Goal: Task Accomplishment & Management: Use online tool/utility

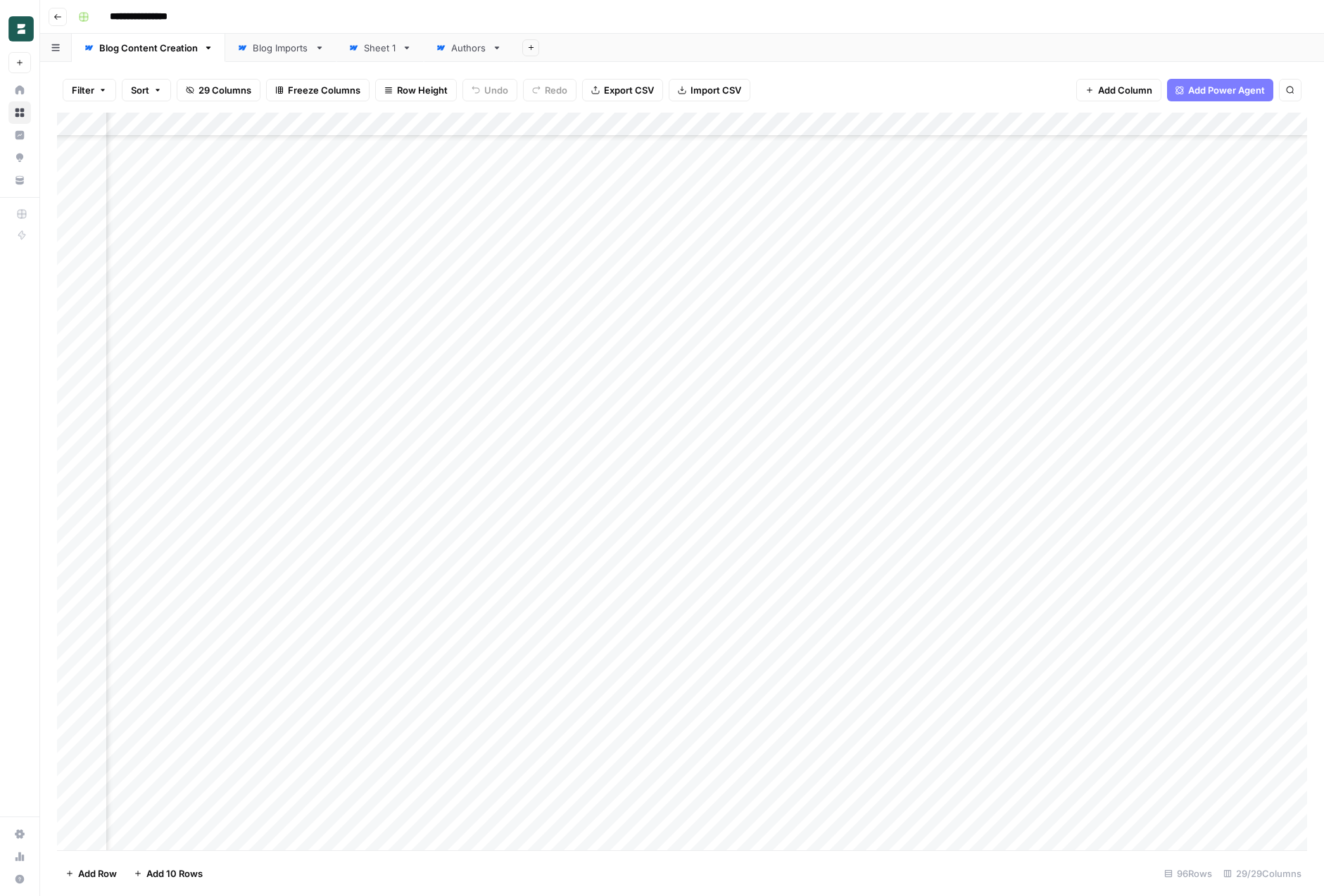
scroll to position [1606, 2816]
click at [958, 78] on div "Filter Sort 29 Columns Freeze Columns Row Height Undo Redo Export CSV Import CS…" at bounding box center [682, 90] width 1250 height 45
click at [814, 74] on div "Filter Sort 29 Columns Freeze Columns Row Height Undo Redo Export CSV Import CS…" at bounding box center [682, 90] width 1250 height 45
click at [211, 538] on div "Add Column" at bounding box center [682, 481] width 1250 height 737
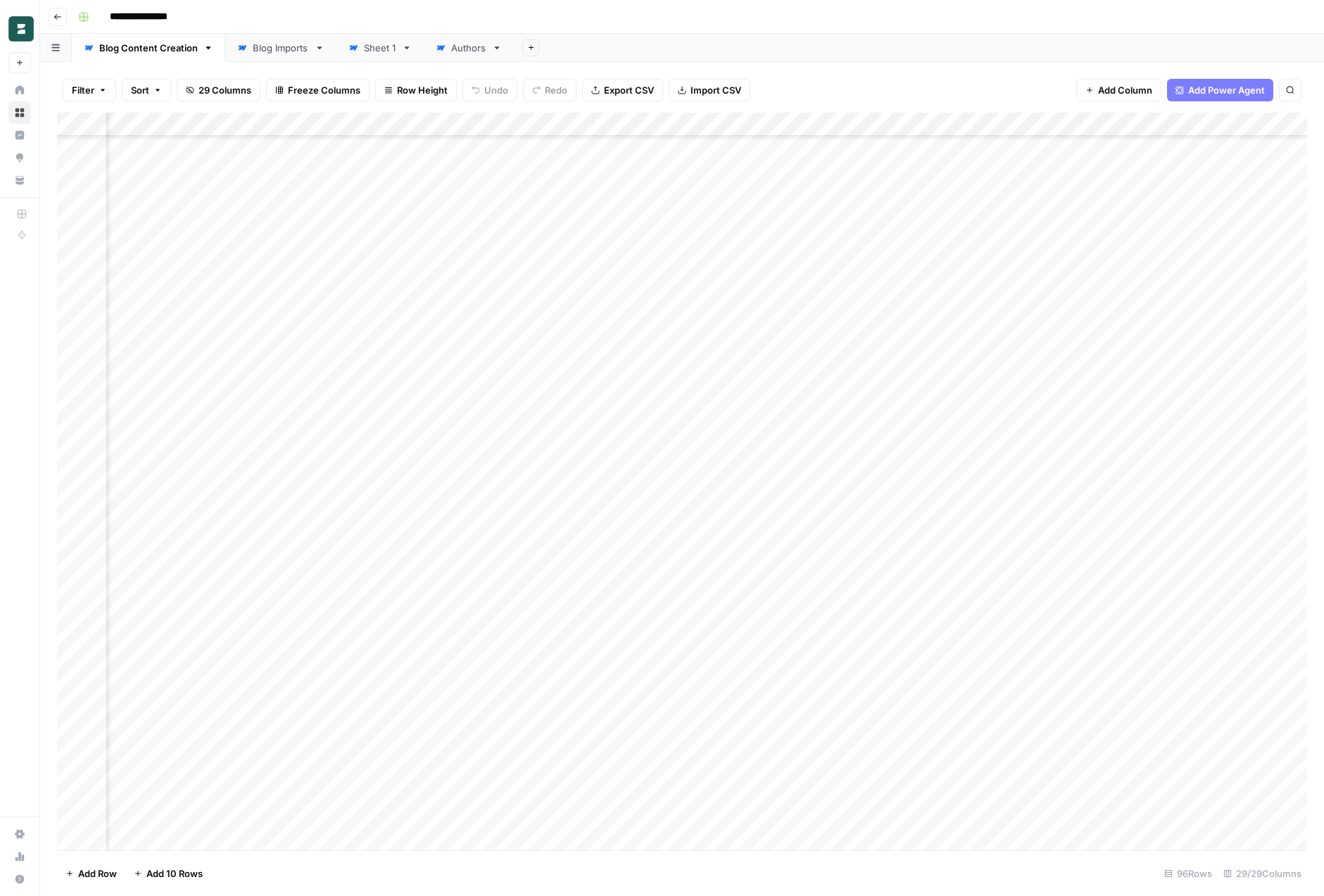
scroll to position [1585, 2384]
click at [708, 547] on div "Add Column" at bounding box center [682, 481] width 1250 height 737
click at [958, 123] on div "Add Column" at bounding box center [682, 481] width 1250 height 737
click at [861, 211] on span "Edit" at bounding box center [870, 211] width 123 height 14
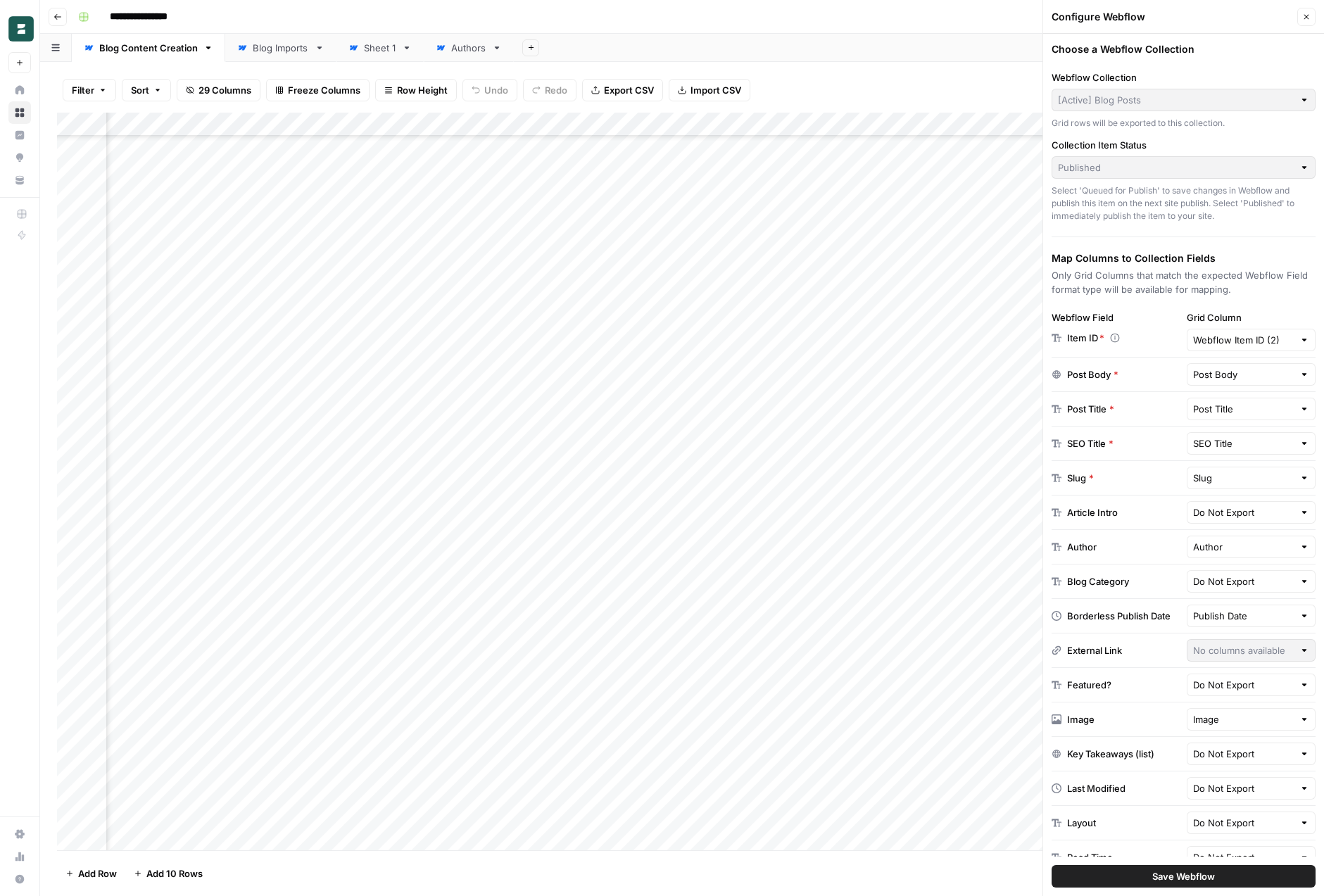
scroll to position [1584, 3114]
click at [1232, 330] on div "Webflow Item ID (2)" at bounding box center [1252, 340] width 130 height 22
click at [1275, 290] on p "Only Grid Columns that match the expected Webflow Field format type will be ava…" at bounding box center [1184, 282] width 264 height 28
type input "Webflow Item ID (2)"
click at [1305, 13] on icon "button" at bounding box center [1306, 16] width 8 height 8
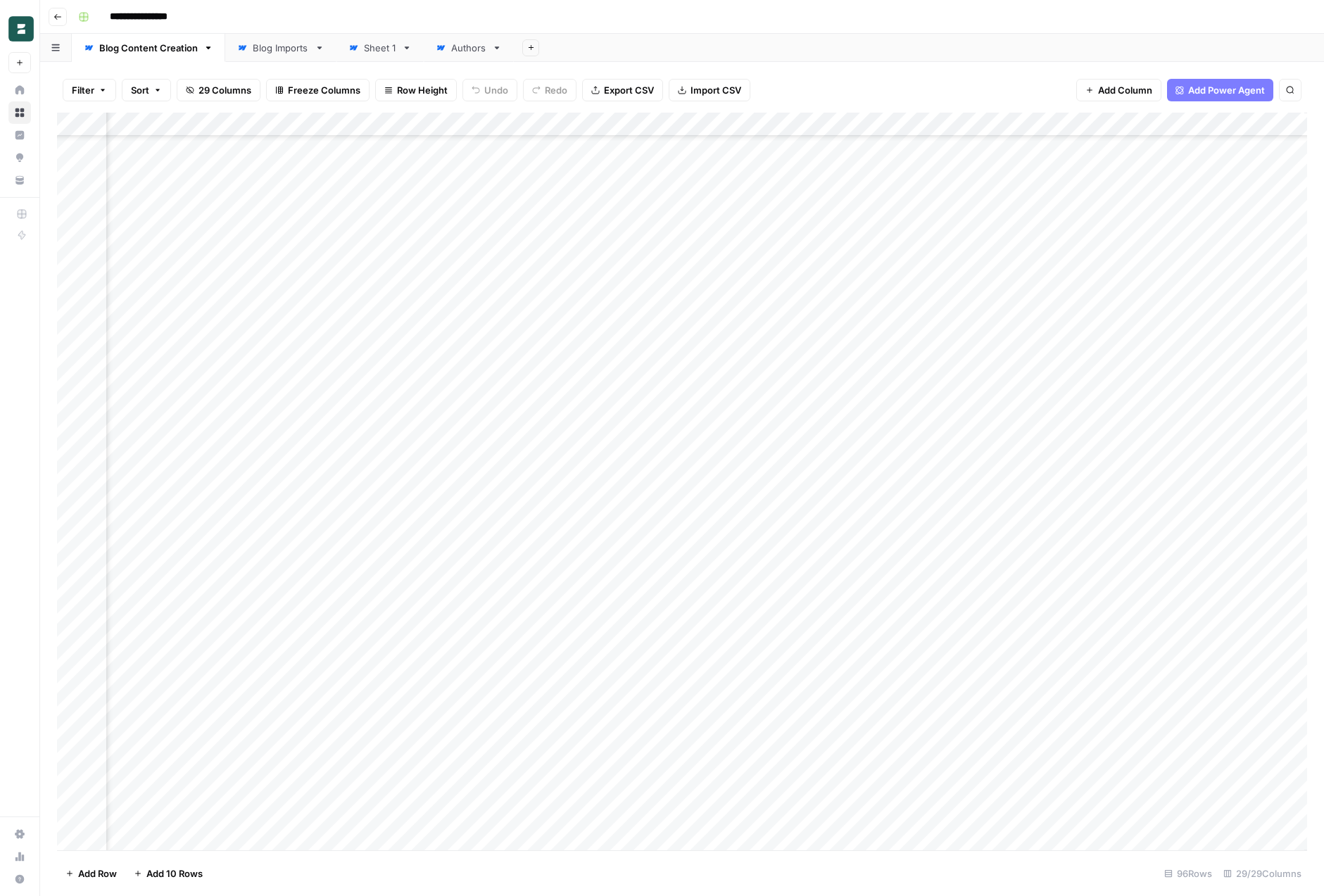
click at [1030, 71] on div "Filter Sort 29 Columns Freeze Columns Row Height Undo Redo Export CSV Import CS…" at bounding box center [682, 90] width 1250 height 45
click at [530, 206] on div "Add Column" at bounding box center [682, 481] width 1250 height 737
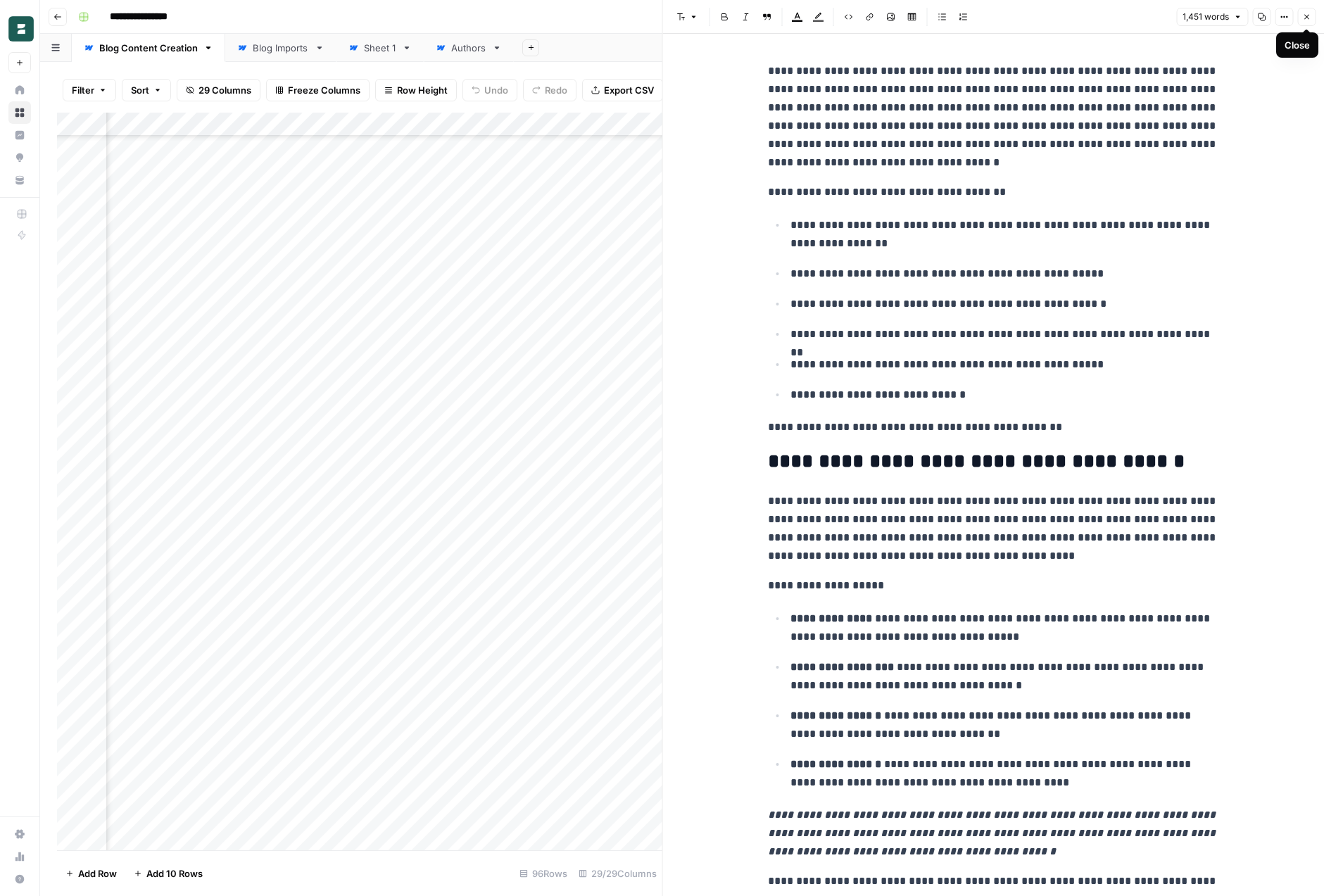
click at [1308, 19] on icon "button" at bounding box center [1306, 16] width 8 height 8
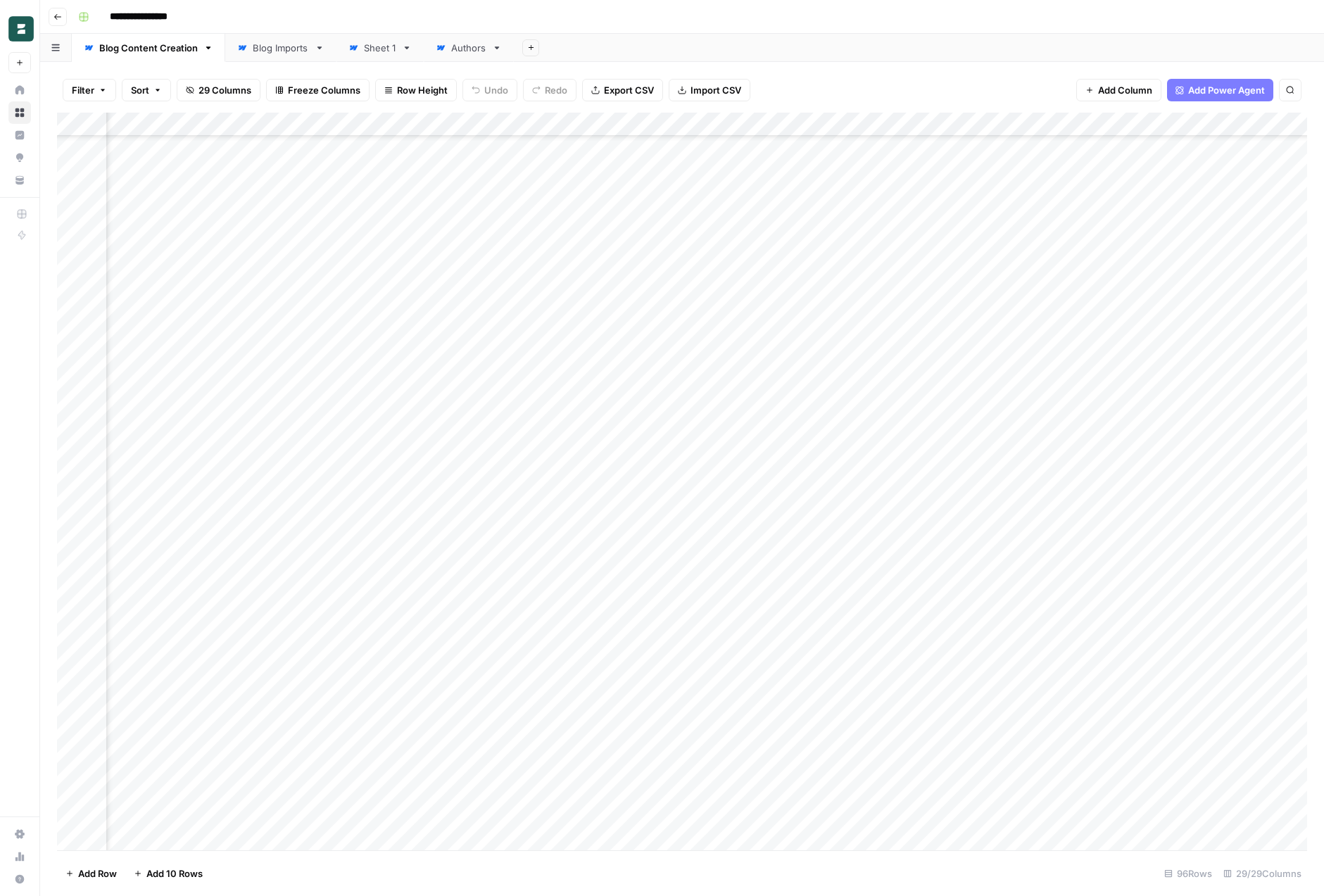
click at [485, 28] on header "**********" at bounding box center [682, 16] width 1285 height 34
click at [584, 125] on div "Add Column" at bounding box center [682, 481] width 1250 height 737
click at [473, 212] on span "Edit" at bounding box center [496, 211] width 123 height 14
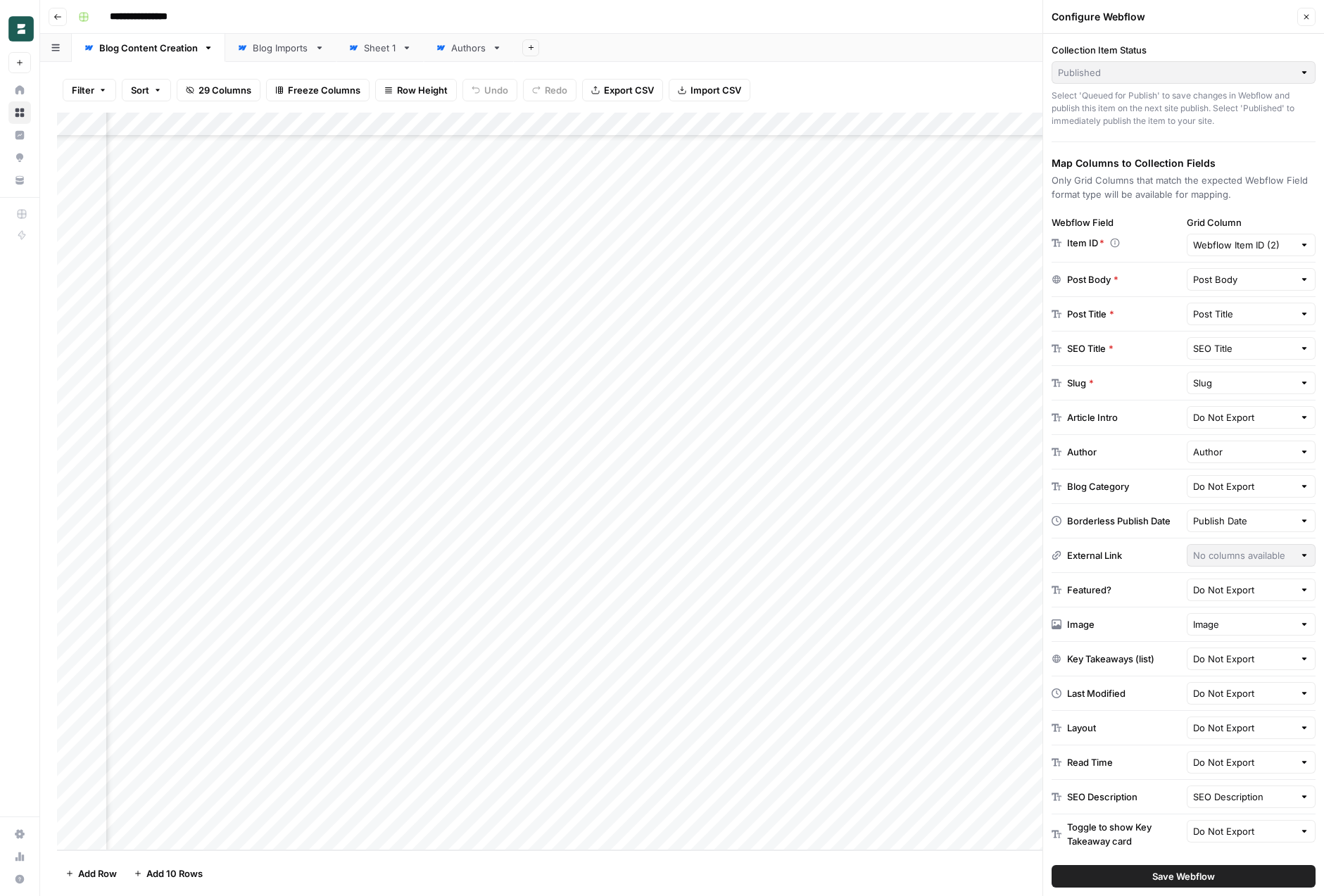
scroll to position [1606, 517]
click at [588, 604] on div "Add Column" at bounding box center [682, 481] width 1250 height 737
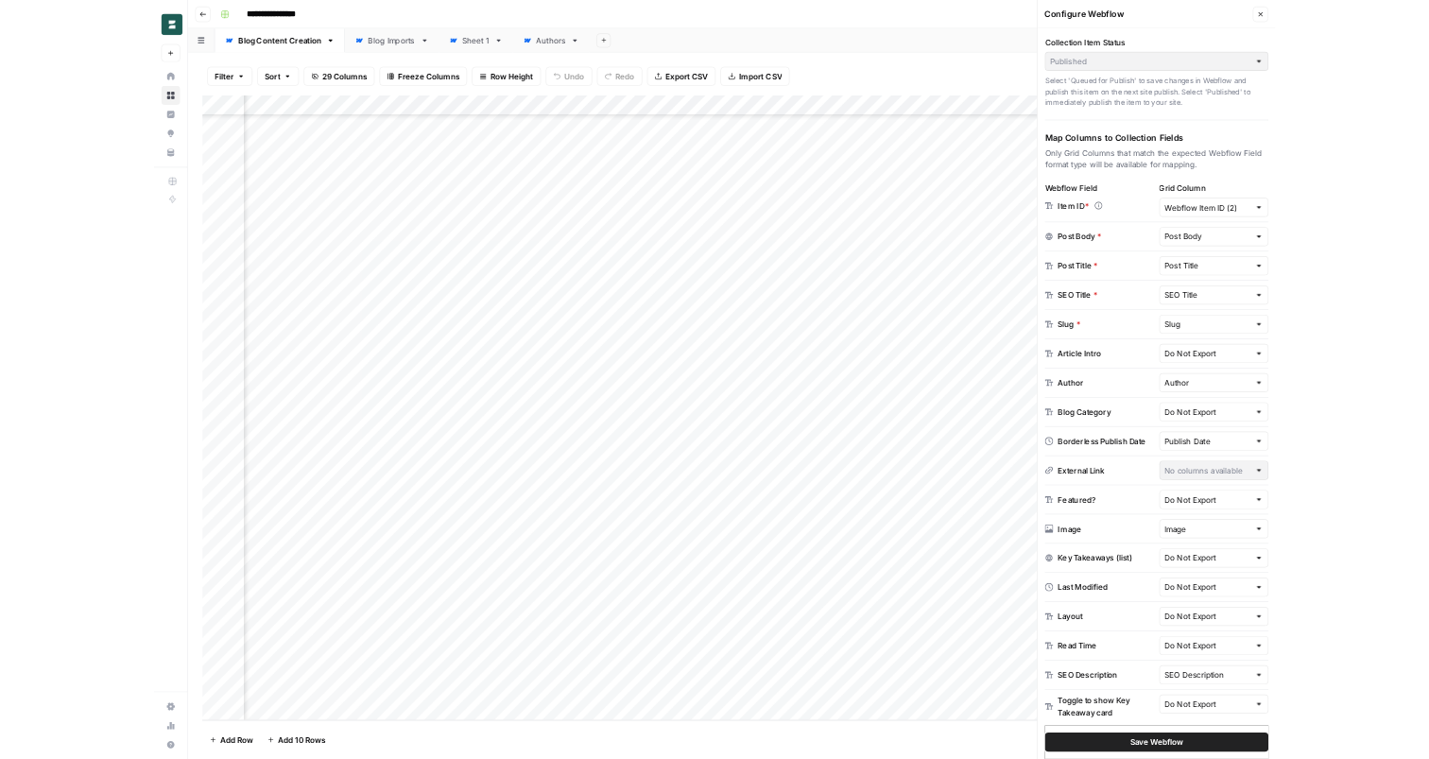
scroll to position [2156, 3721]
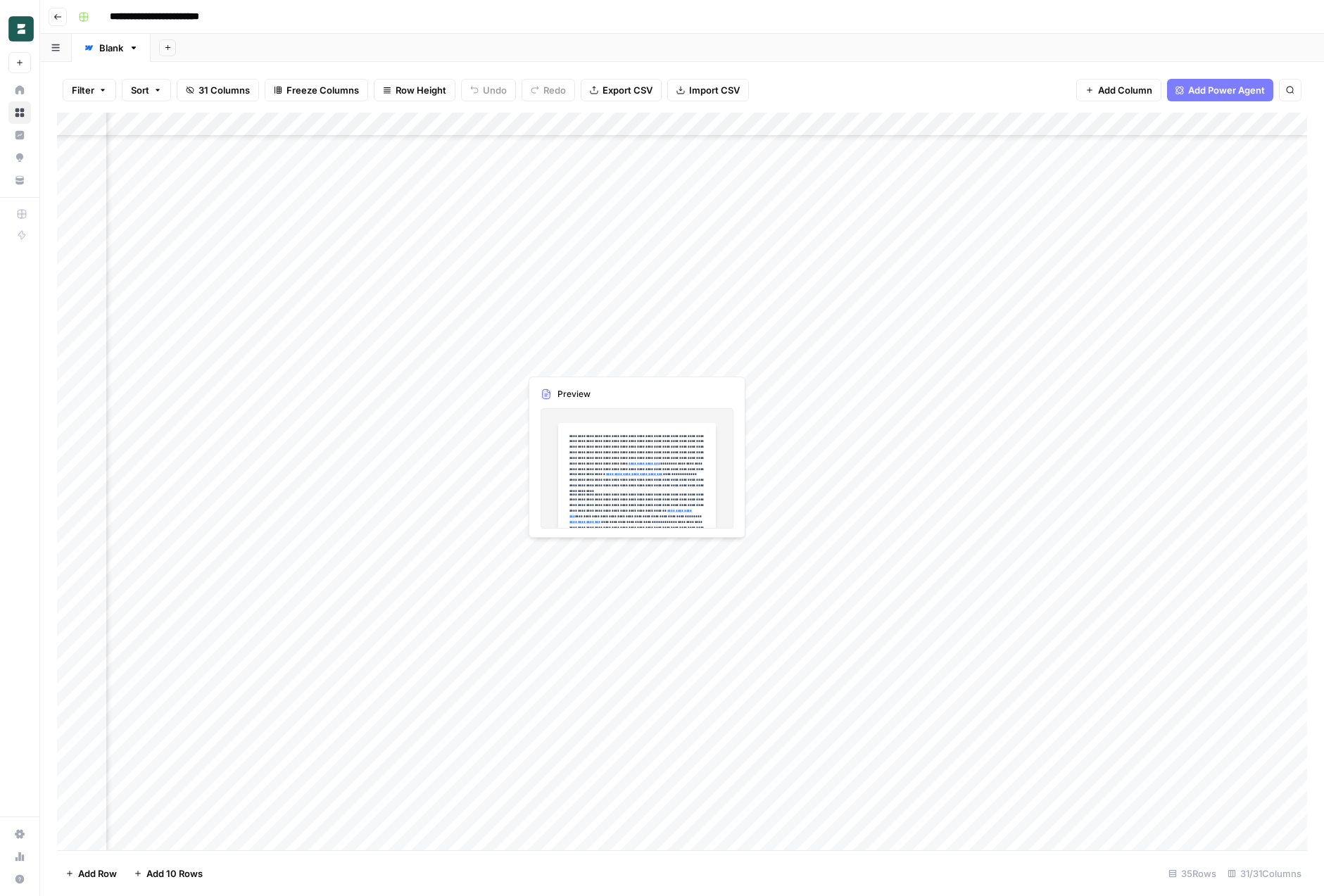
scroll to position [147, 2961]
click at [945, 124] on div "Add Column" at bounding box center [682, 481] width 1250 height 737
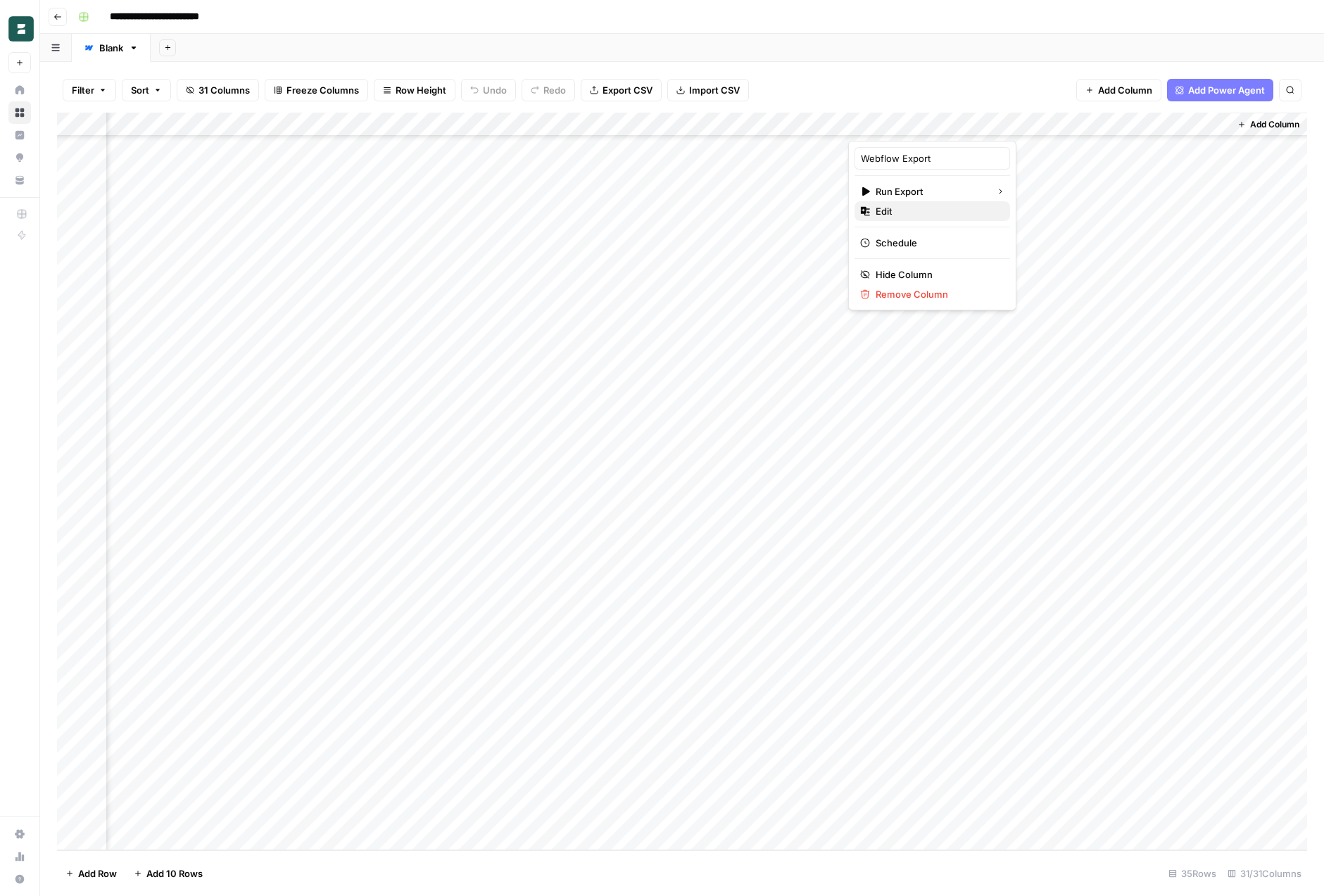
click at [918, 213] on span "Edit" at bounding box center [937, 211] width 123 height 14
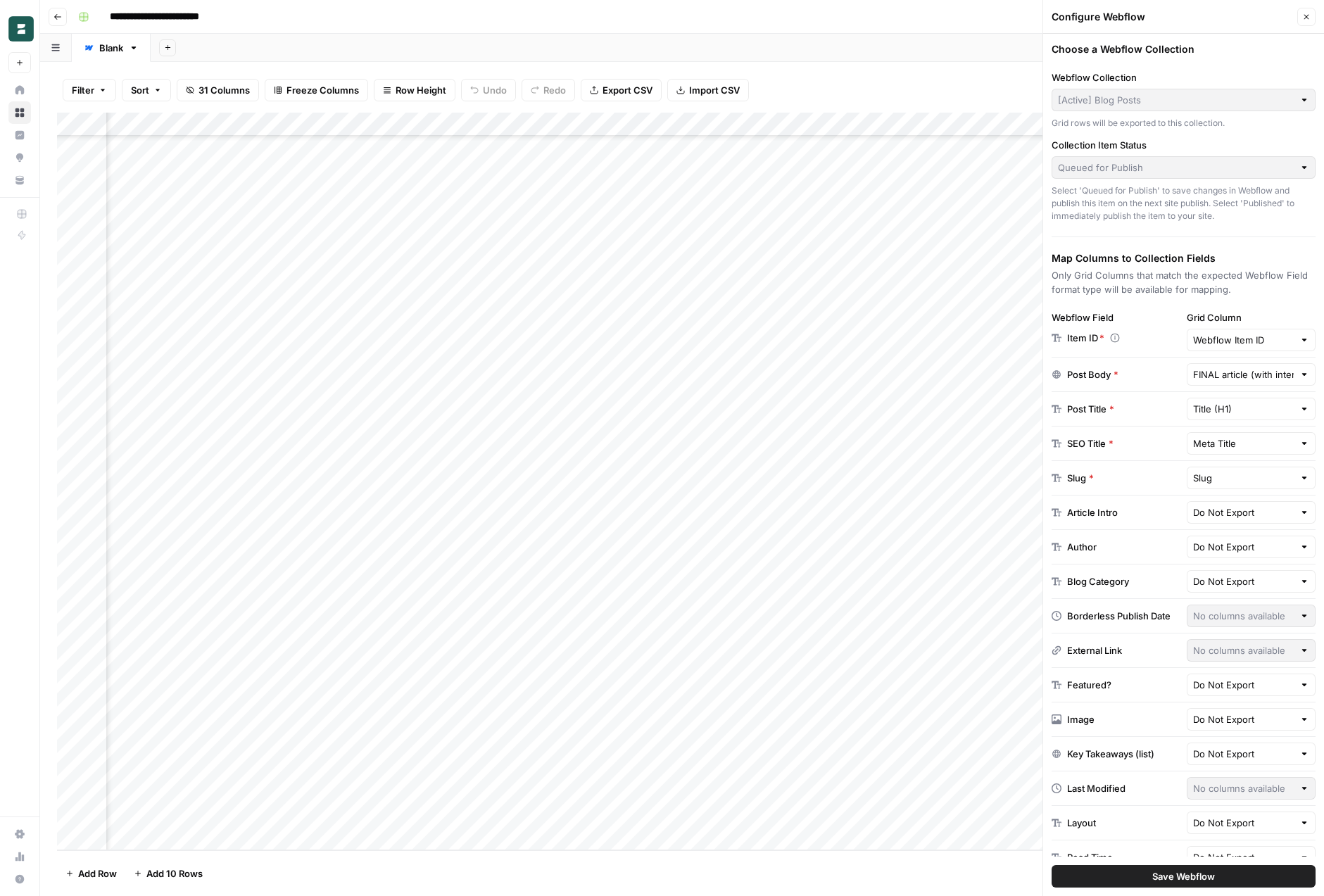
click at [1112, 335] on icon at bounding box center [1115, 337] width 10 height 14
click at [1220, 336] on input "Webflow Item ID" at bounding box center [1244, 340] width 101 height 14
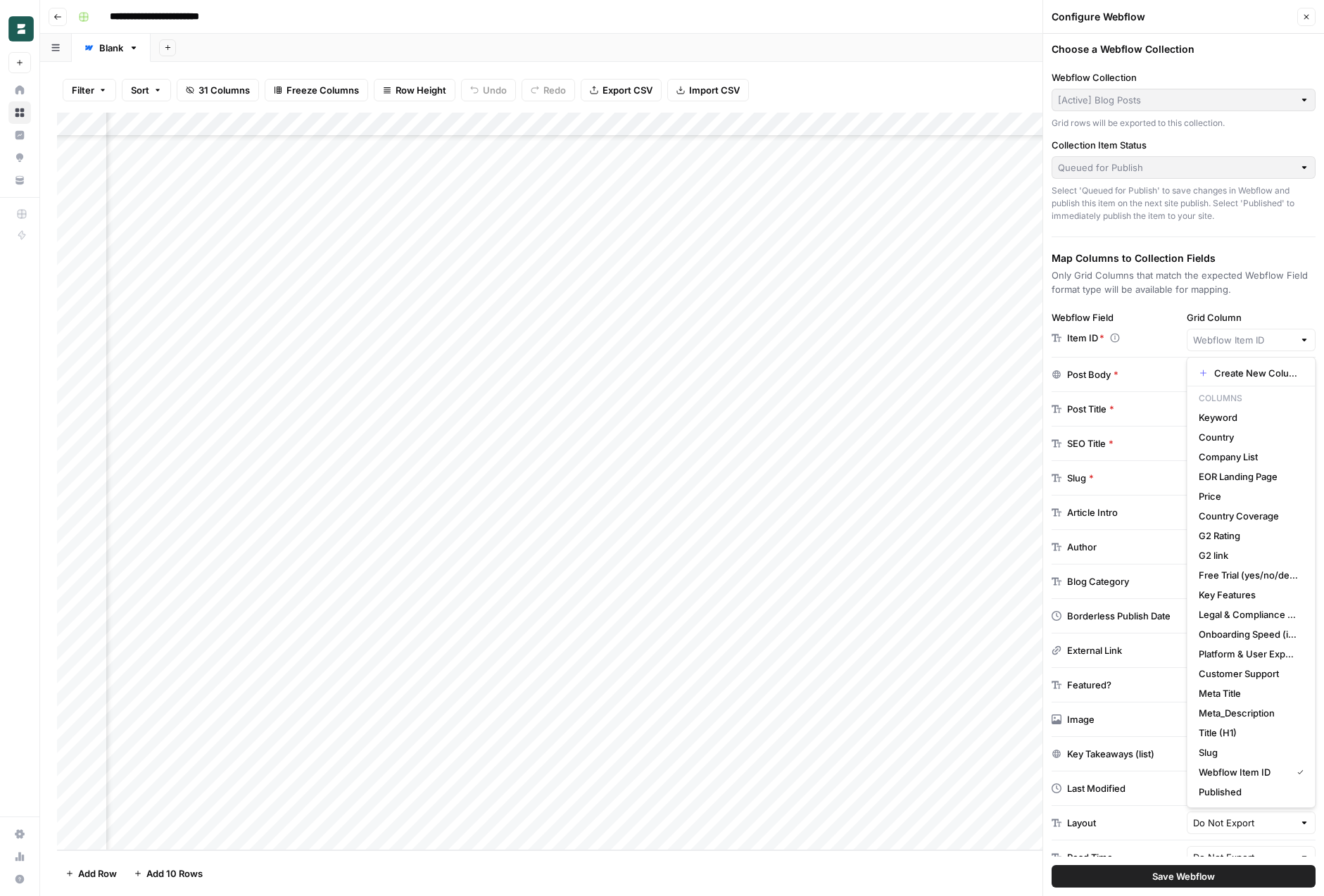
click at [1162, 343] on div "Item ID *" at bounding box center [1117, 337] width 130 height 14
type input "Webflow Item ID"
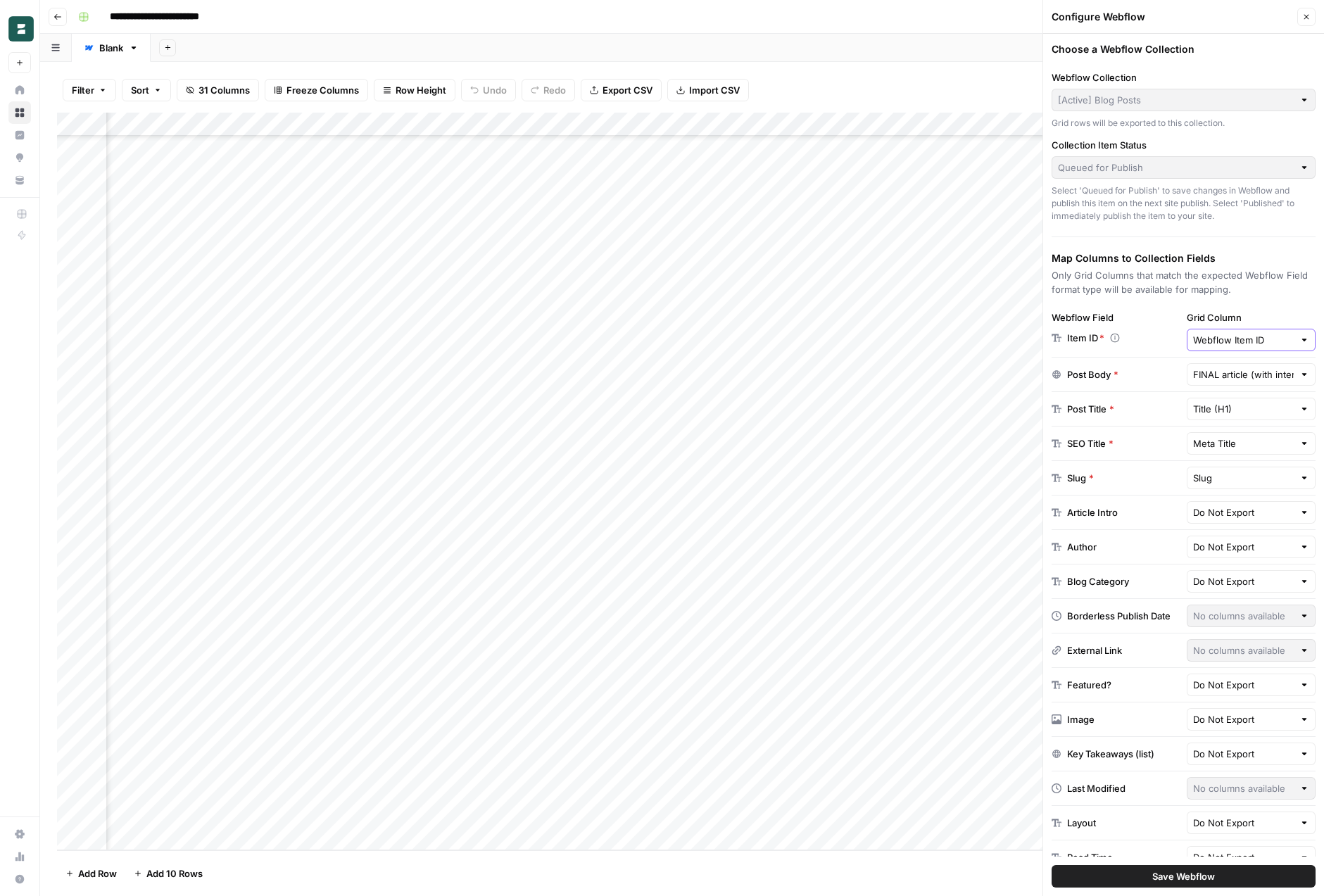
click at [1227, 337] on input "Webflow Item ID" at bounding box center [1244, 340] width 101 height 14
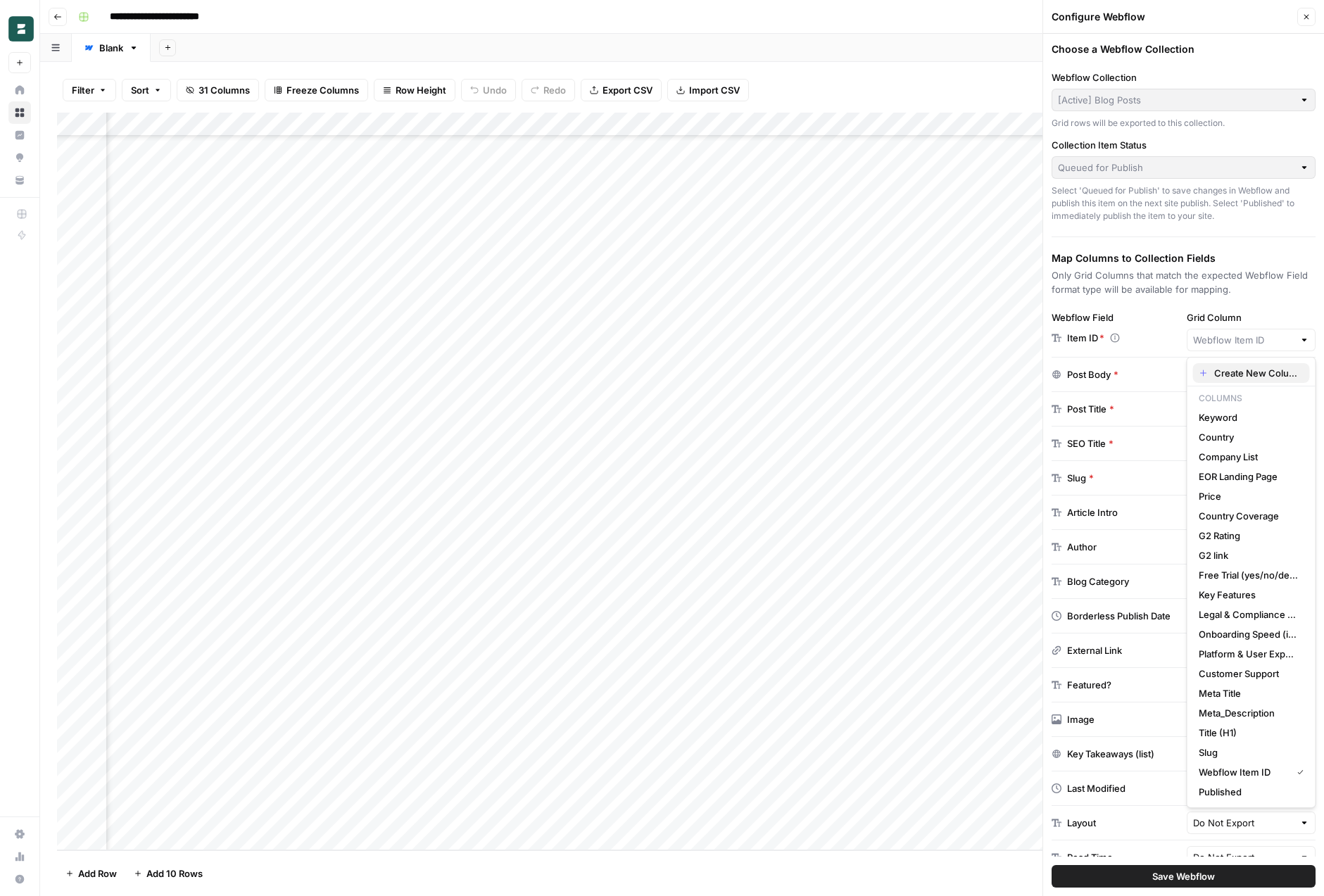
click at [1255, 365] on button "Create New Column" at bounding box center [1252, 373] width 117 height 19
type input "Create New Column"
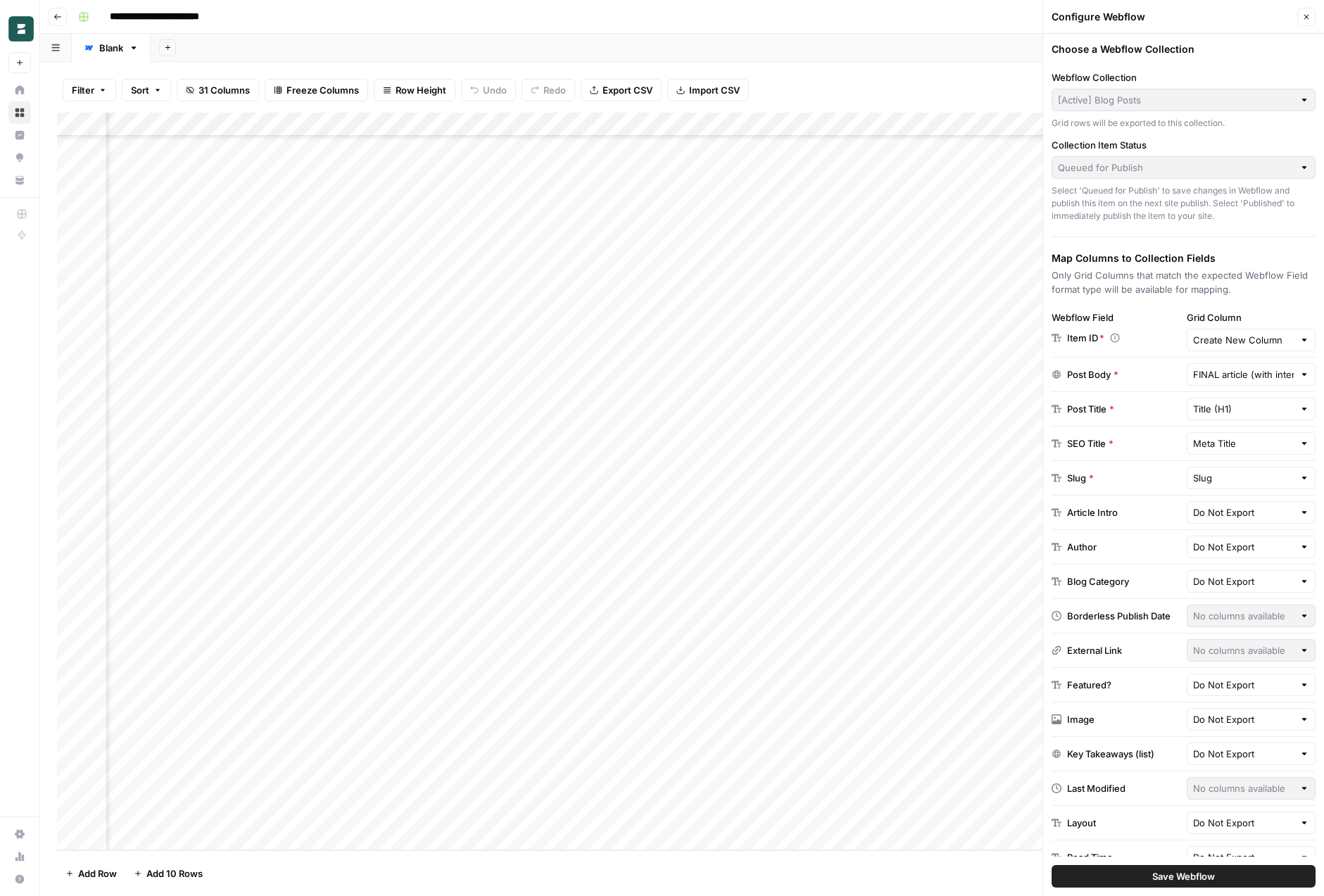
click at [1175, 877] on span "Save Webflow" at bounding box center [1184, 876] width 63 height 14
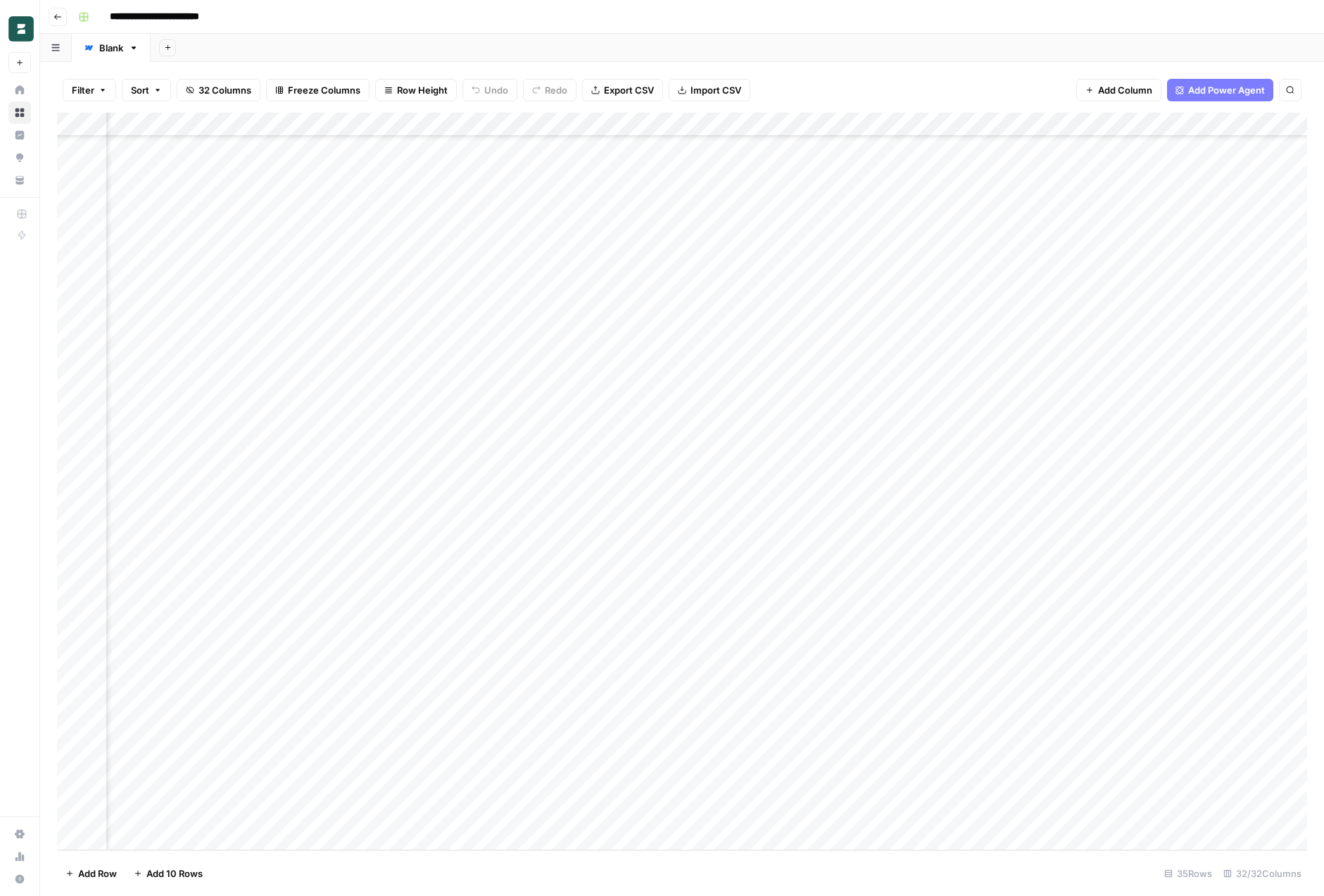
scroll to position [147, 3164]
click at [826, 644] on div "Add Column" at bounding box center [682, 481] width 1250 height 737
click at [697, 629] on div "Add Column" at bounding box center [682, 481] width 1250 height 737
click at [947, 83] on div "Filter Sort 32 Columns Freeze Columns Row Height Undo Redo Export CSV Import CS…" at bounding box center [682, 90] width 1250 height 45
click at [936, 118] on div "Add Column" at bounding box center [682, 481] width 1250 height 737
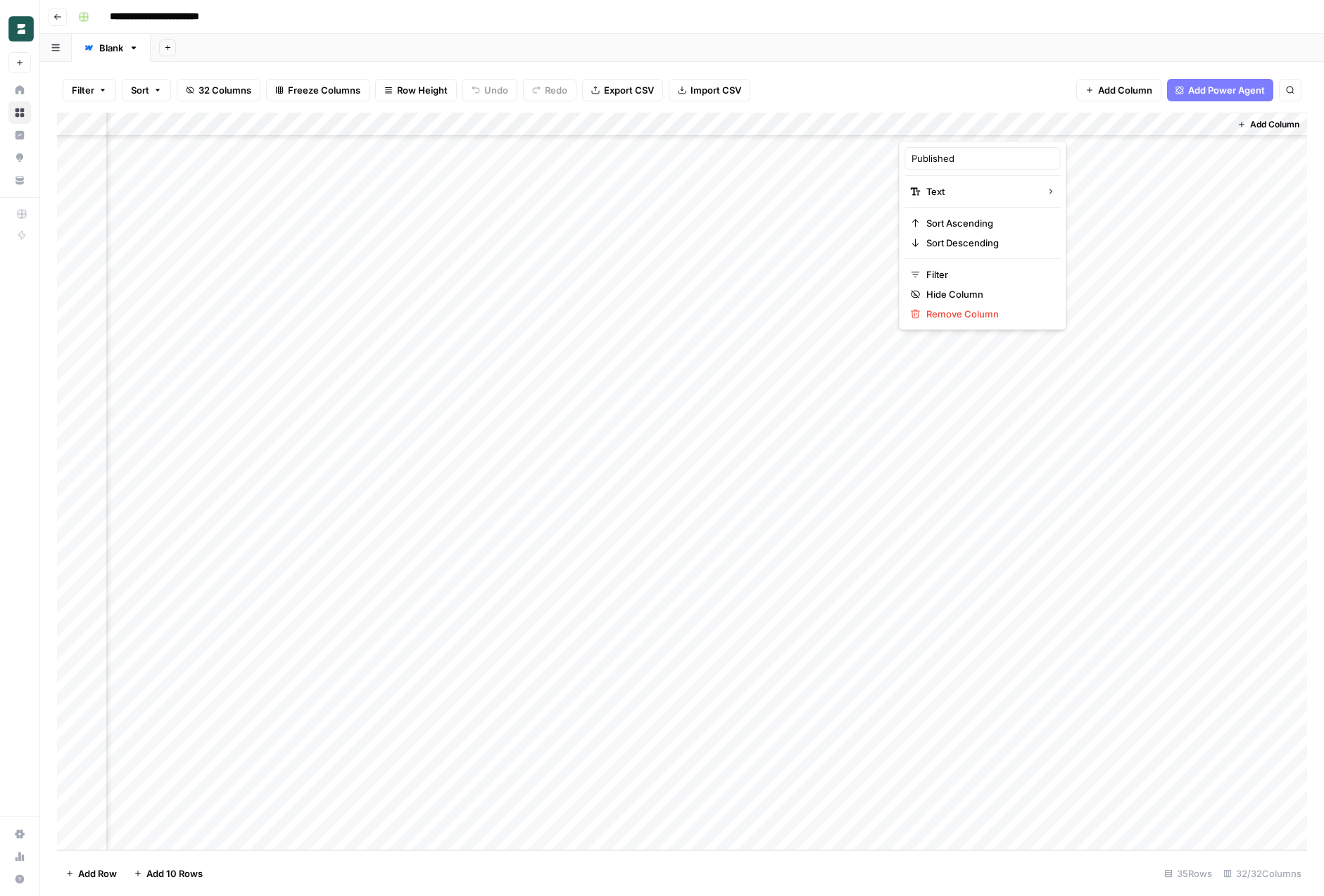
click at [914, 43] on div "Add Sheet" at bounding box center [737, 48] width 1173 height 28
click at [678, 579] on div "Add Column" at bounding box center [682, 481] width 1250 height 737
click at [844, 19] on div "**********" at bounding box center [691, 17] width 1238 height 22
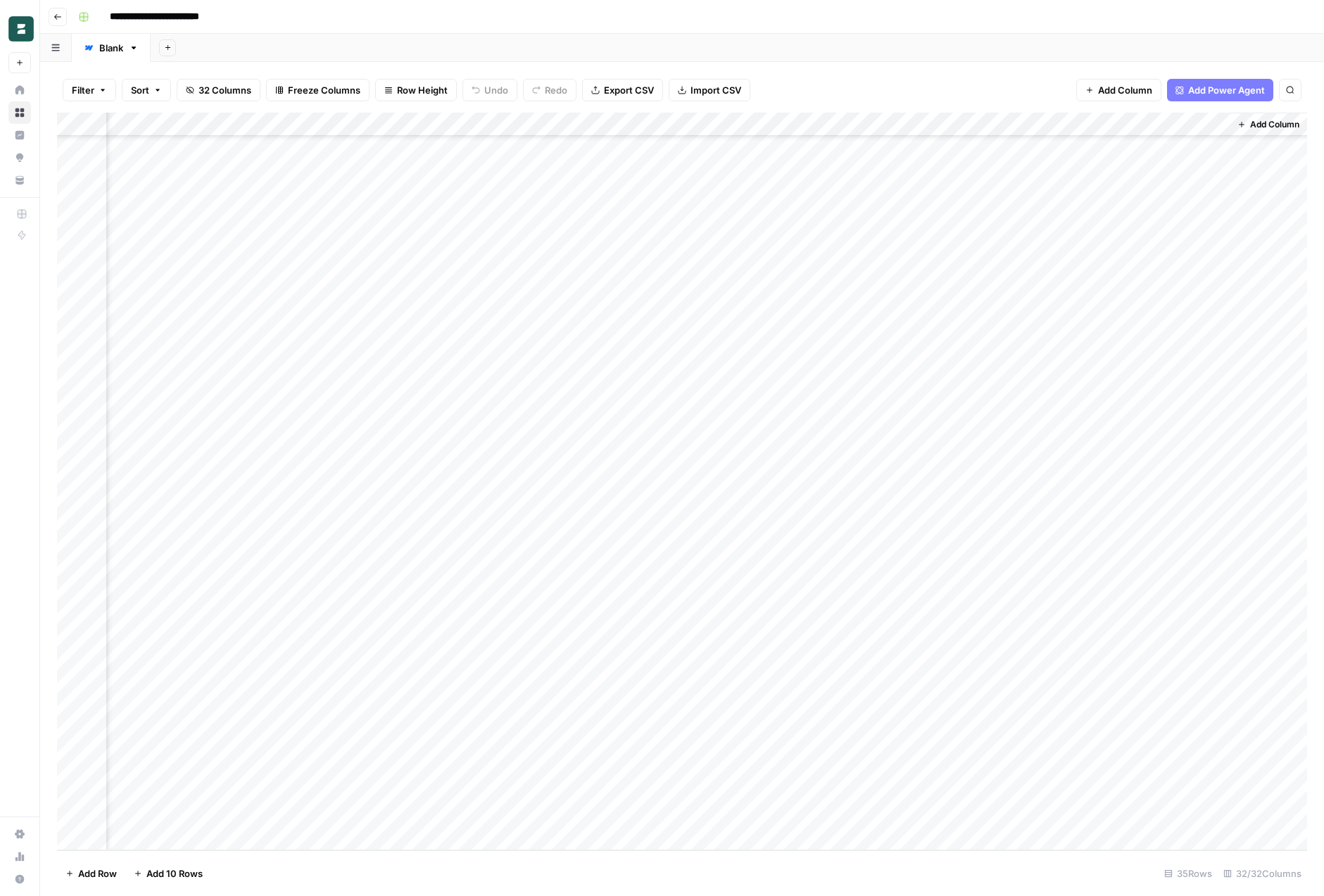
click at [794, 1] on header "**********" at bounding box center [682, 16] width 1285 height 34
click at [799, 10] on div "**********" at bounding box center [691, 17] width 1238 height 22
click at [869, 88] on div "Filter Sort 32 Columns Freeze Columns Row Height Undo Redo Export CSV Import CS…" at bounding box center [682, 90] width 1250 height 45
click at [587, 577] on div "Add Column" at bounding box center [682, 481] width 1250 height 737
click at [702, 559] on div "Add Column" at bounding box center [682, 481] width 1250 height 737
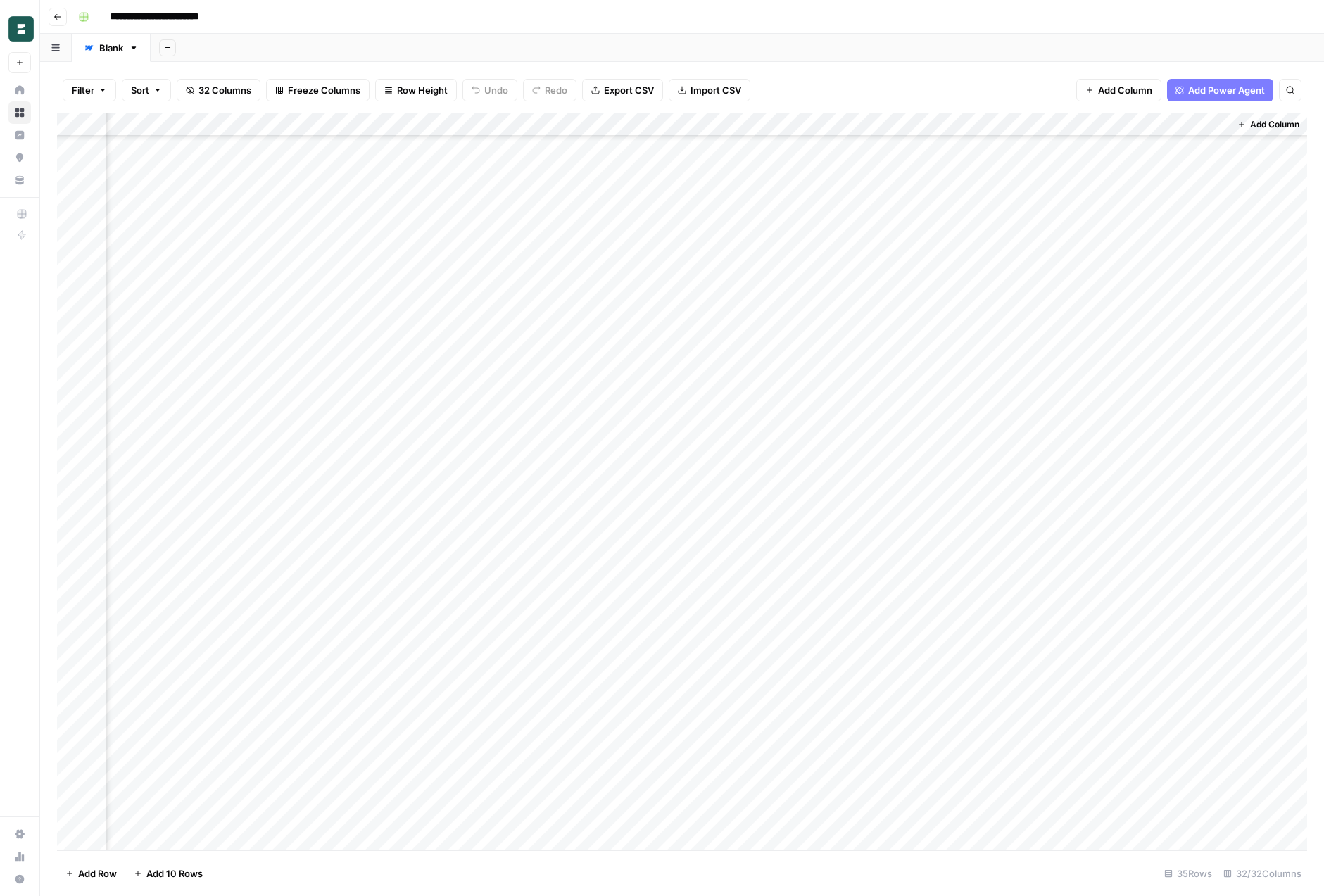
click at [400, 577] on div "Add Column" at bounding box center [682, 481] width 1250 height 737
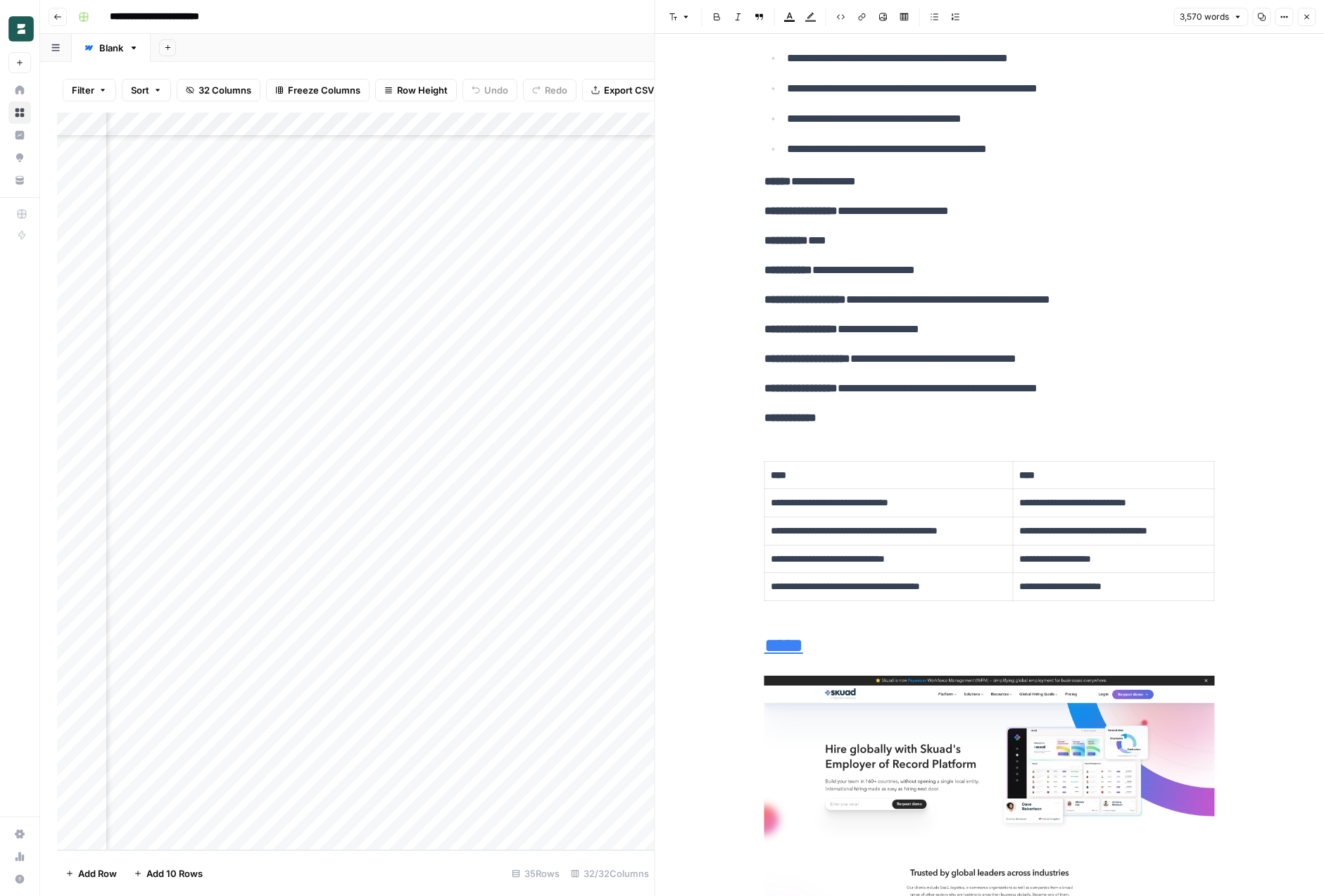
scroll to position [5302, 0]
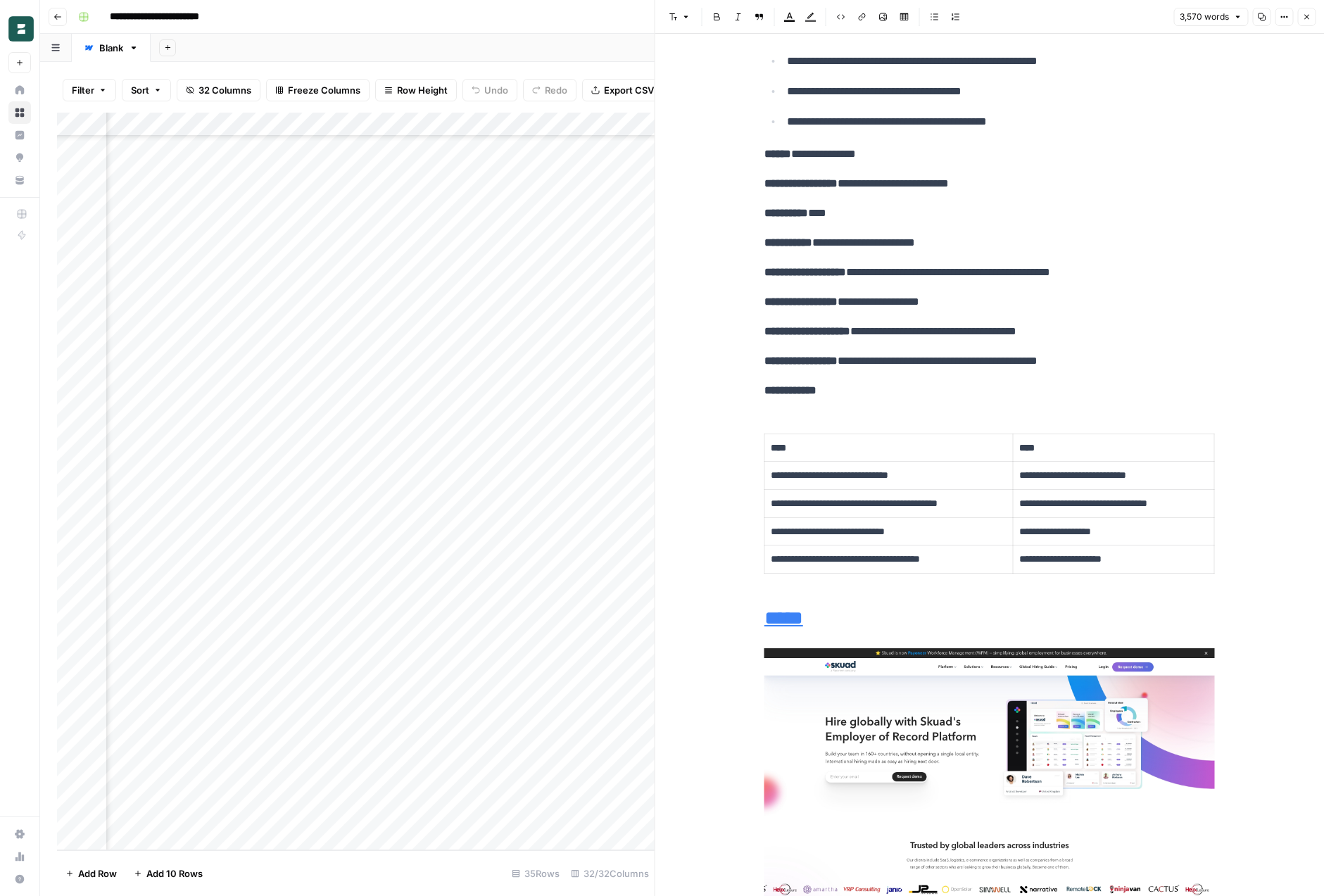
click at [1307, 13] on icon "button" at bounding box center [1306, 16] width 8 height 8
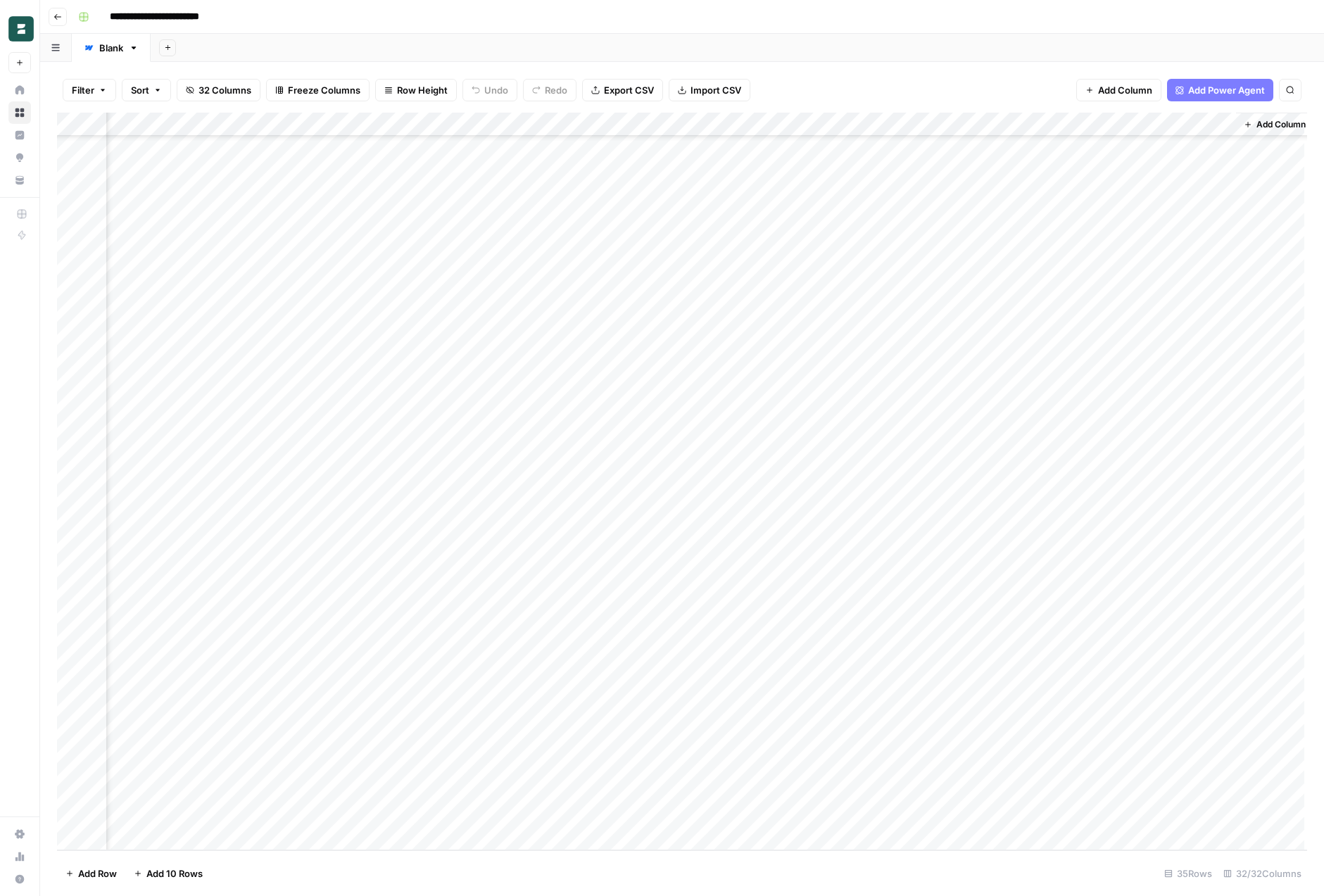
scroll to position [147, 3146]
click at [775, 576] on div "Add Column" at bounding box center [682, 481] width 1250 height 737
click at [761, 124] on div "Add Column" at bounding box center [682, 481] width 1250 height 737
click at [747, 215] on span "Edit" at bounding box center [751, 211] width 123 height 14
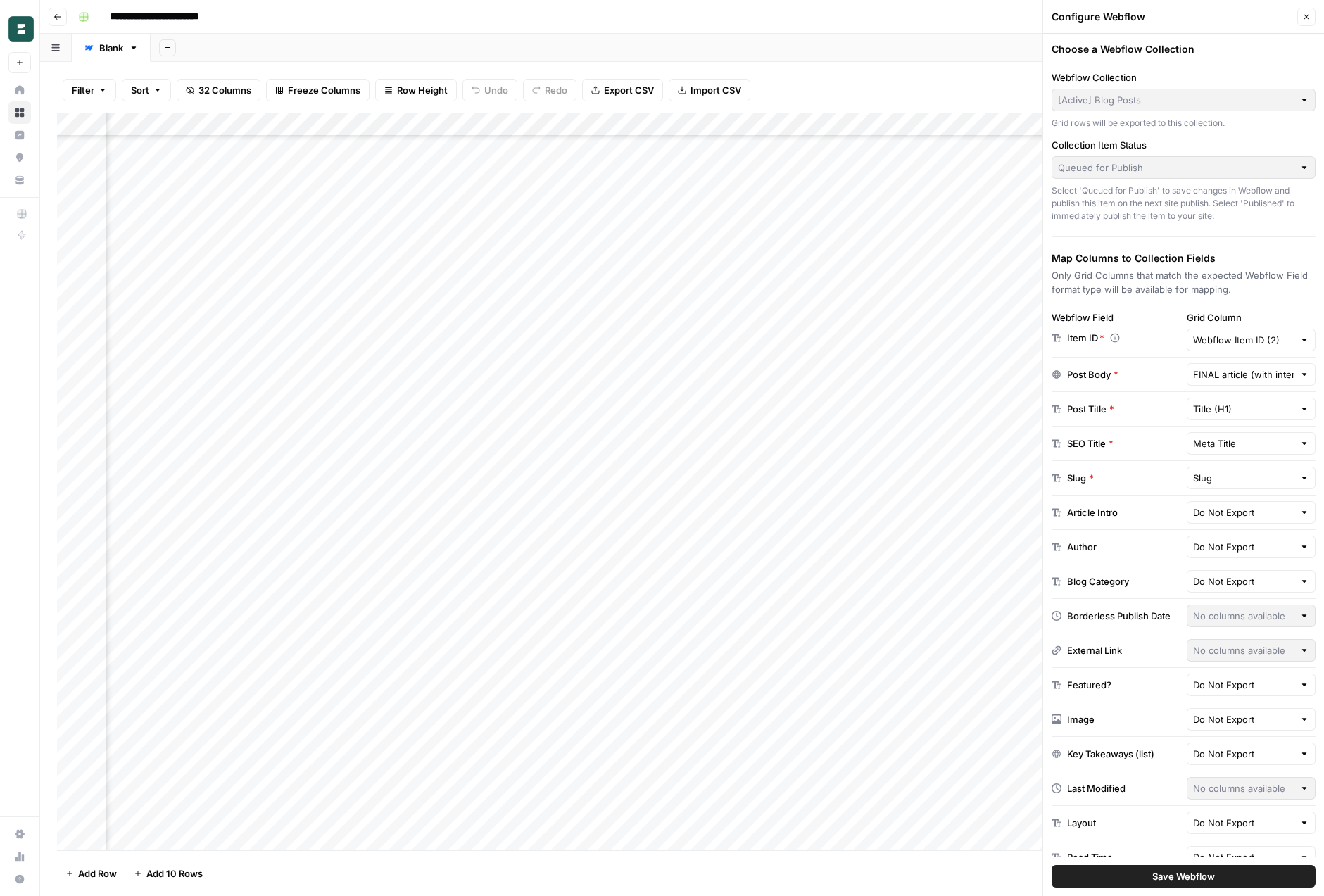
click at [1300, 343] on div at bounding box center [1304, 340] width 10 height 14
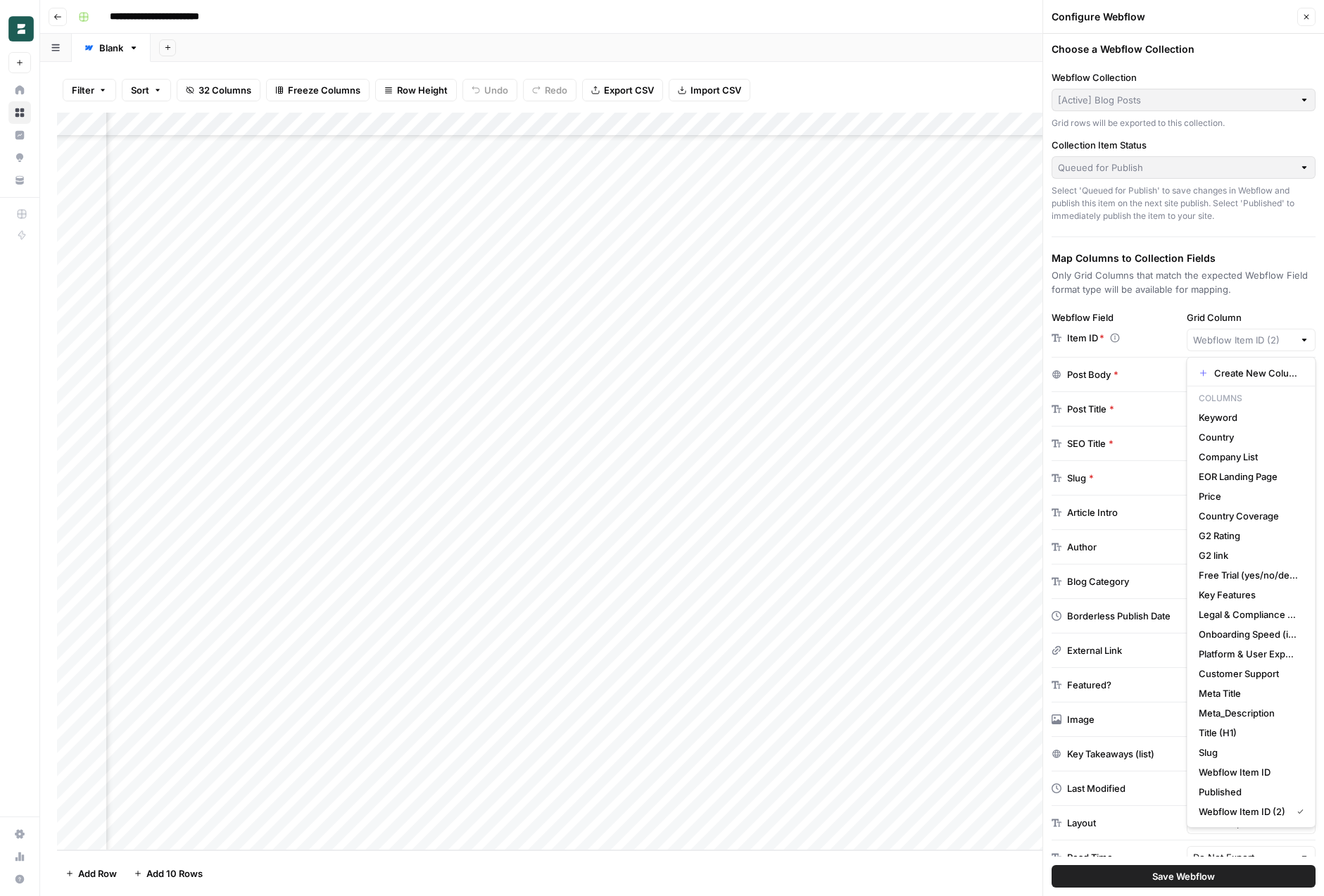
click at [1159, 302] on div "Choose a Webflow Collection Webflow Collection [Active] Blog Posts Grid rows wi…" at bounding box center [1183, 465] width 281 height 862
type input "Webflow Item ID (2)"
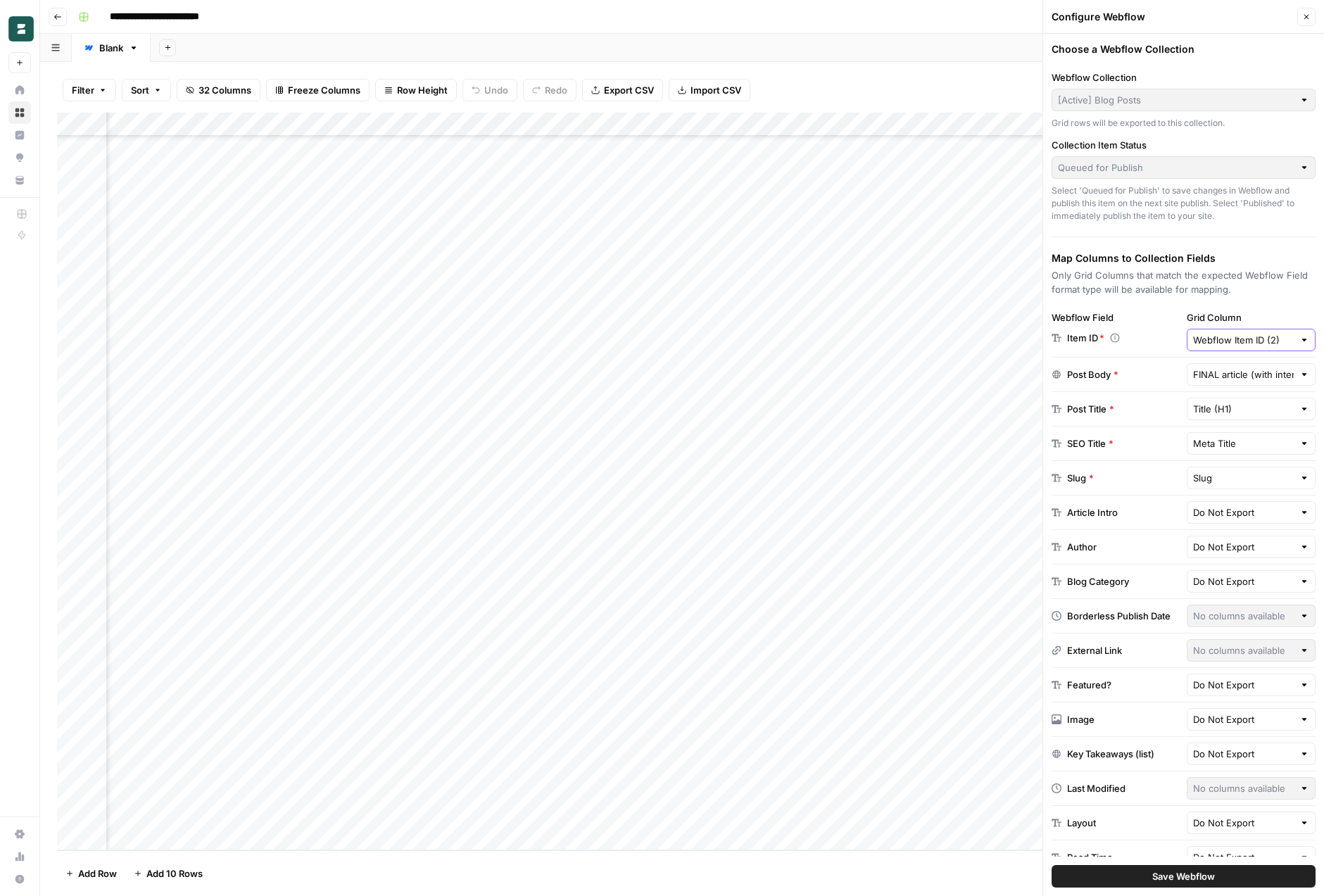
click at [1216, 335] on input "Webflow Item ID (2)" at bounding box center [1244, 340] width 101 height 14
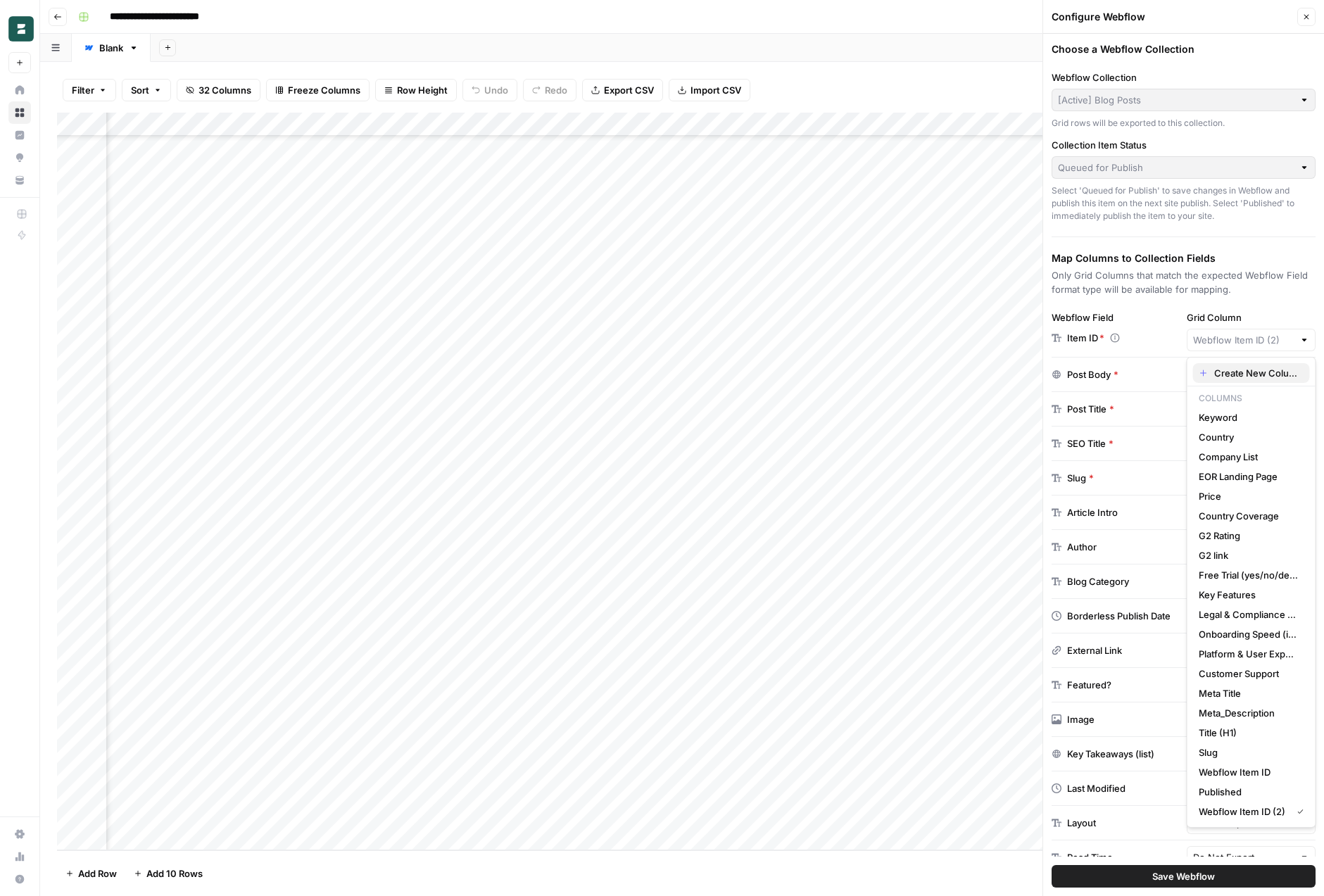
click at [1223, 372] on span "Create New Column" at bounding box center [1256, 372] width 84 height 14
type input "Create New Column"
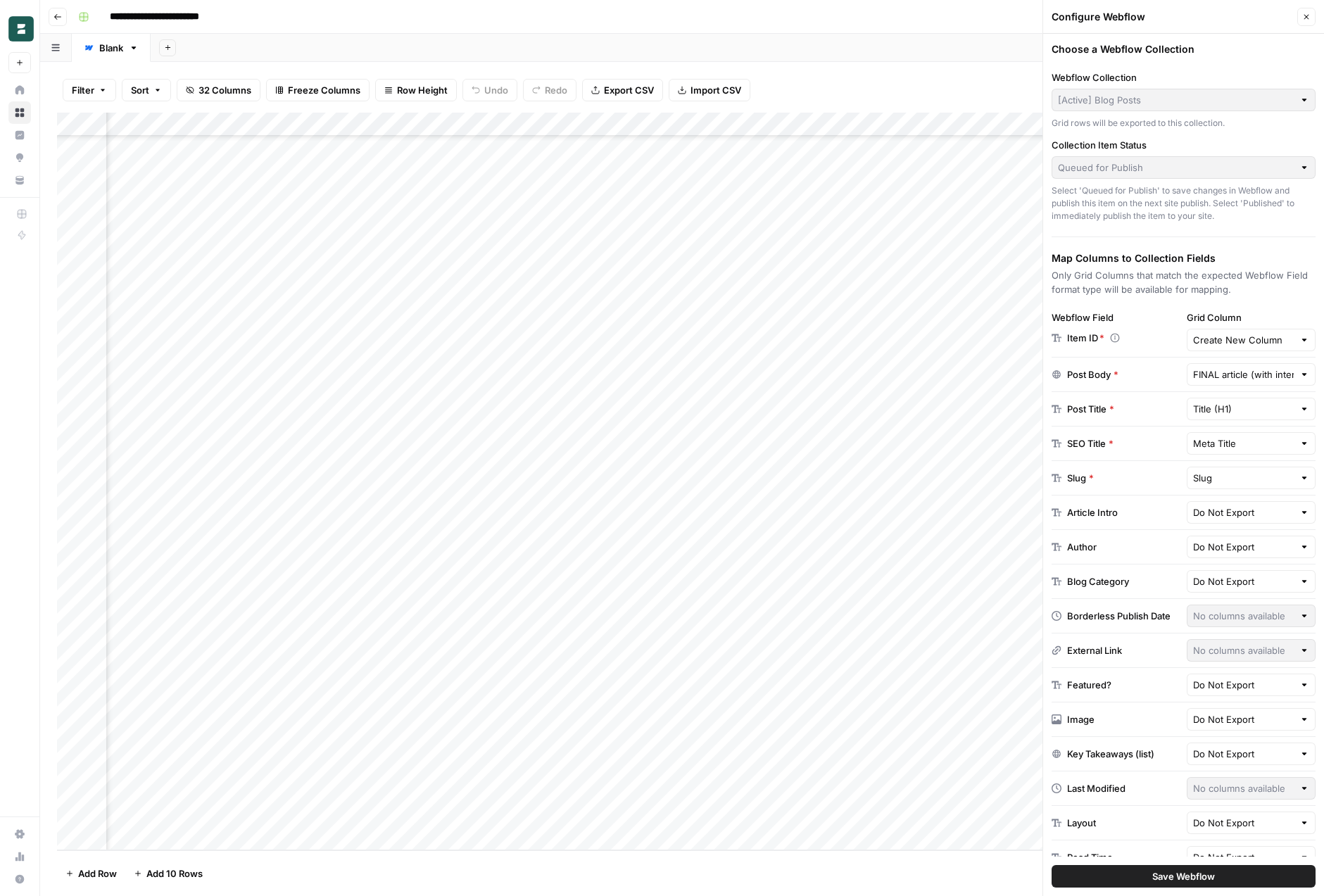
click at [1254, 290] on p "Only Grid Columns that match the expected Webflow Field format type will be ava…" at bounding box center [1184, 282] width 264 height 28
click at [1240, 340] on input "Create New Column" at bounding box center [1244, 340] width 101 height 14
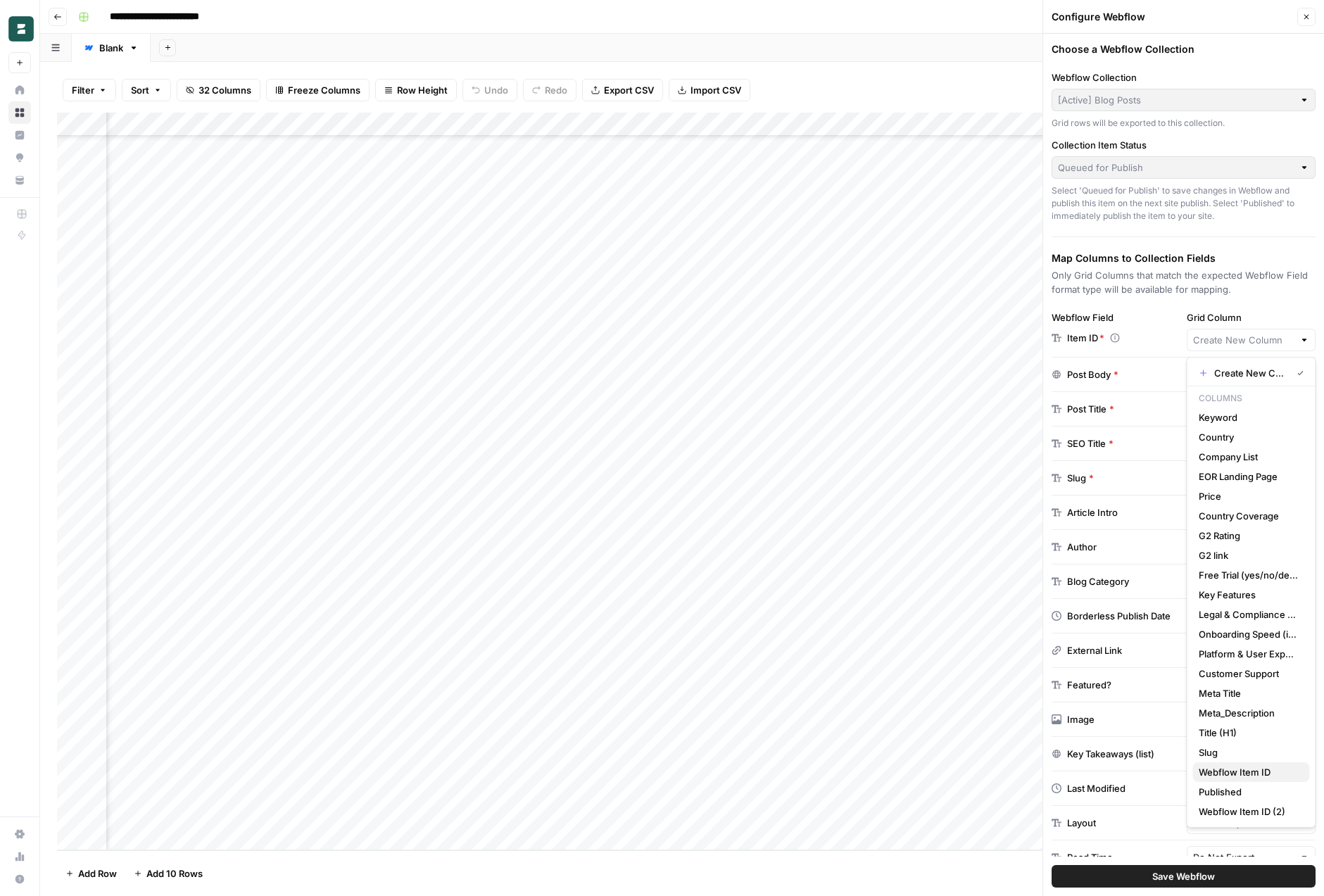
click at [1250, 773] on span "Webflow Item ID" at bounding box center [1249, 772] width 100 height 14
type input "Webflow Item ID"
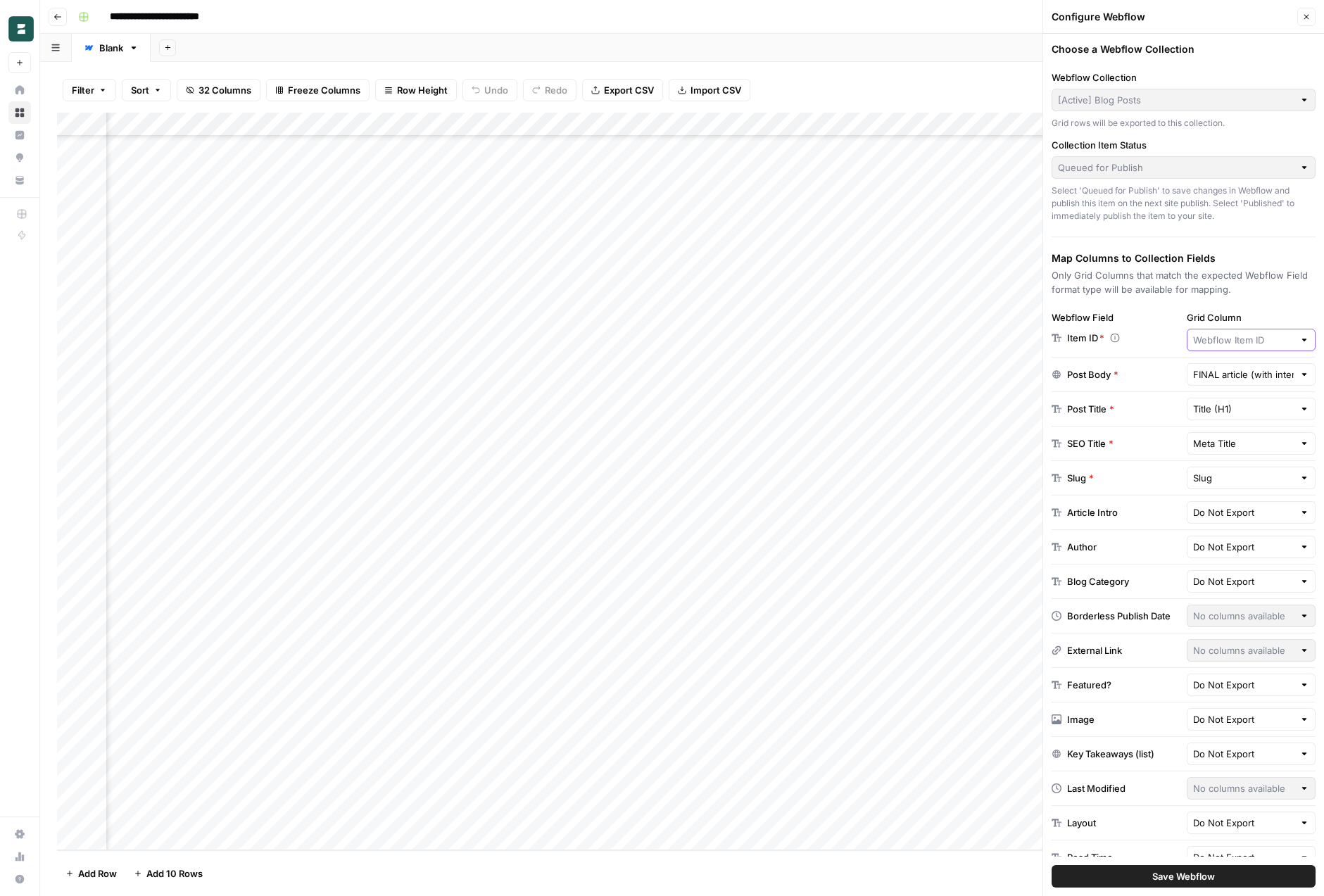
click at [1209, 340] on input "Grid Column" at bounding box center [1244, 340] width 101 height 14
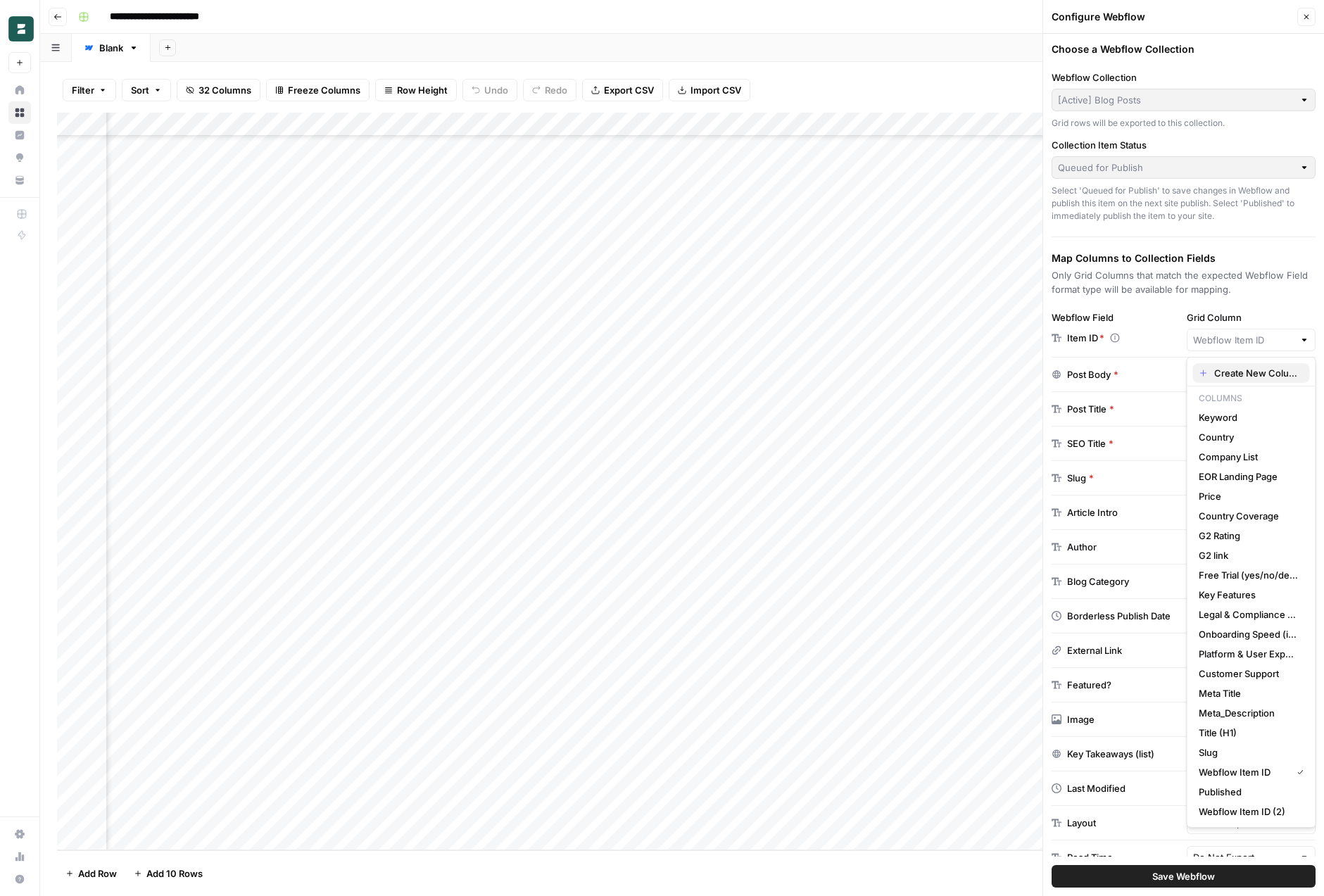
click at [1229, 366] on span "Create New Column" at bounding box center [1256, 372] width 84 height 14
type input "Create New Column"
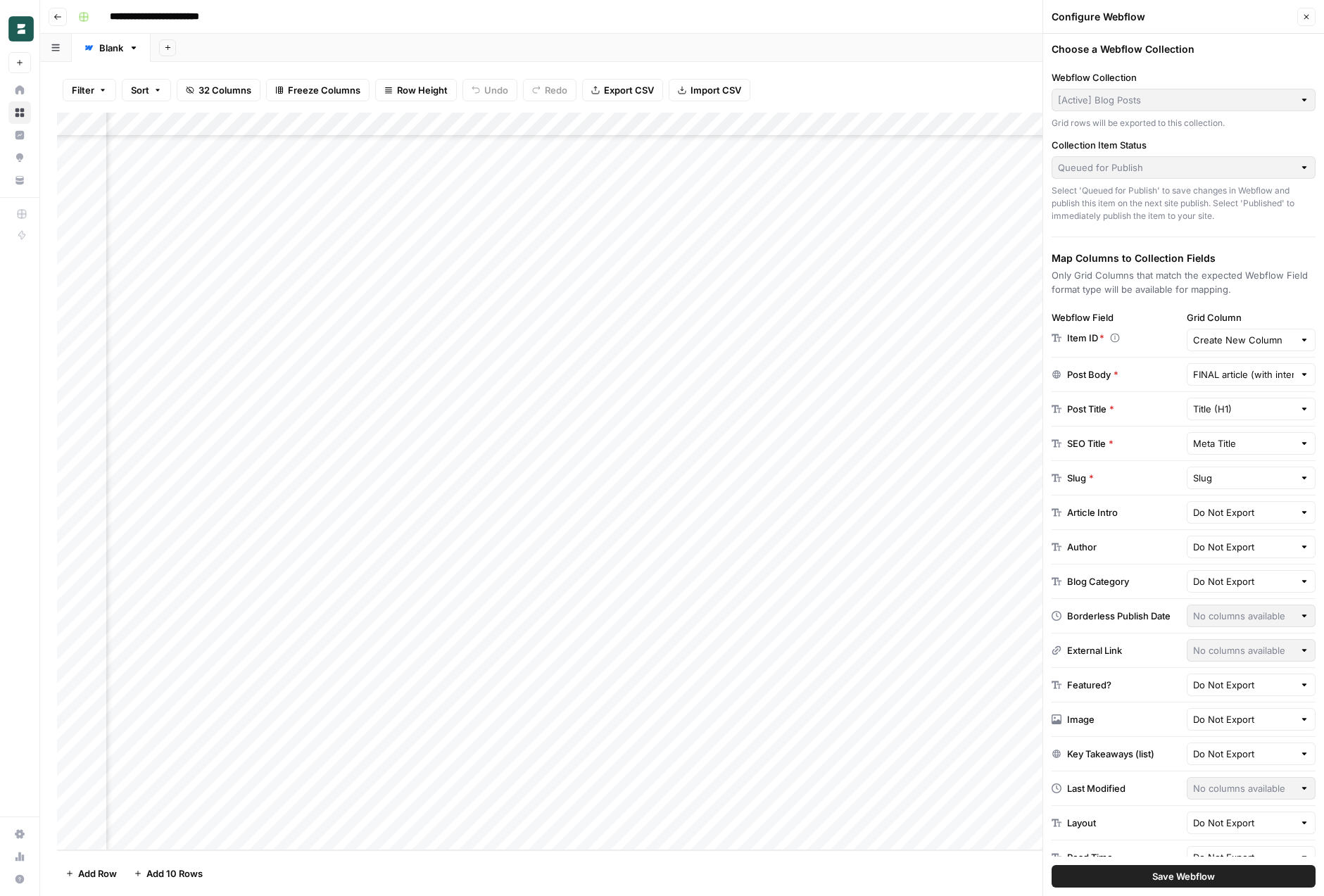
click at [1173, 319] on div "Webflow Field" at bounding box center [1117, 317] width 130 height 14
click at [931, 45] on div "Add Sheet" at bounding box center [737, 48] width 1173 height 28
click at [1308, 22] on button "Close" at bounding box center [1307, 16] width 19 height 19
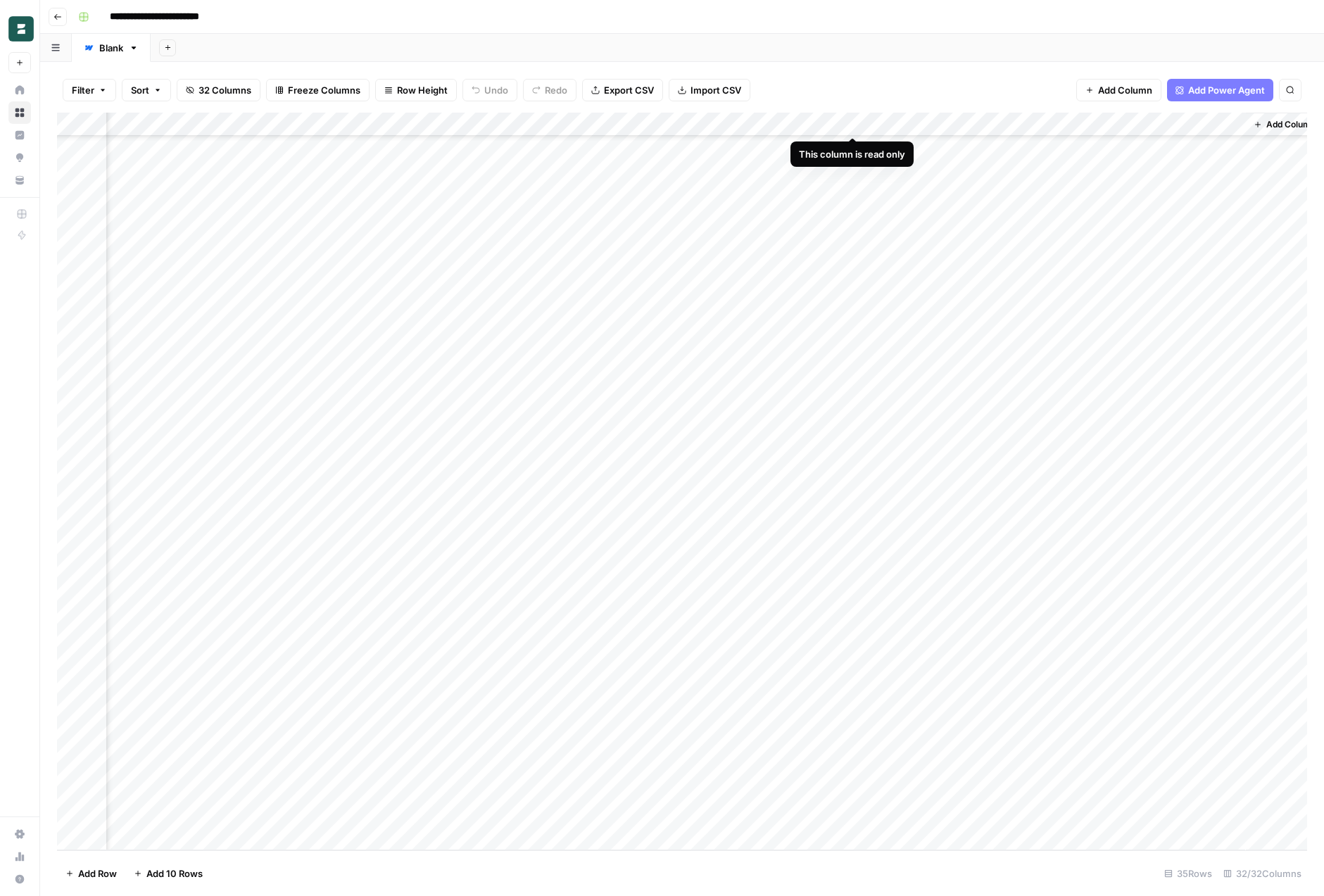
click at [902, 124] on div "Add Column" at bounding box center [682, 481] width 1250 height 737
click at [906, 119] on div at bounding box center [852, 127] width 127 height 28
click at [908, 73] on div "Filter Sort 32 Columns Freeze Columns Row Height Undo Redo Export CSV Import CS…" at bounding box center [682, 90] width 1250 height 45
click at [905, 121] on div "Add Column" at bounding box center [682, 481] width 1250 height 737
click at [820, 159] on input "Webflow Item ID" at bounding box center [873, 158] width 143 height 14
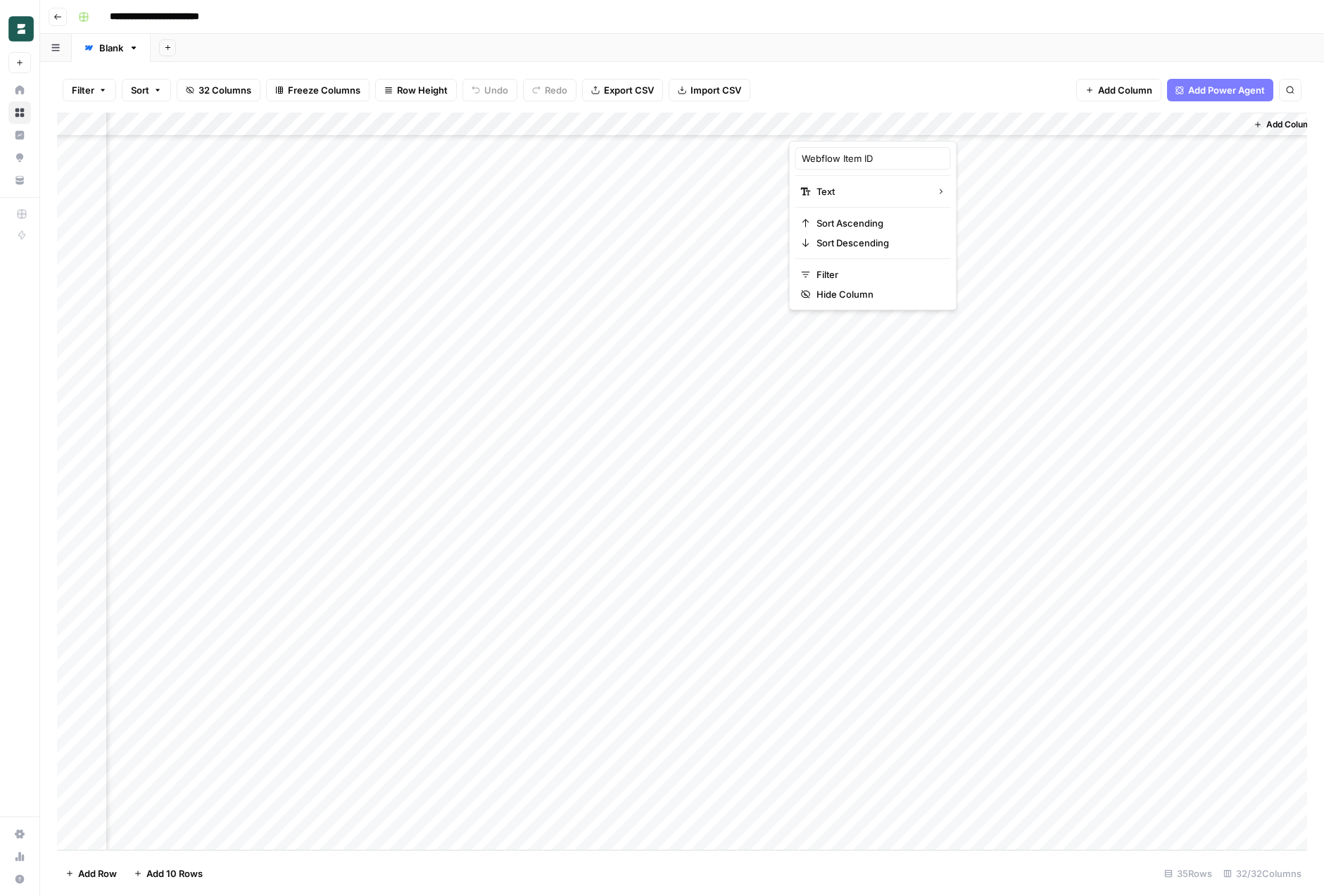
click at [949, 73] on div "Filter Sort 32 Columns Freeze Columns Row Height Undo Redo Export CSV Import CS…" at bounding box center [682, 90] width 1250 height 45
click at [758, 125] on div "Add Column" at bounding box center [682, 481] width 1250 height 737
click at [774, 92] on div "Filter Sort 32 Columns Freeze Columns Row Height Undo Redo Export CSV Import CS…" at bounding box center [682, 90] width 1250 height 45
click at [906, 124] on div "Add Column" at bounding box center [682, 481] width 1250 height 737
click at [906, 124] on div at bounding box center [852, 127] width 127 height 28
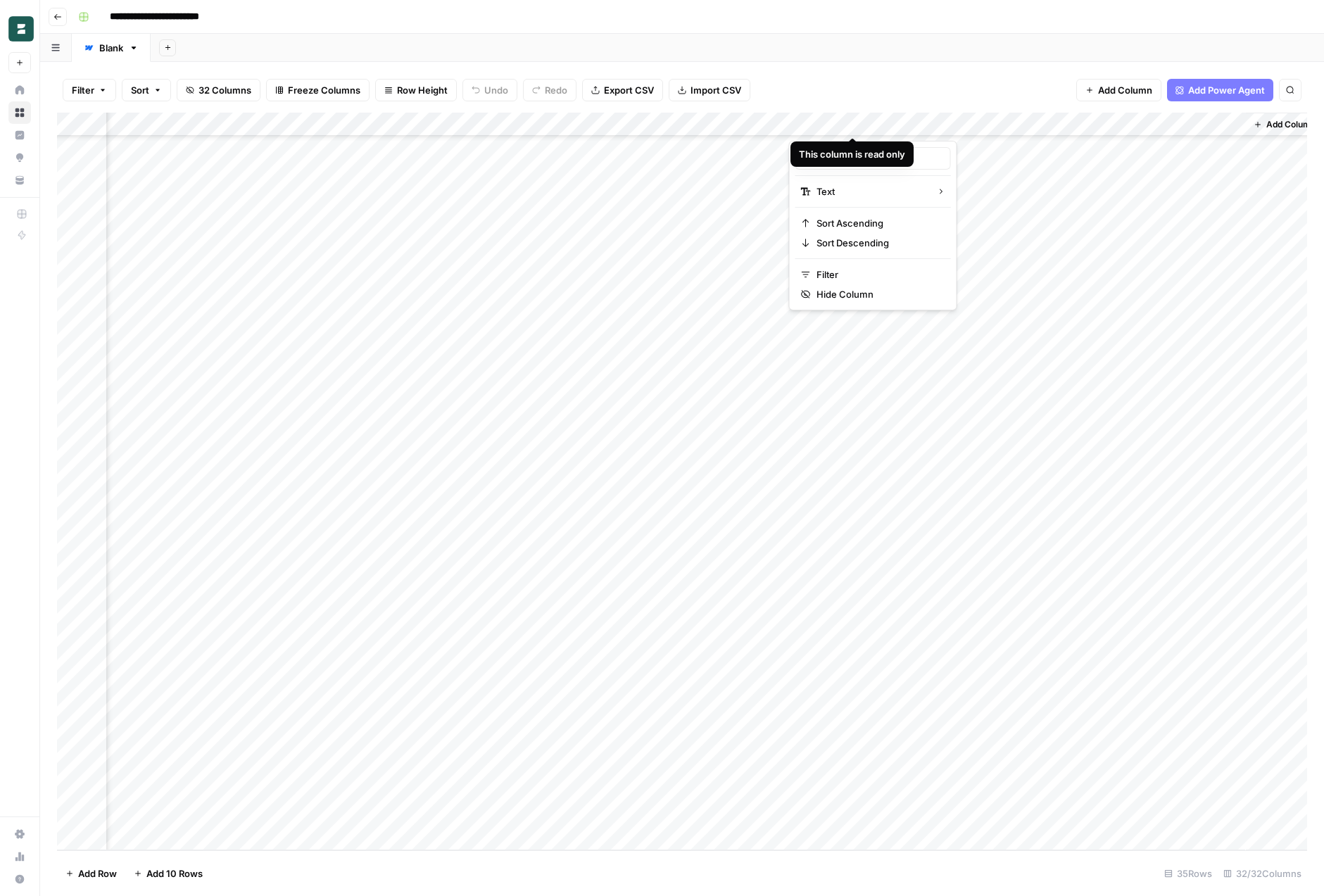
click at [897, 100] on div "Filter Sort 32 Columns Freeze Columns Row Height Undo Redo Export CSV Import CS…" at bounding box center [682, 90] width 1250 height 45
click at [762, 121] on div "Add Column" at bounding box center [682, 481] width 1250 height 737
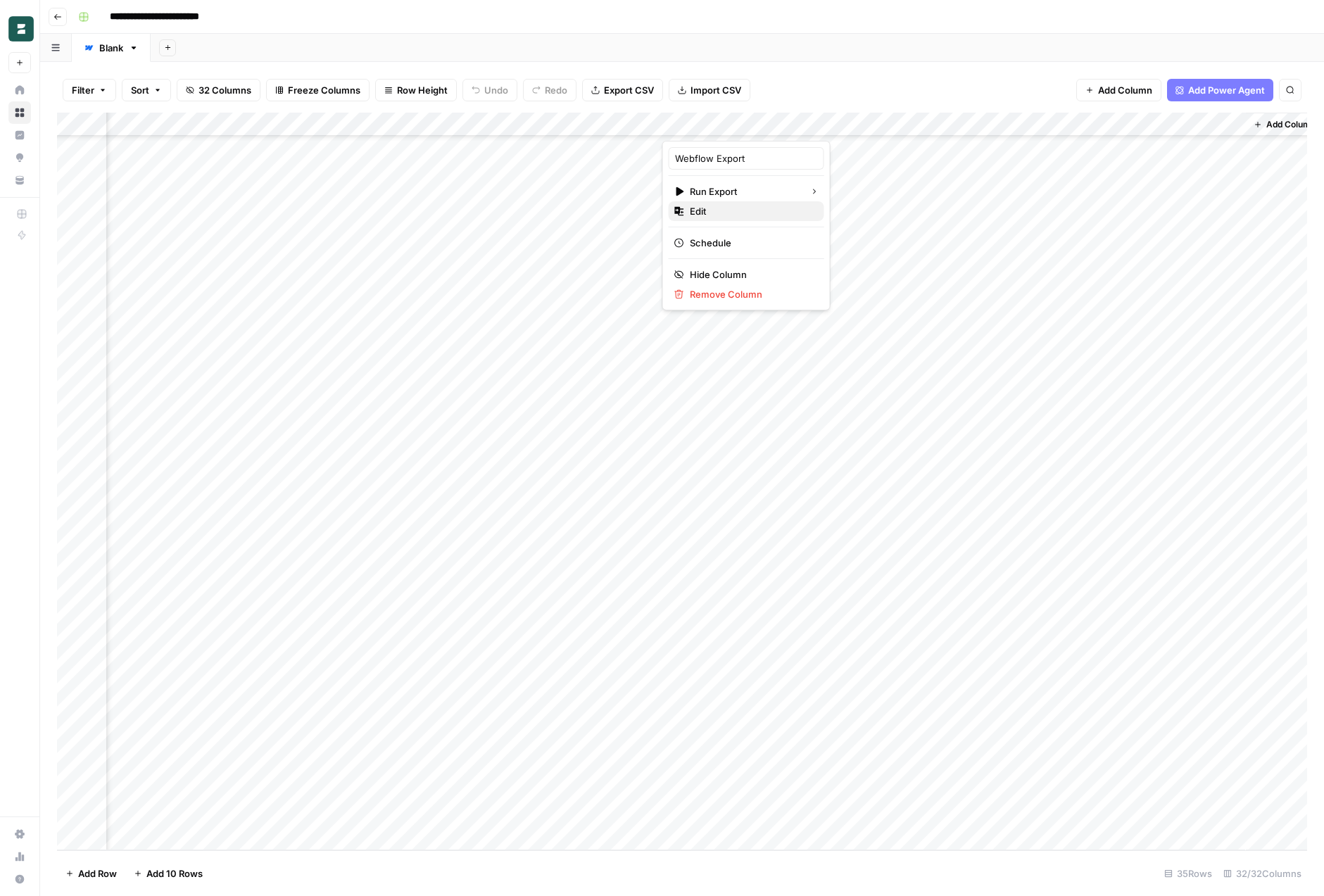
click at [742, 216] on span "Edit" at bounding box center [751, 211] width 123 height 14
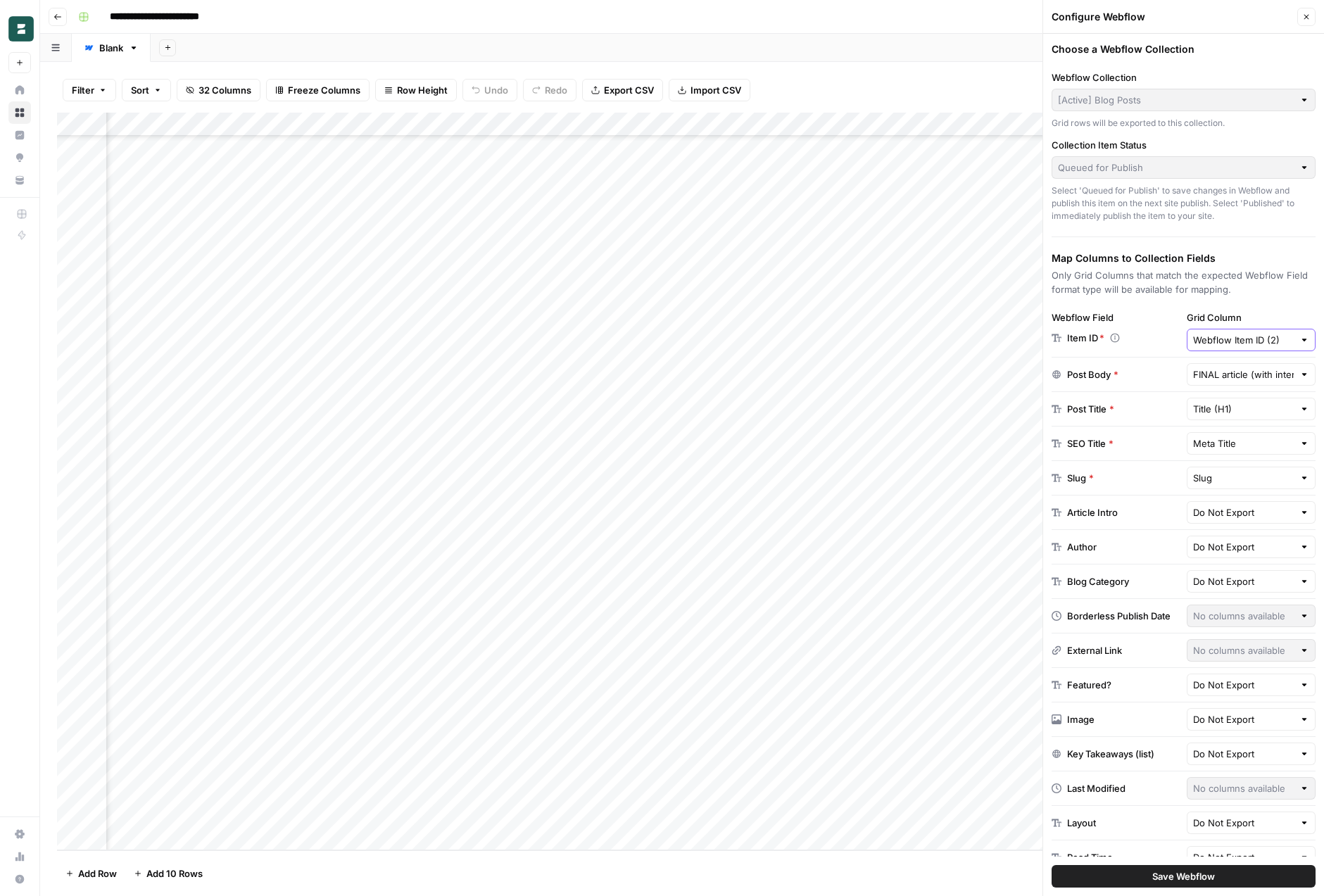
click at [1226, 335] on input "Webflow Item ID (2)" at bounding box center [1244, 340] width 101 height 14
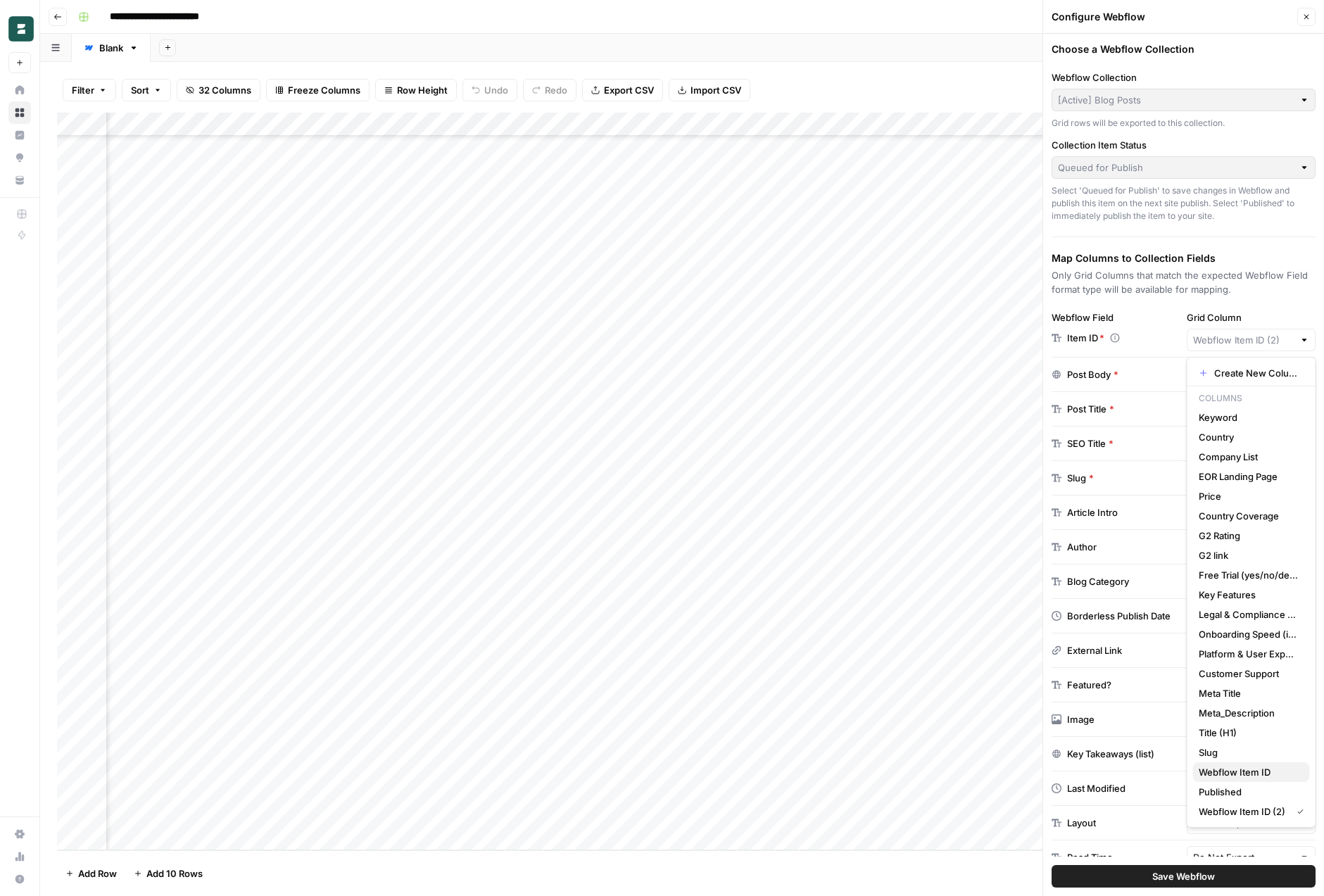
click at [1255, 777] on span "Webflow Item ID" at bounding box center [1249, 772] width 100 height 14
type input "Webflow Item ID"
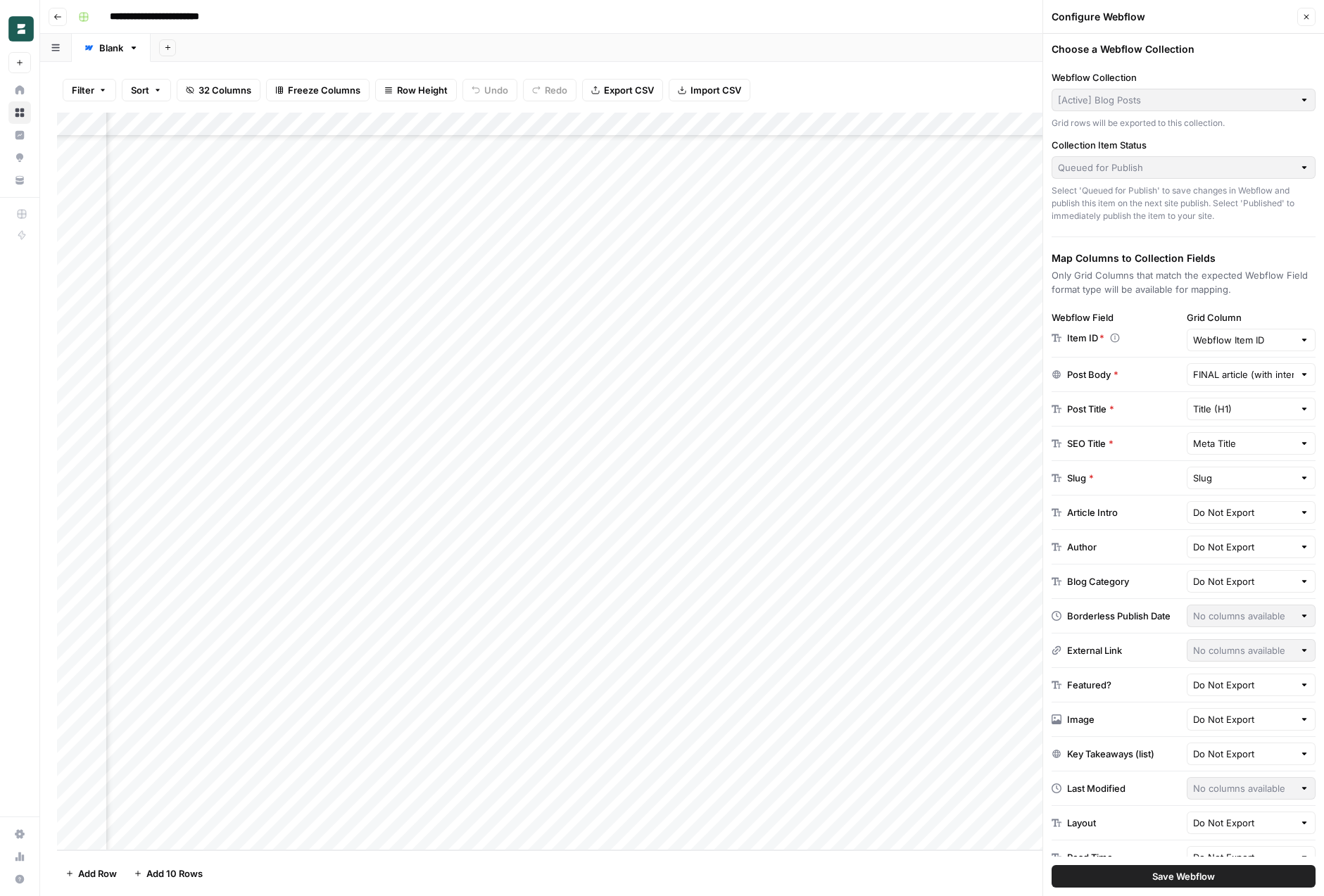
click at [1166, 881] on span "Save Webflow" at bounding box center [1184, 876] width 63 height 14
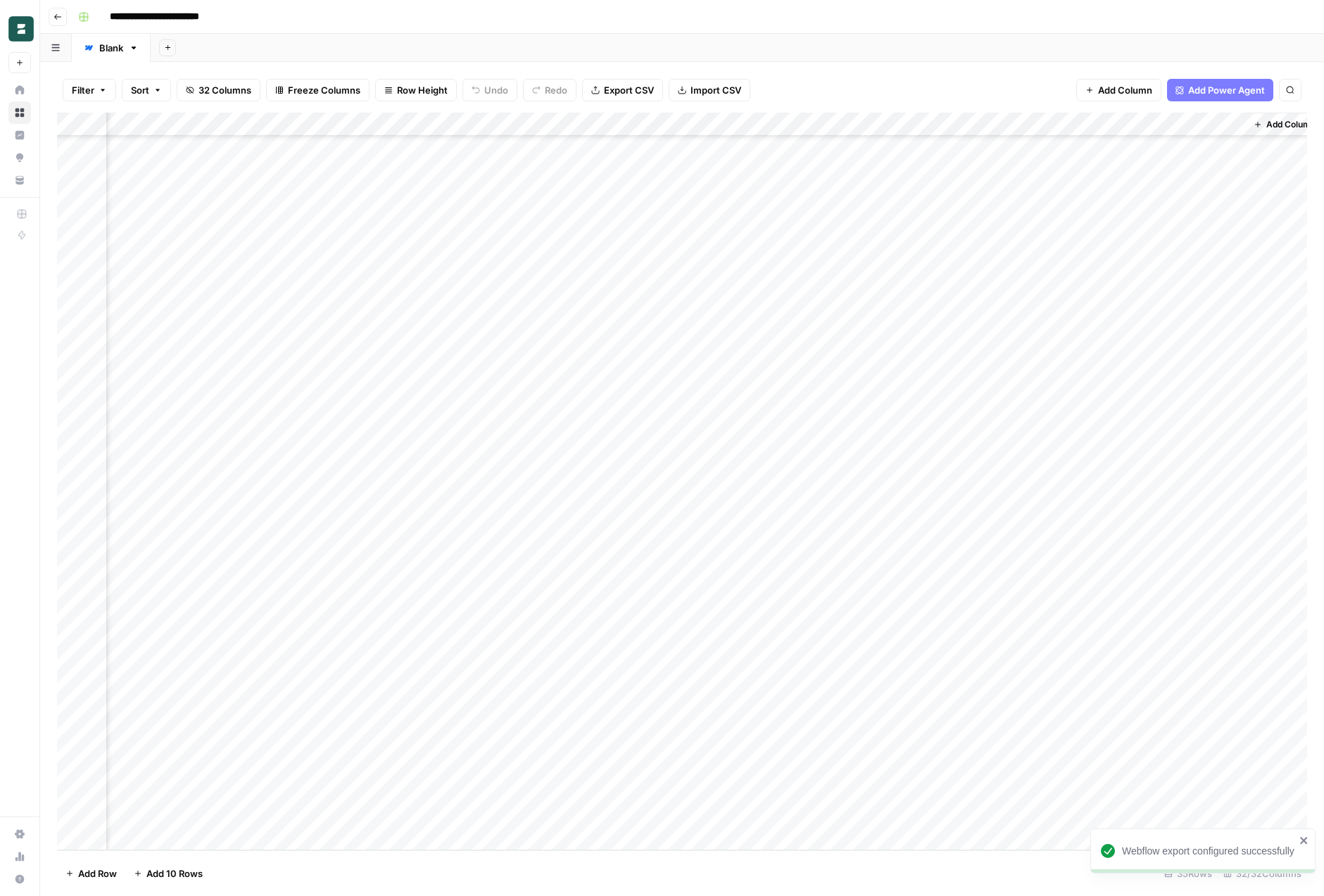
scroll to position [147, 3164]
click at [1215, 119] on div "Add Column" at bounding box center [682, 481] width 1250 height 737
click at [969, 85] on div "Filter Sort 32 Columns Freeze Columns Row Height Undo Redo Export CSV Import CS…" at bounding box center [682, 90] width 1250 height 45
click at [744, 124] on div "Add Column" at bounding box center [682, 481] width 1250 height 737
click at [735, 214] on span "Edit" at bounding box center [734, 211] width 123 height 14
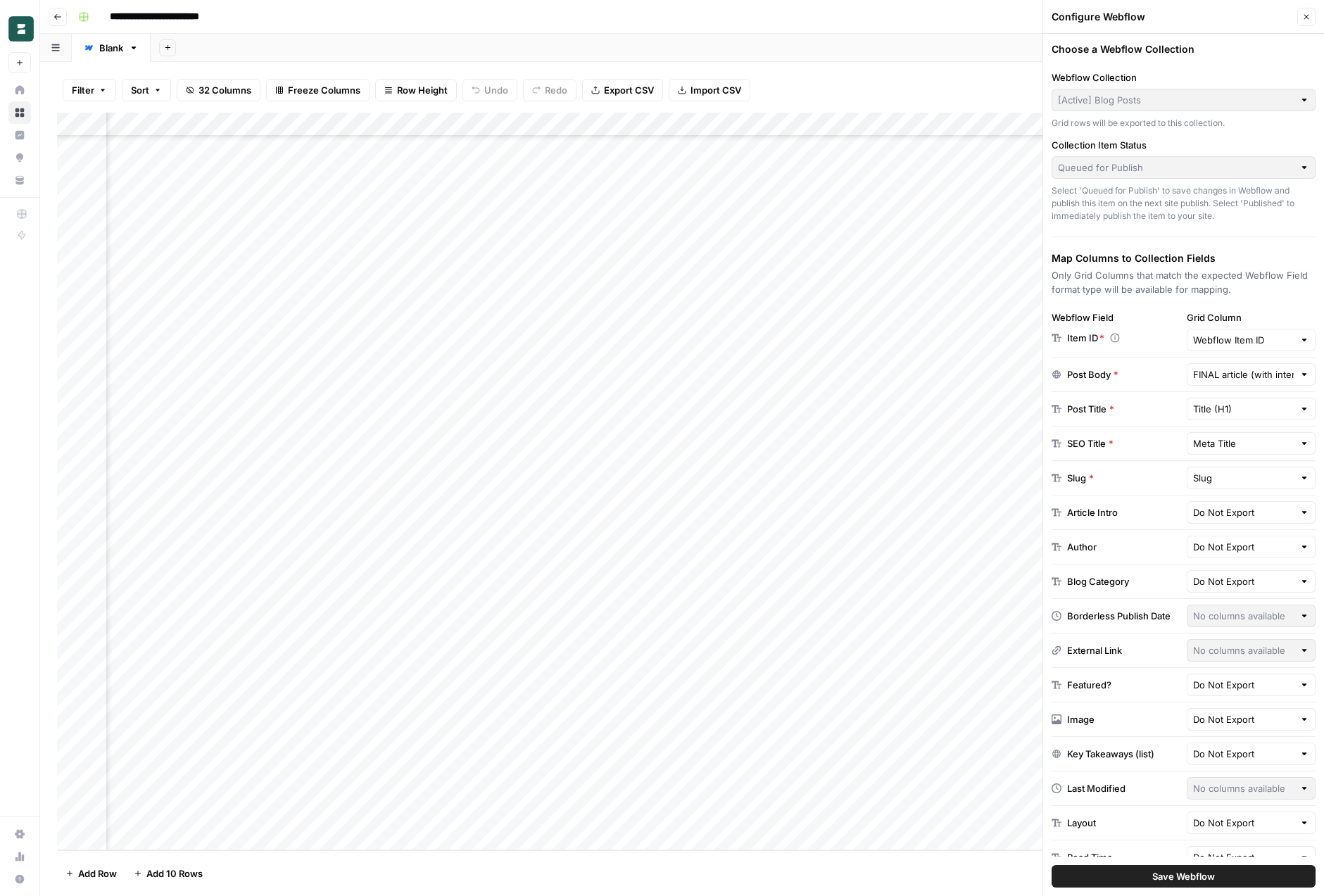
click at [1263, 352] on div "Webflow Field Item ID * Grid Column Webflow Item ID" at bounding box center [1184, 334] width 264 height 47
click at [1275, 342] on input "Webflow Item ID" at bounding box center [1244, 340] width 101 height 14
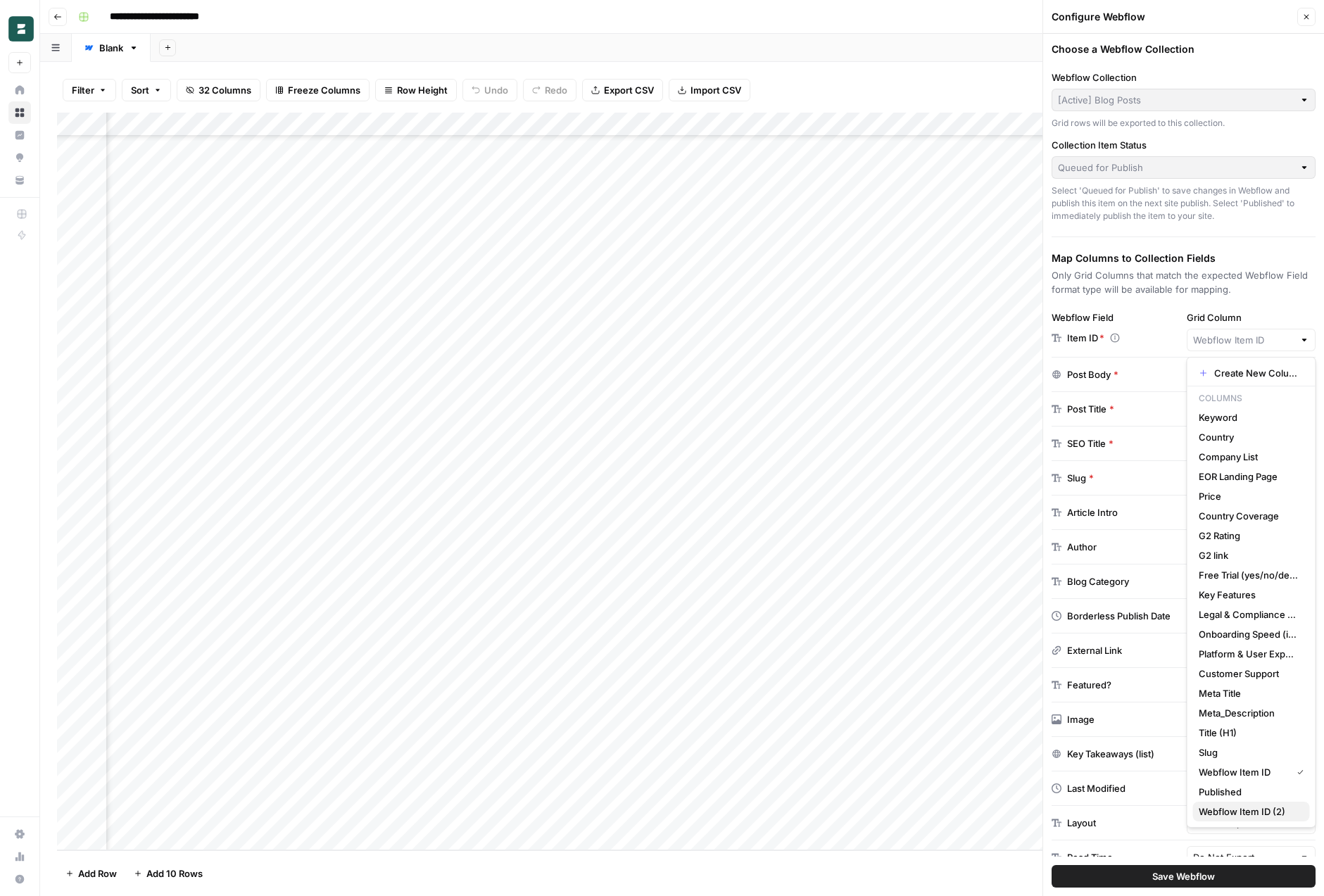
click at [1249, 815] on span "Webflow Item ID (2)" at bounding box center [1249, 811] width 100 height 14
type input "Webflow Item ID (2)"
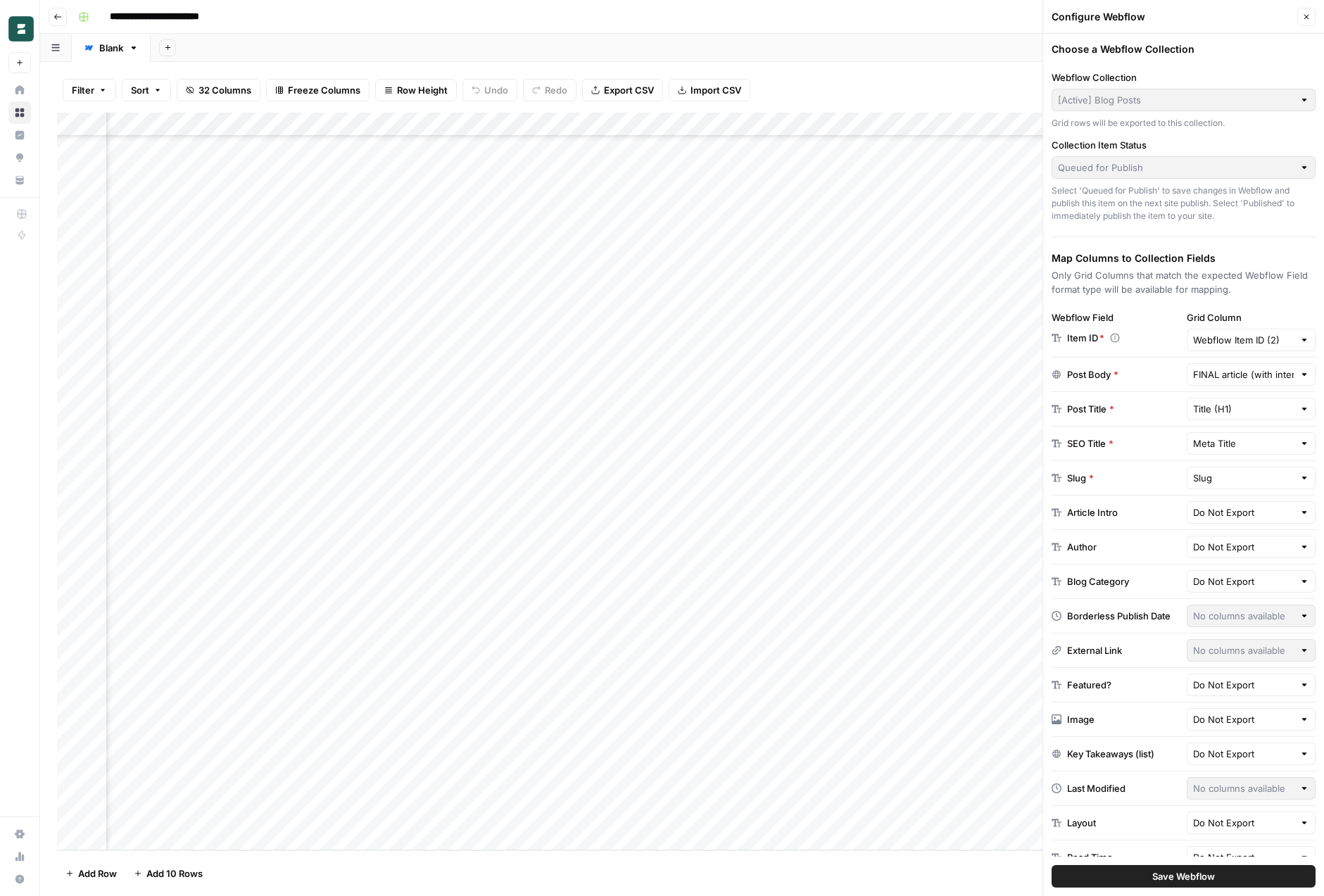
click at [1182, 877] on span "Save Webflow" at bounding box center [1184, 876] width 63 height 14
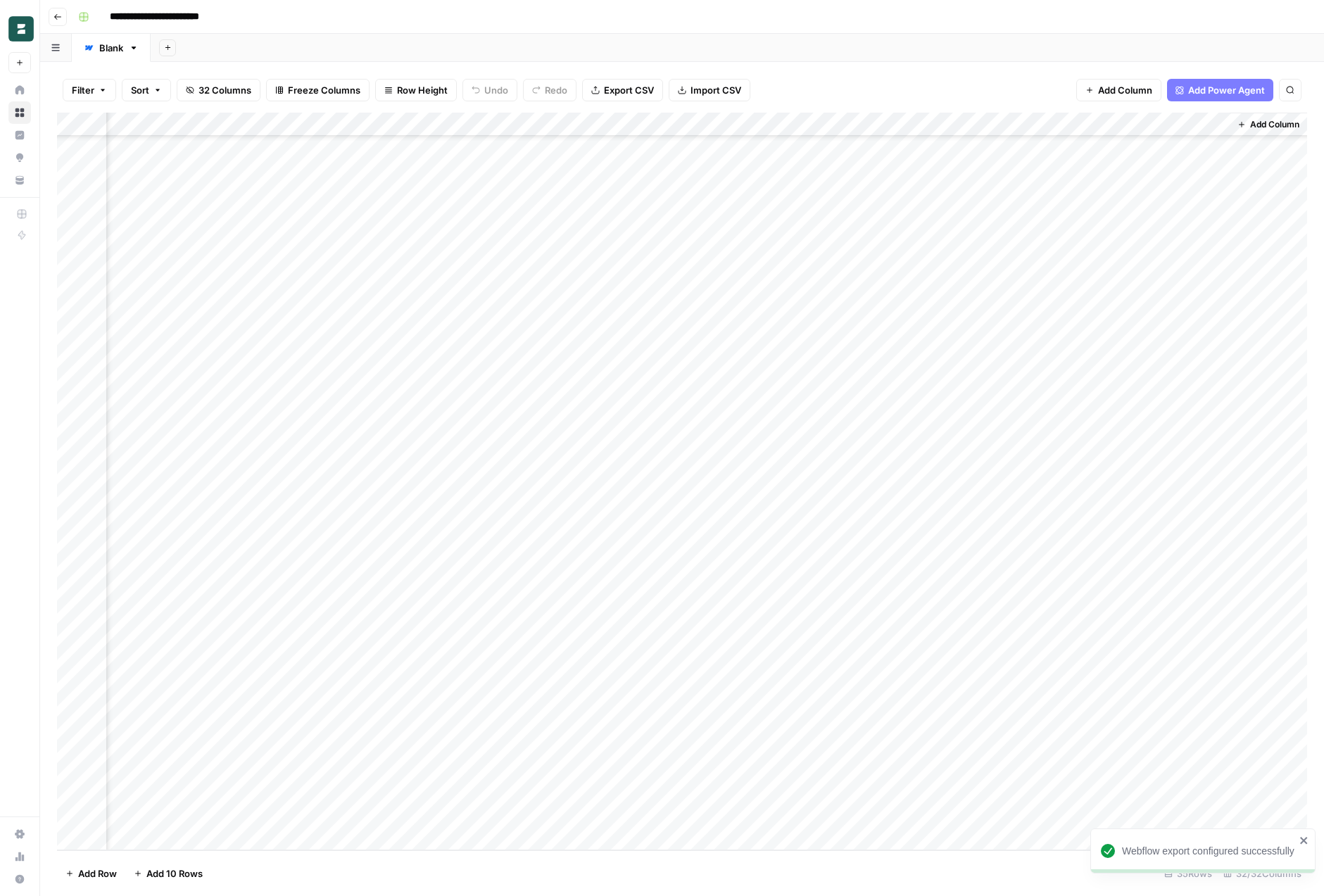
click at [949, 77] on div "Filter Sort 32 Columns Freeze Columns Row Height Undo Redo Export CSV Import CS…" at bounding box center [682, 90] width 1250 height 45
click at [671, 36] on div "Add Sheet" at bounding box center [737, 48] width 1173 height 28
click at [743, 123] on div "Add Column" at bounding box center [682, 481] width 1250 height 737
click at [727, 215] on span "Edit" at bounding box center [734, 211] width 123 height 14
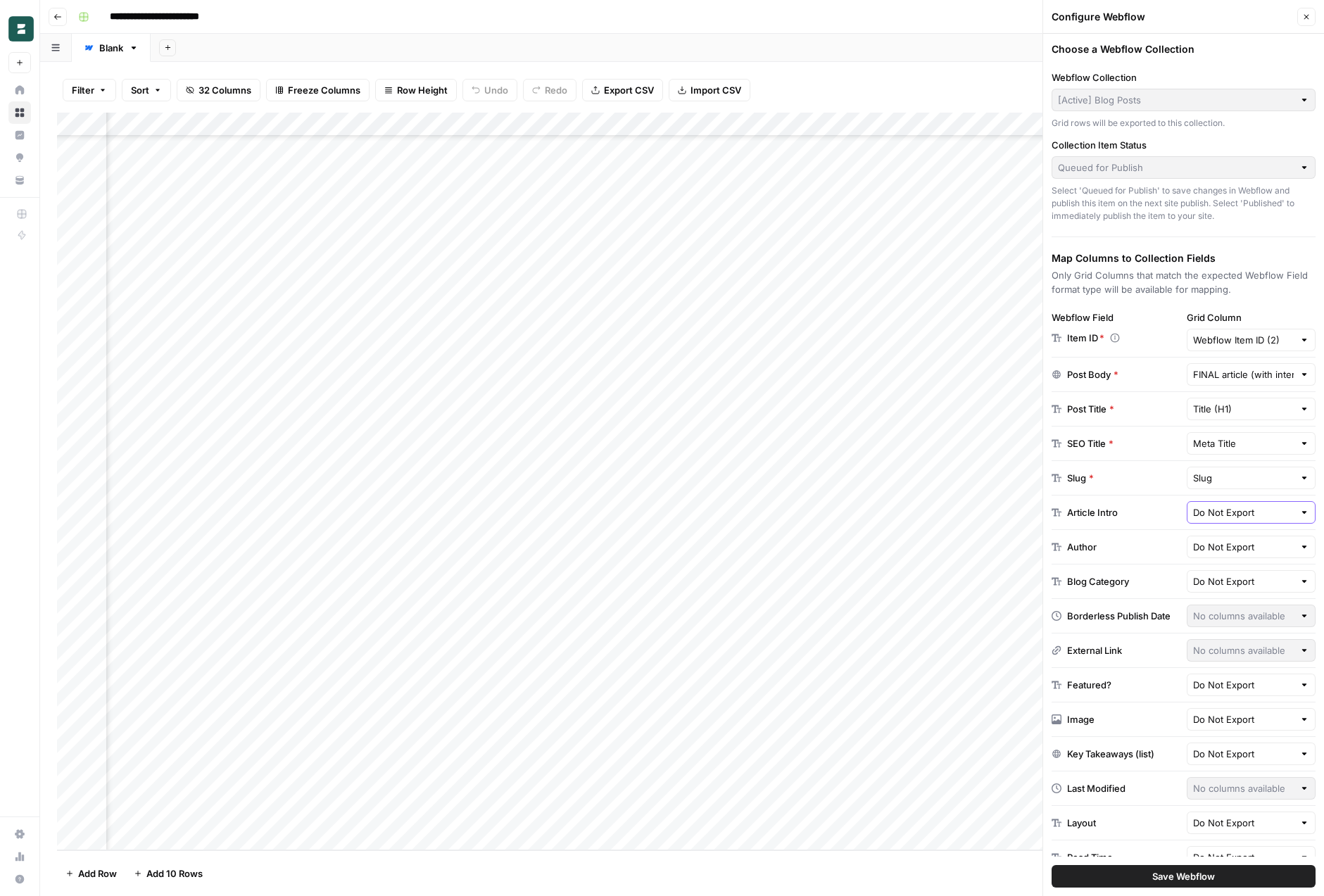
click at [1282, 512] on input "Do Not Export" at bounding box center [1244, 512] width 101 height 14
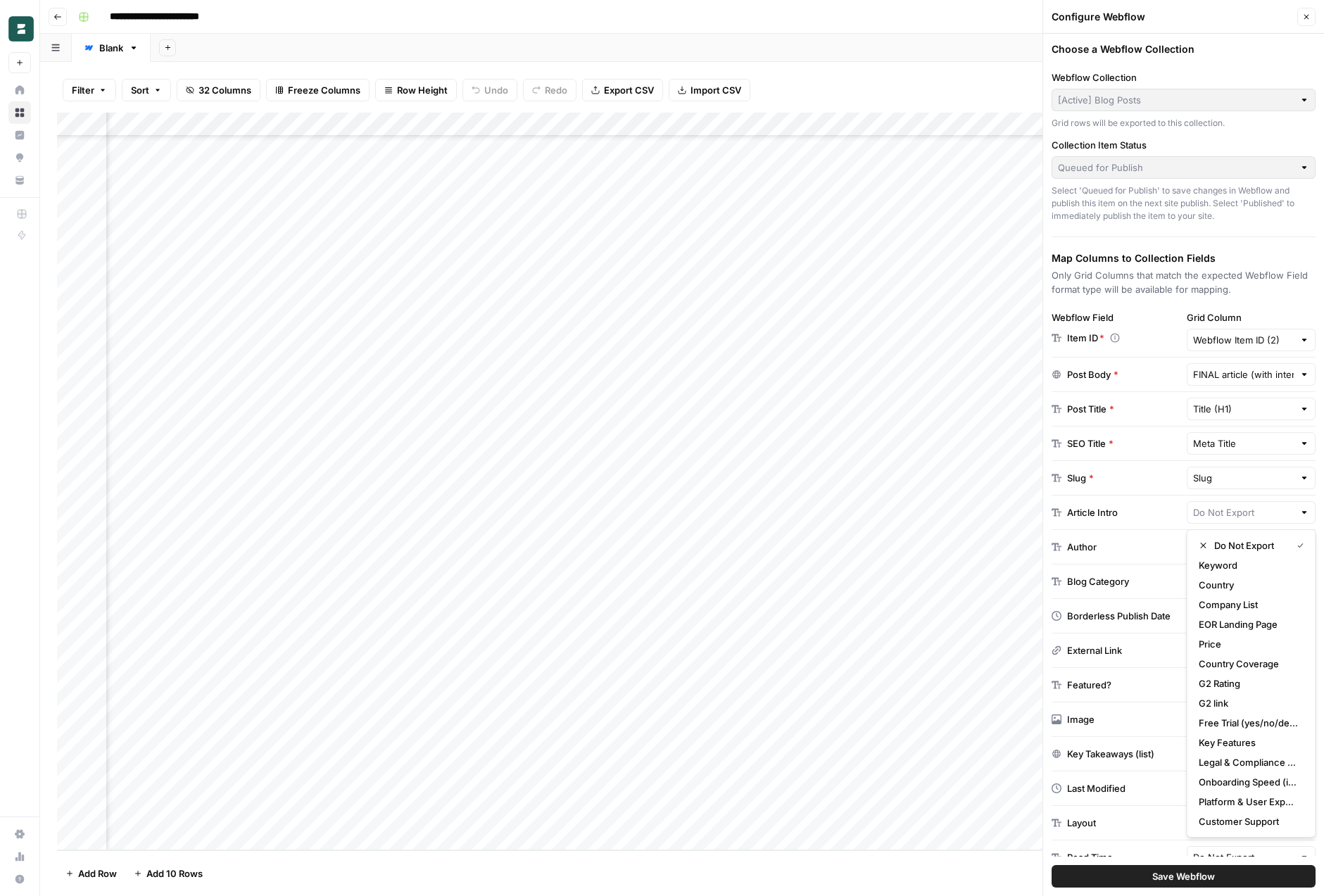
click at [1156, 518] on div "Article Intro" at bounding box center [1117, 512] width 130 height 14
type input "Do Not Export"
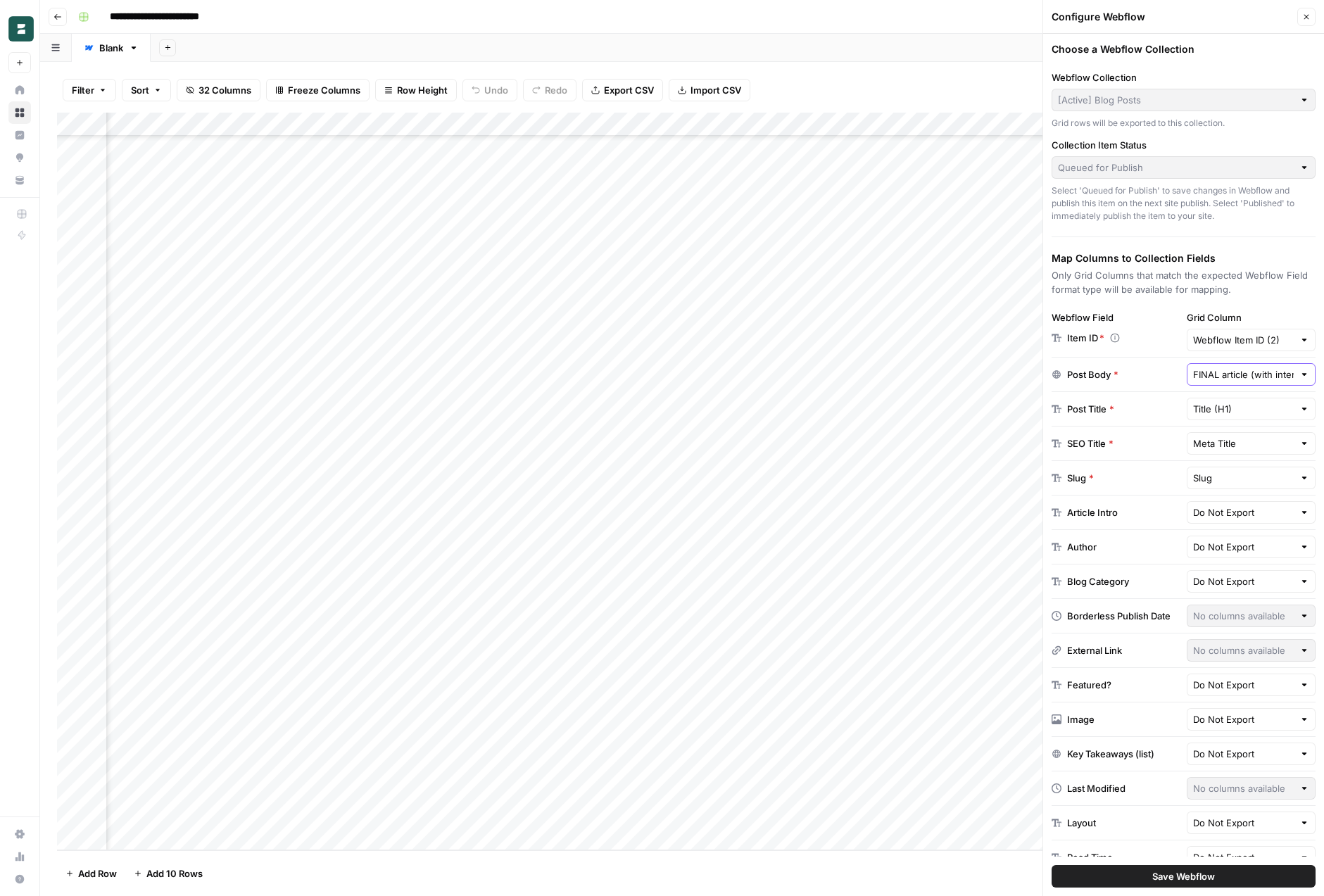
click at [1218, 375] on input "FINAL article (with internal & external links)" at bounding box center [1244, 374] width 101 height 14
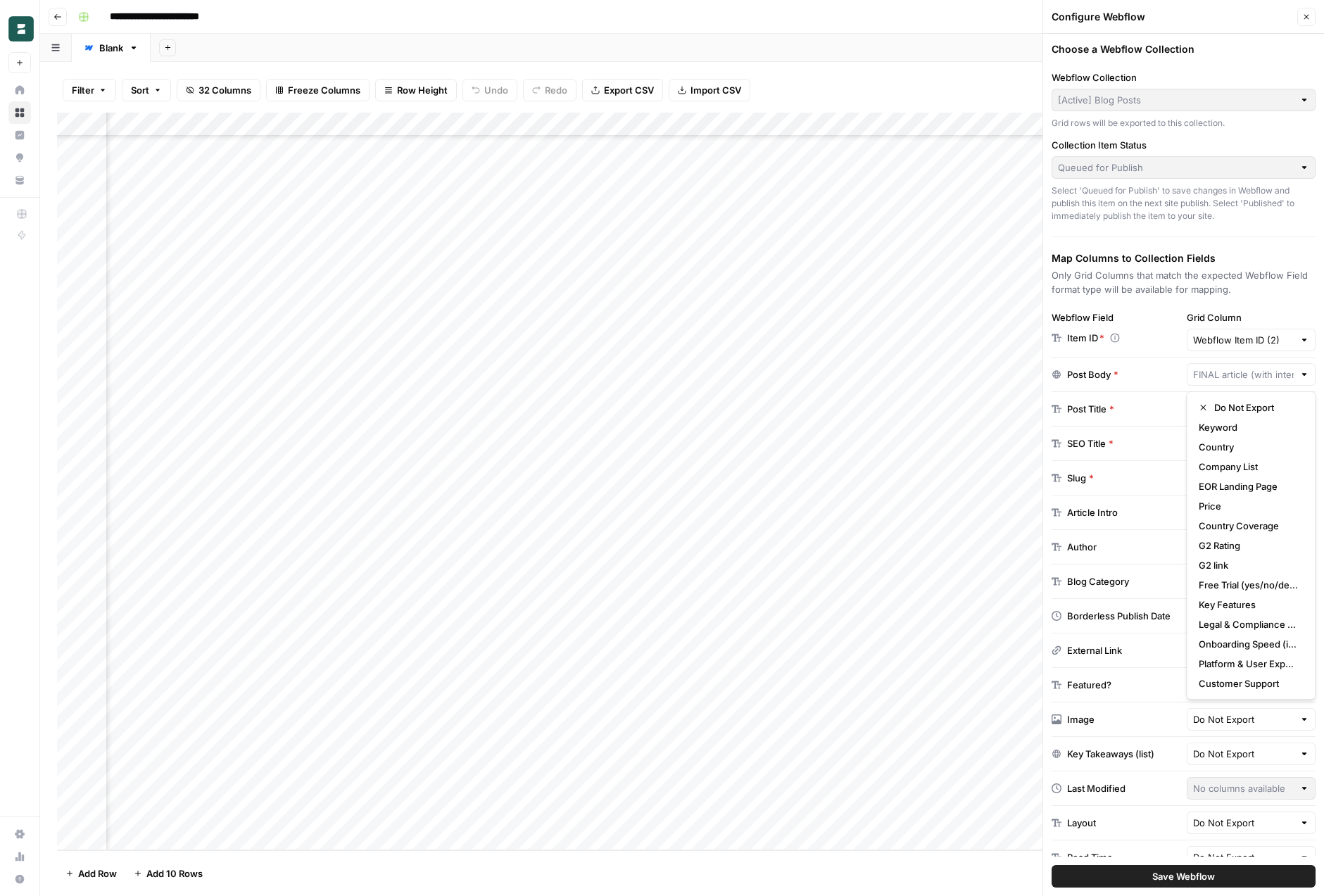
click at [414, 11] on div "**********" at bounding box center [691, 17] width 1238 height 22
type input "FINAL article (with internal & external links)"
click at [429, 120] on div "Add Column" at bounding box center [682, 481] width 1250 height 737
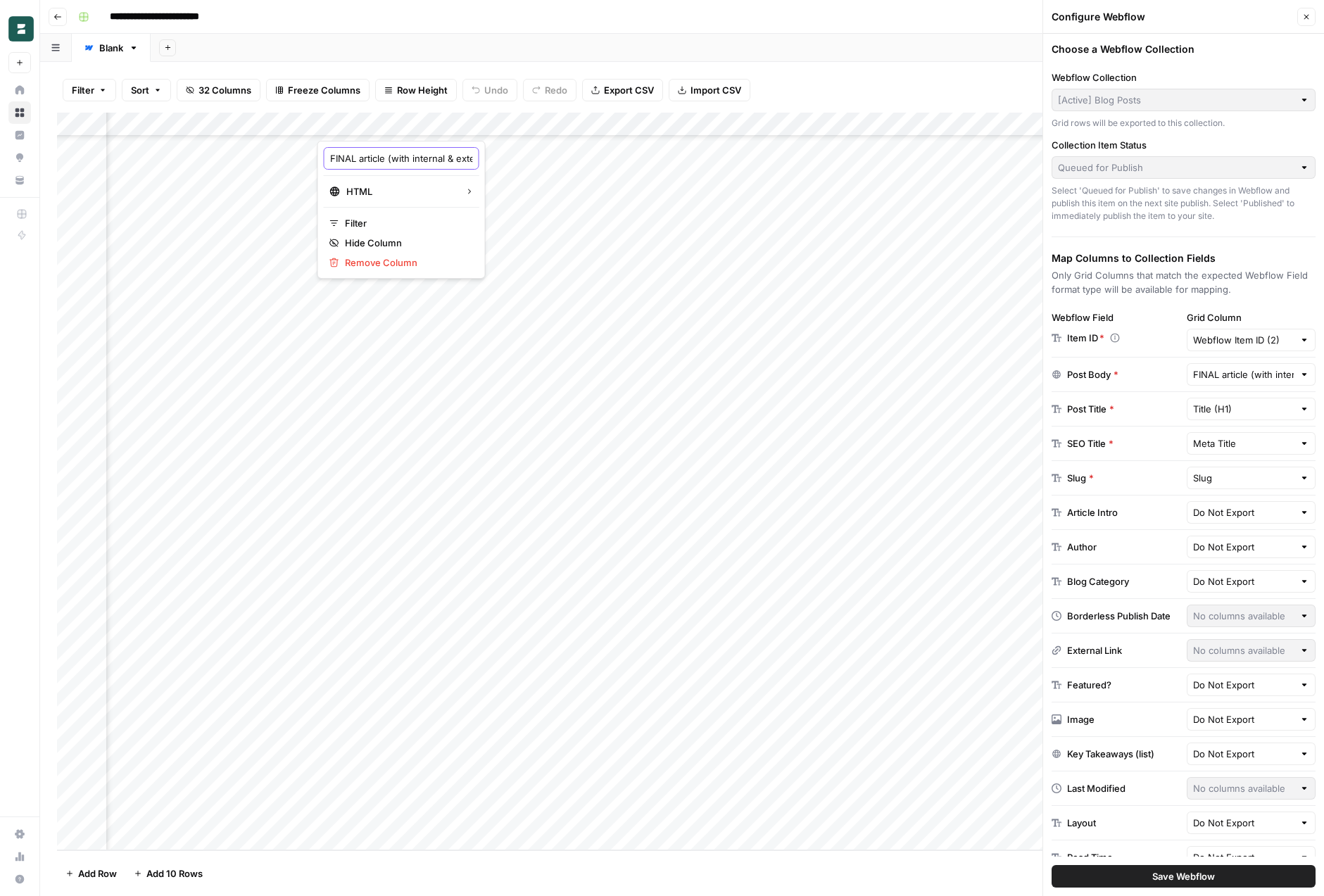
click at [420, 158] on input "FINAL article (with internal & external links)" at bounding box center [402, 158] width 143 height 14
click at [432, 38] on div "Add Sheet" at bounding box center [737, 48] width 1173 height 28
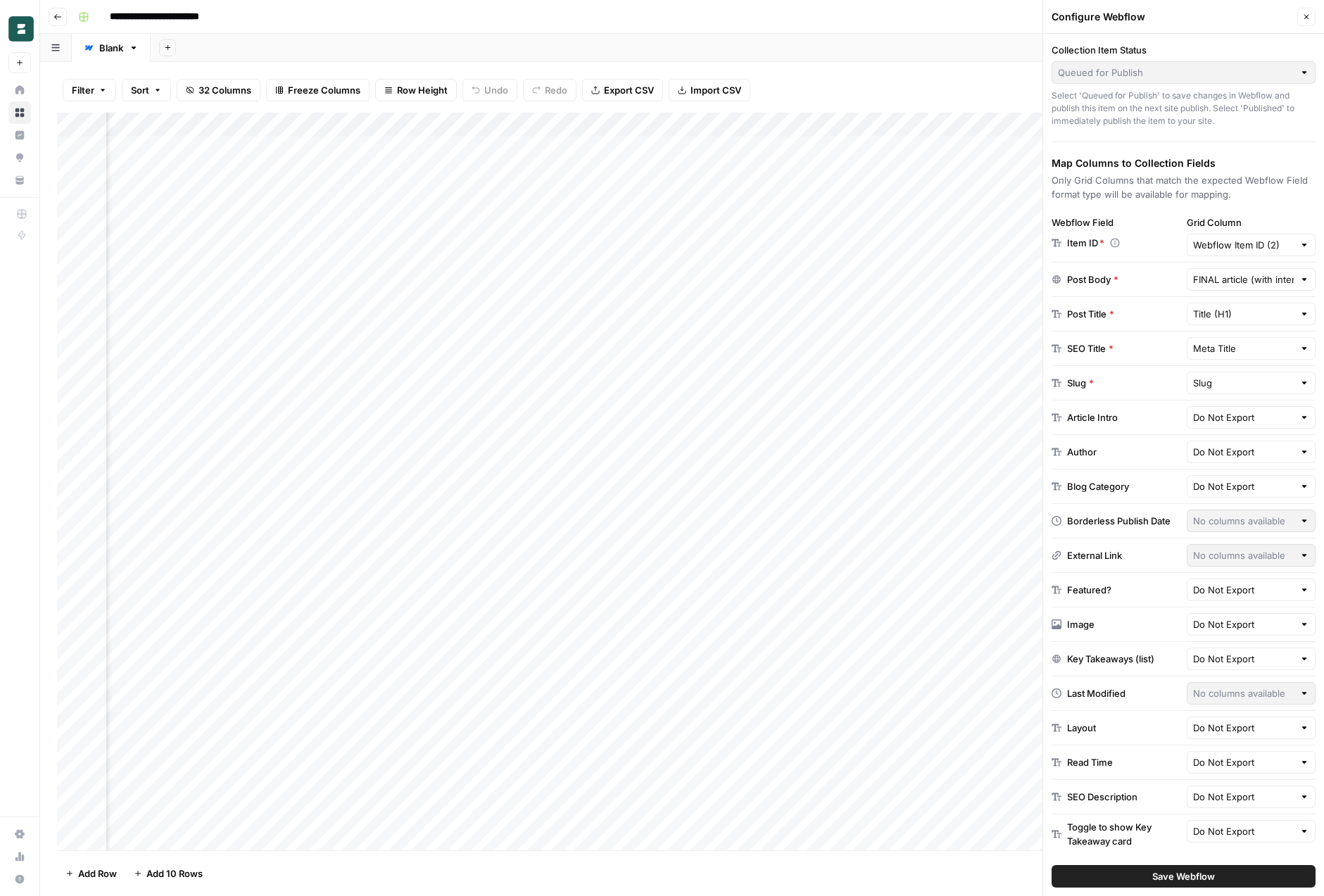
scroll to position [5, 2985]
click at [396, 403] on div "Add Column" at bounding box center [682, 481] width 1250 height 737
click at [554, 405] on div "Add Column" at bounding box center [682, 481] width 1250 height 737
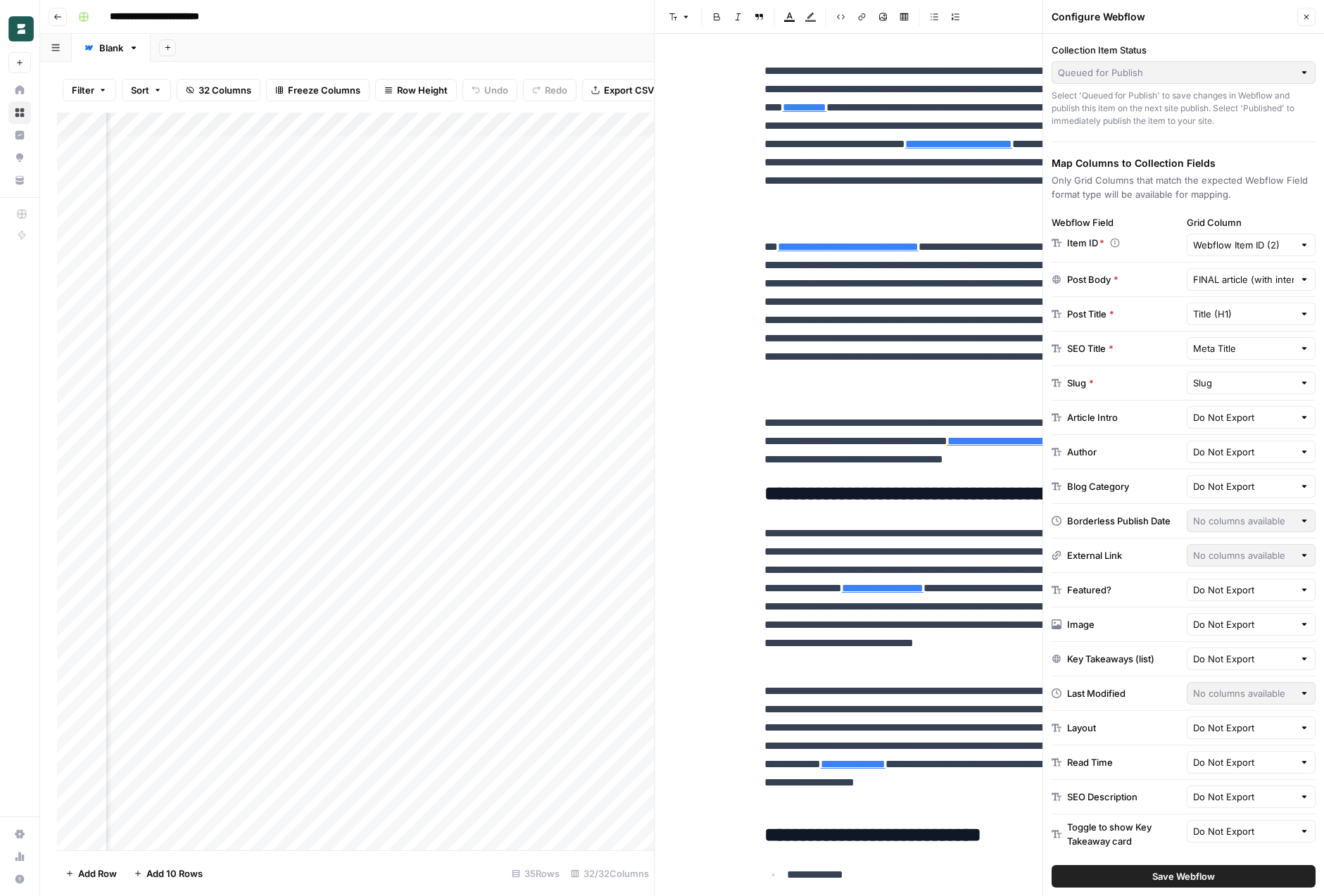
click at [1309, 14] on icon "button" at bounding box center [1306, 16] width 8 height 8
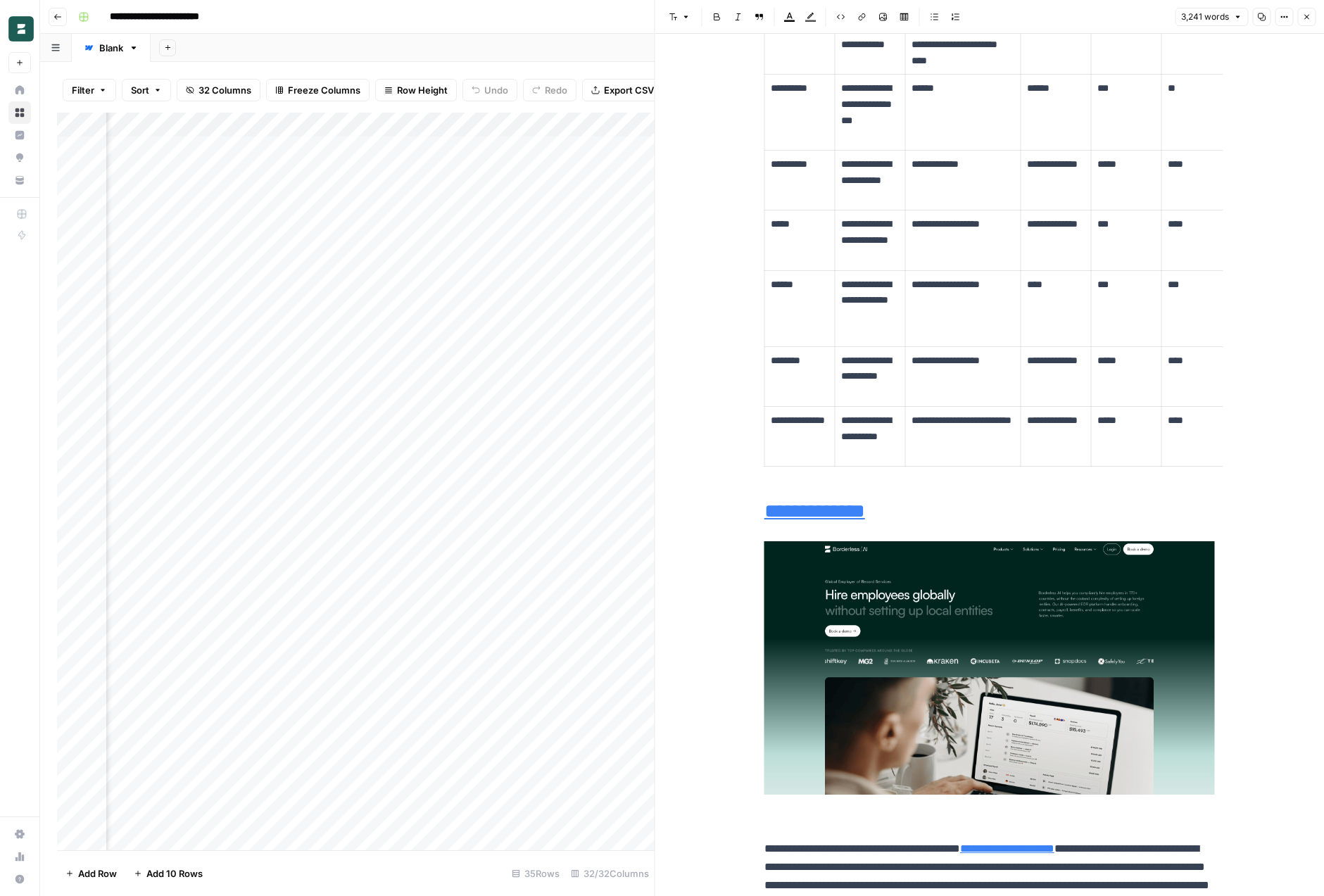
scroll to position [1373, 0]
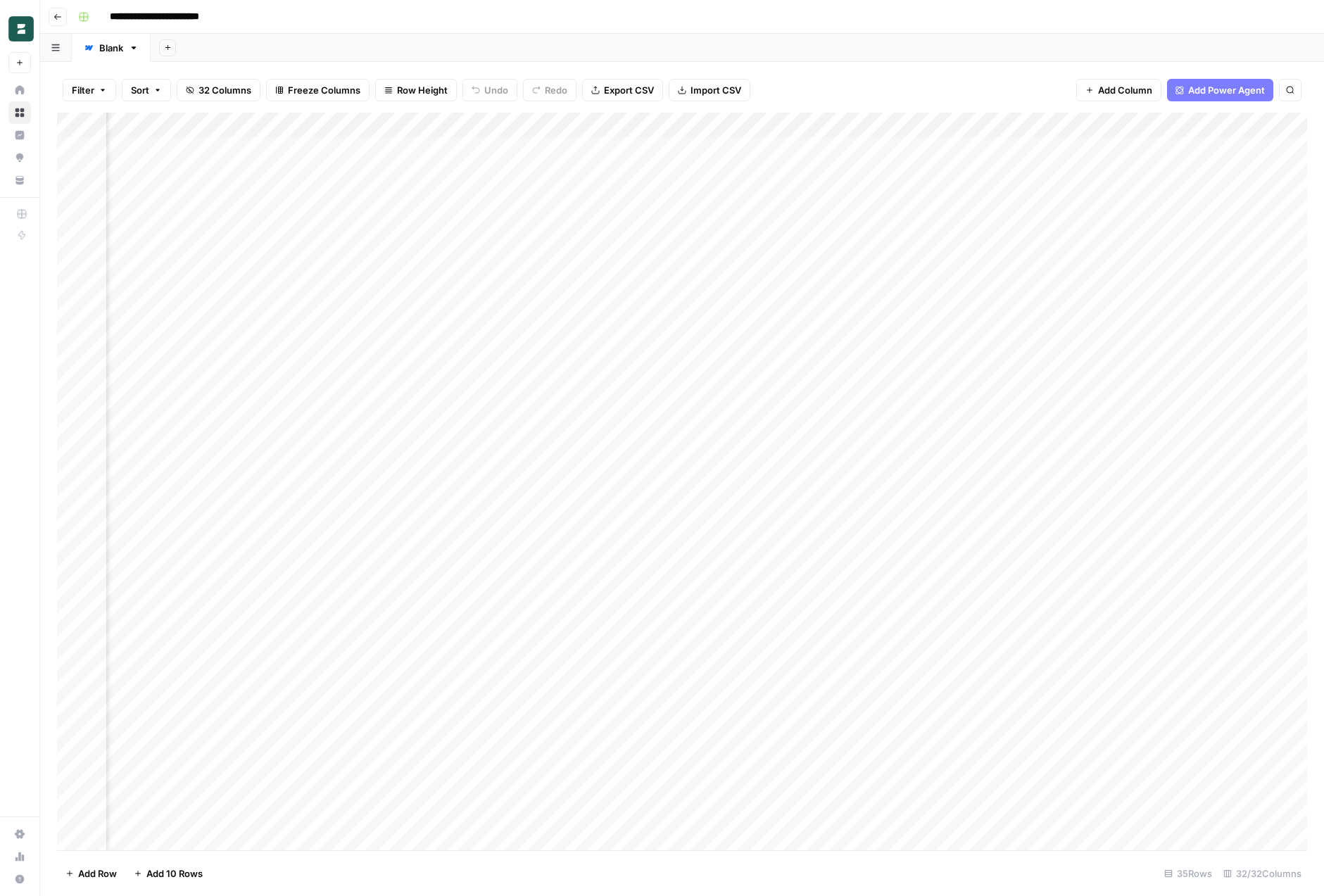
click at [422, 410] on div "Add Column" at bounding box center [682, 481] width 1250 height 737
click at [1092, 403] on div "Add Column" at bounding box center [682, 481] width 1250 height 737
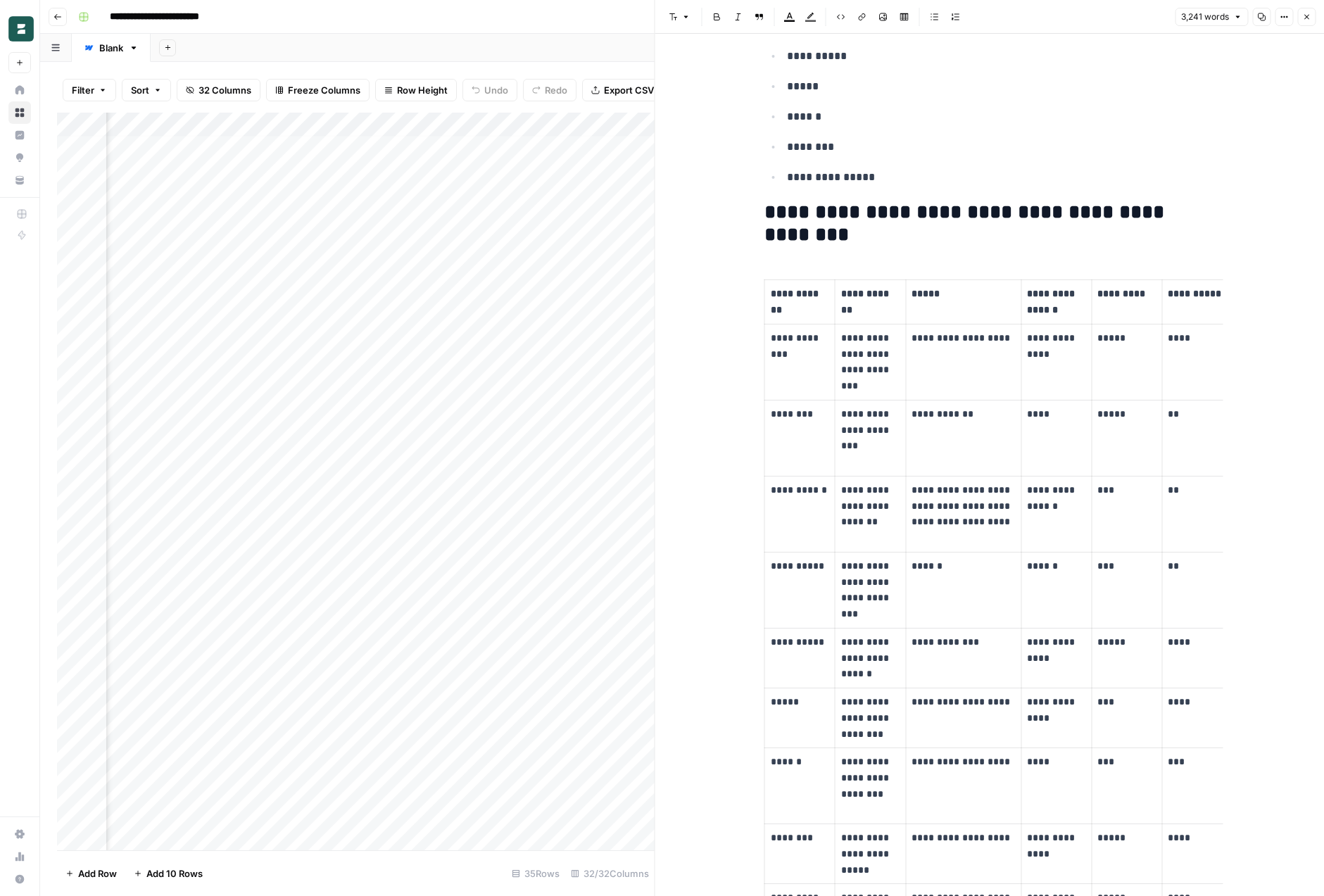
scroll to position [944, 0]
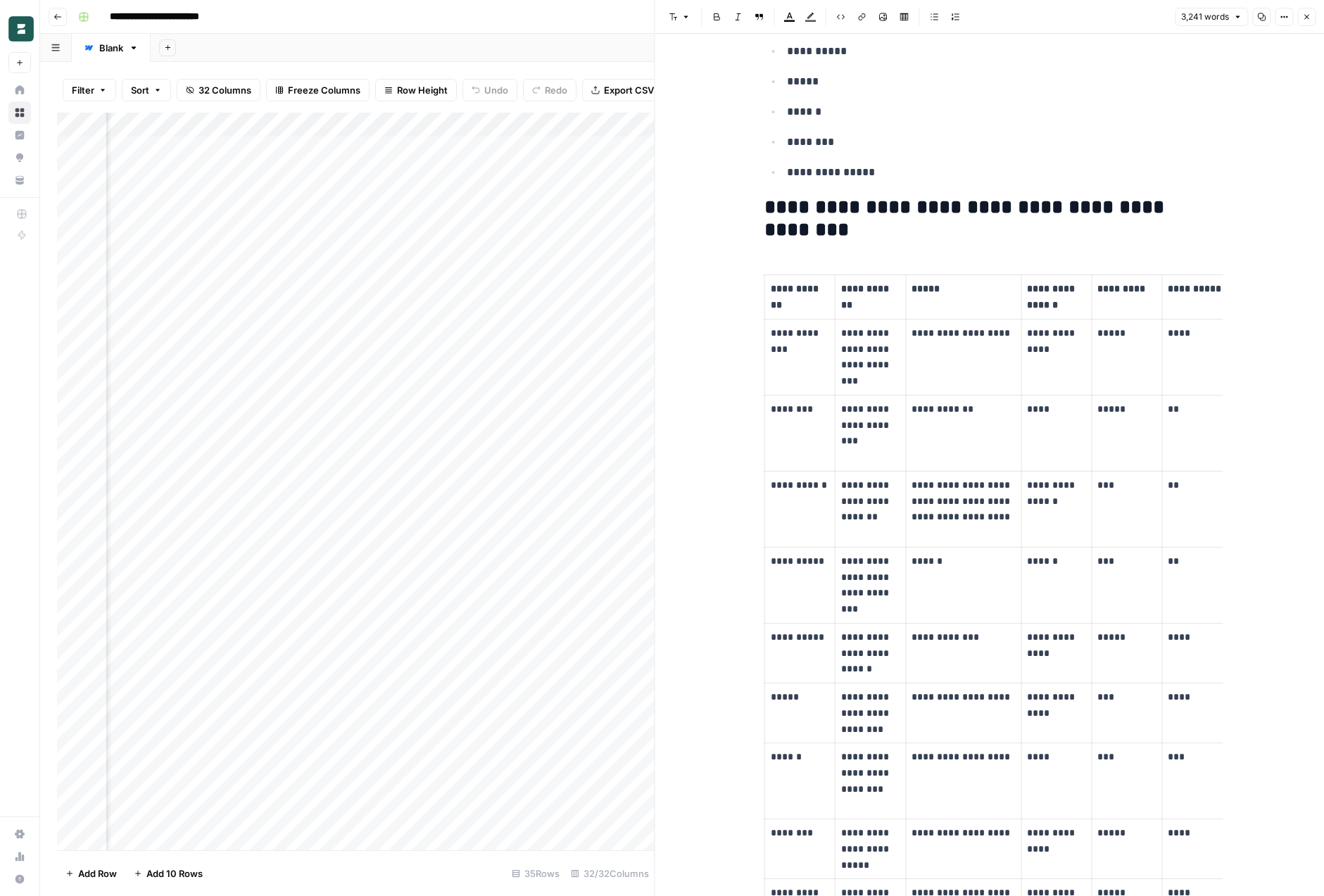
click at [946, 349] on td "**********" at bounding box center [963, 357] width 115 height 76
click at [847, 325] on p "**********" at bounding box center [870, 358] width 58 height 64
click at [967, 349] on button "Shortcuts" at bounding box center [947, 357] width 63 height 19
click at [1011, 330] on p "**********" at bounding box center [963, 334] width 104 height 16
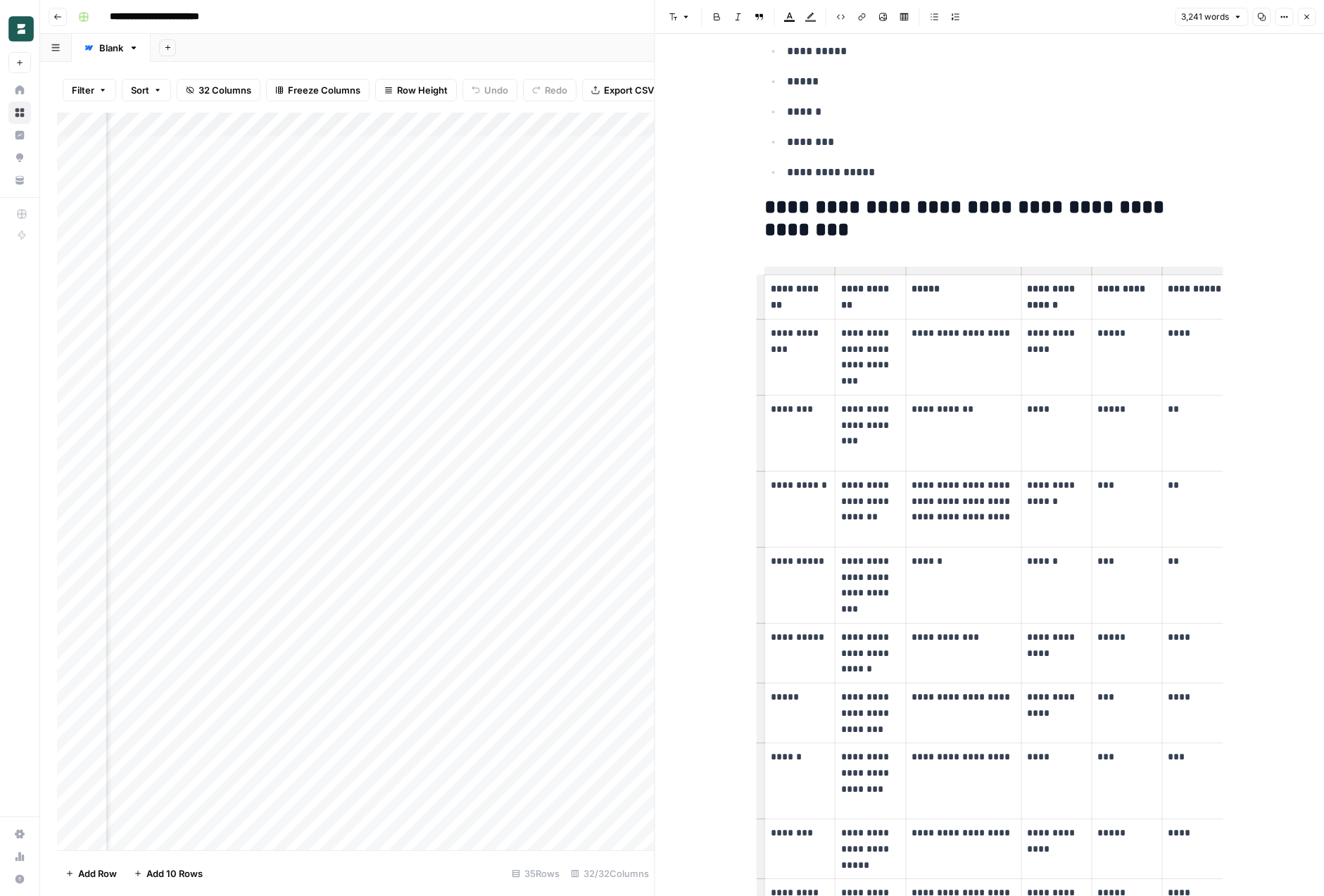
click at [1020, 203] on h2 "**********" at bounding box center [989, 219] width 451 height 45
click at [1304, 15] on icon "button" at bounding box center [1306, 16] width 8 height 8
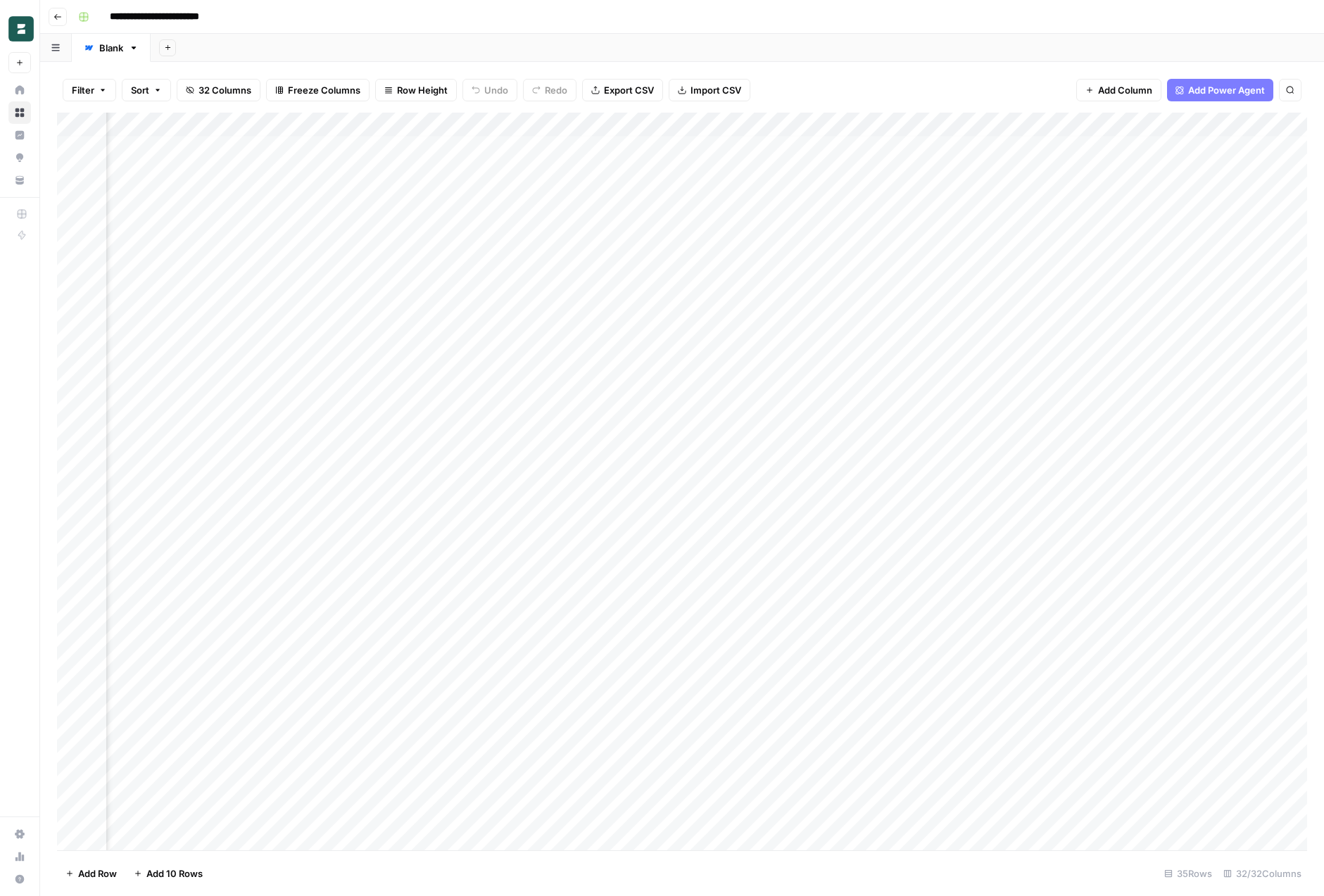
click at [963, 407] on div "Add Column" at bounding box center [682, 481] width 1250 height 737
click at [668, 407] on div "Add Column" at bounding box center [682, 481] width 1250 height 737
click at [557, 393] on div "Add Column" at bounding box center [682, 481] width 1250 height 737
click at [538, 416] on div "Add Column" at bounding box center [682, 481] width 1250 height 737
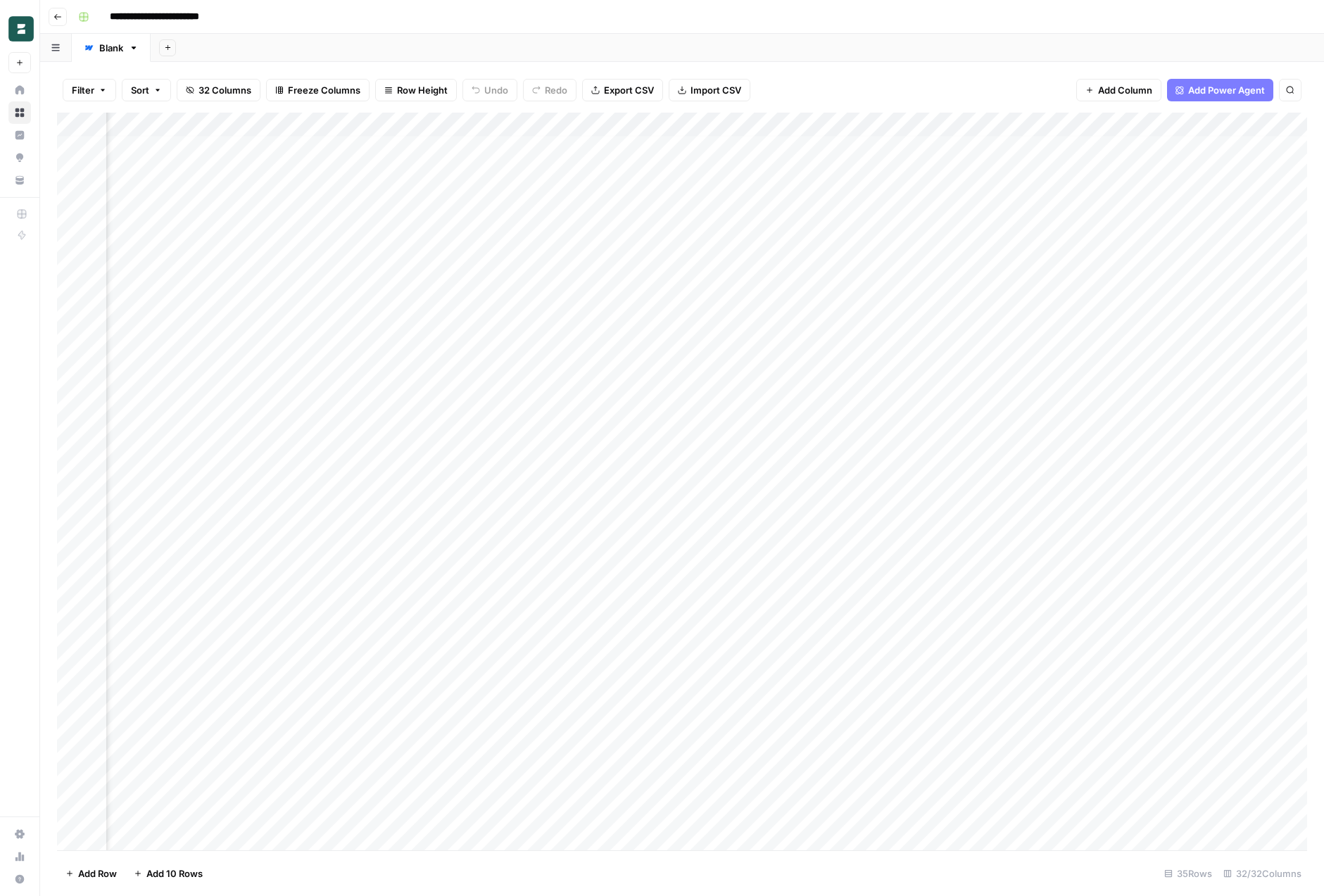
click at [475, 410] on div "Add Column" at bounding box center [682, 481] width 1250 height 737
click at [598, 400] on div "Add Column" at bounding box center [682, 481] width 1250 height 737
click at [516, 404] on div "Add Column" at bounding box center [682, 481] width 1250 height 737
click at [384, 408] on div "Add Column" at bounding box center [682, 481] width 1250 height 737
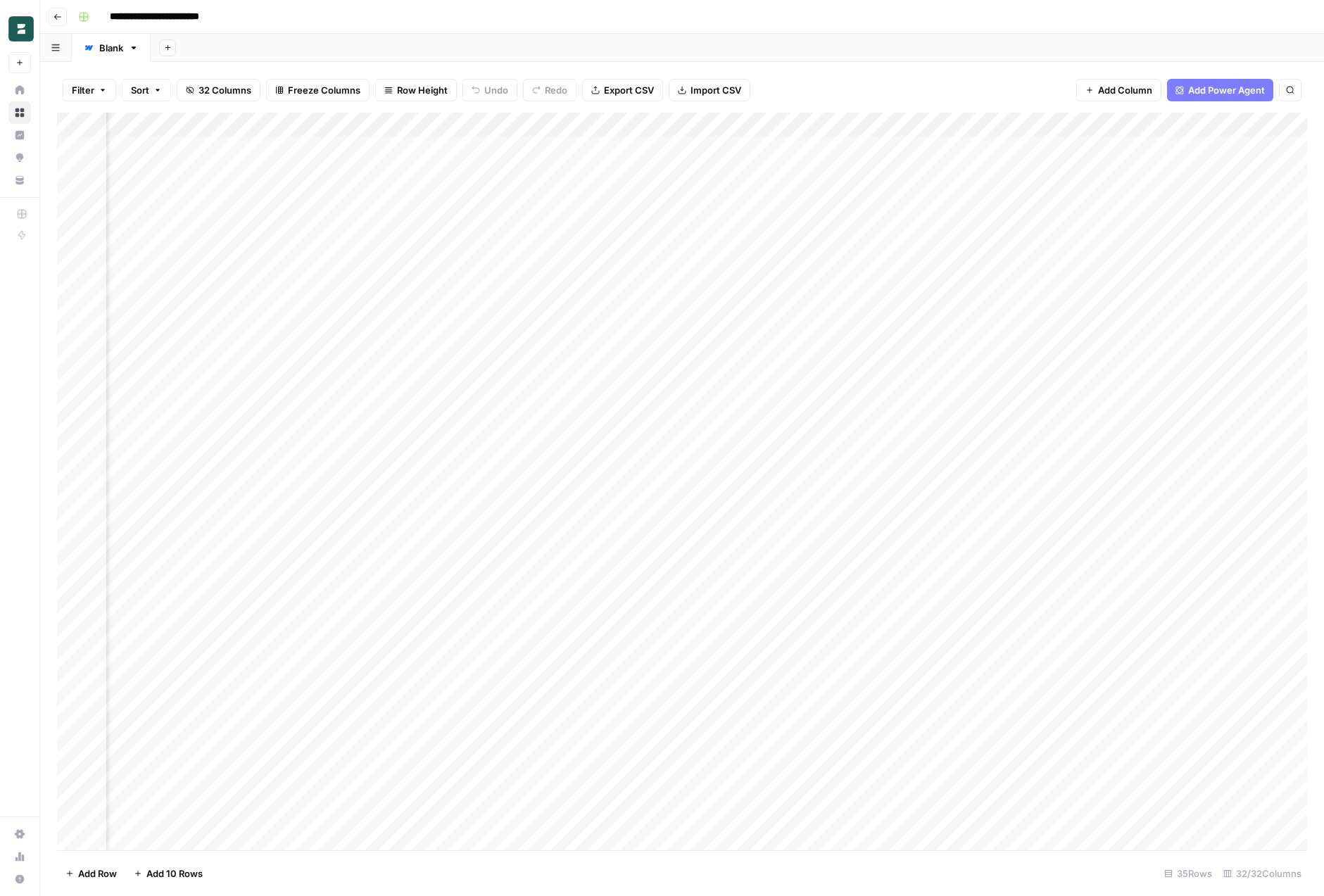
scroll to position [5, 1158]
click at [723, 410] on div "Add Column" at bounding box center [682, 481] width 1250 height 737
click at [638, 401] on div "Add Column" at bounding box center [682, 481] width 1250 height 737
click at [518, 400] on div "Add Column" at bounding box center [682, 481] width 1250 height 737
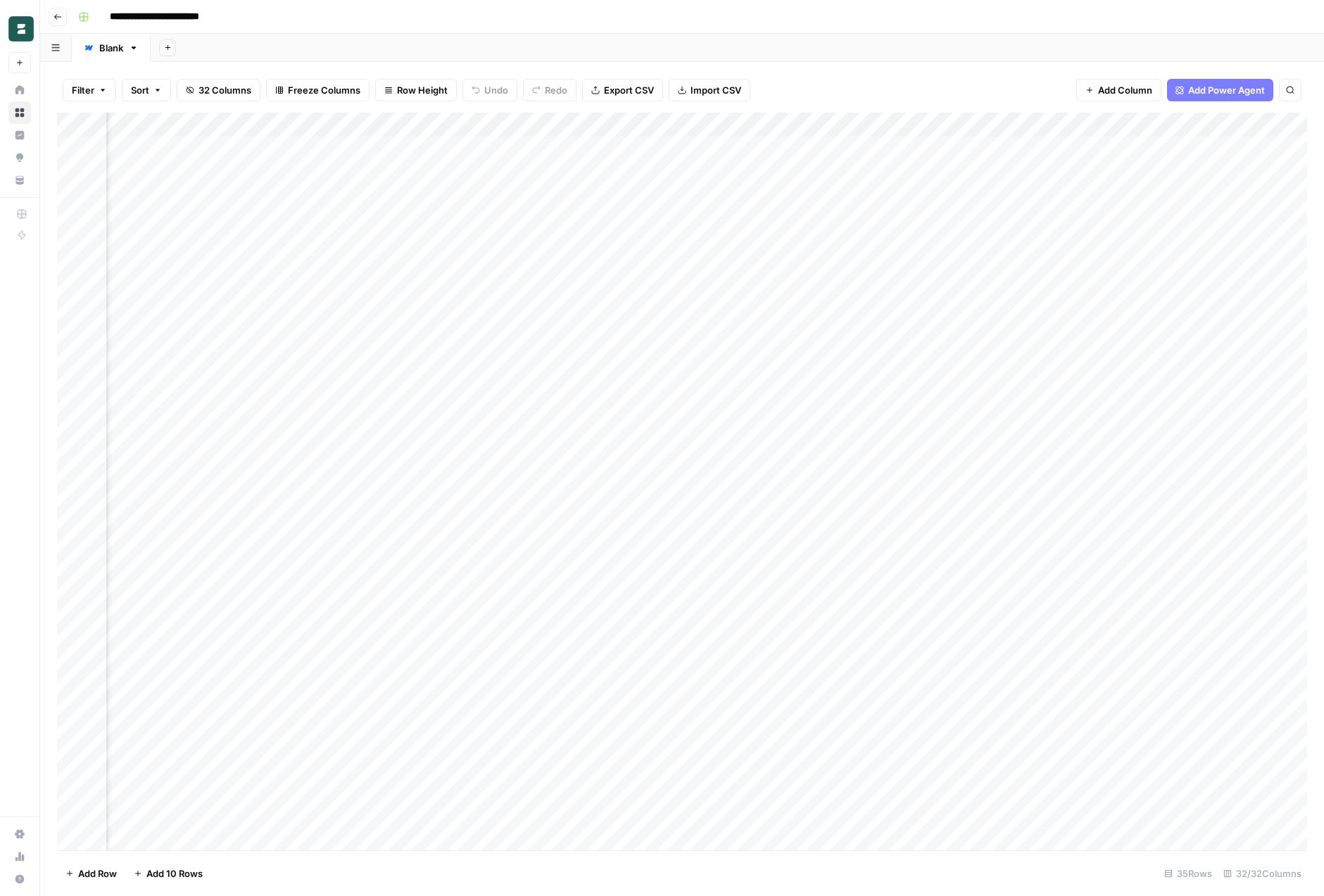
click at [412, 404] on div "Add Column" at bounding box center [682, 481] width 1250 height 737
click at [478, 406] on div "Add Column" at bounding box center [682, 481] width 1250 height 737
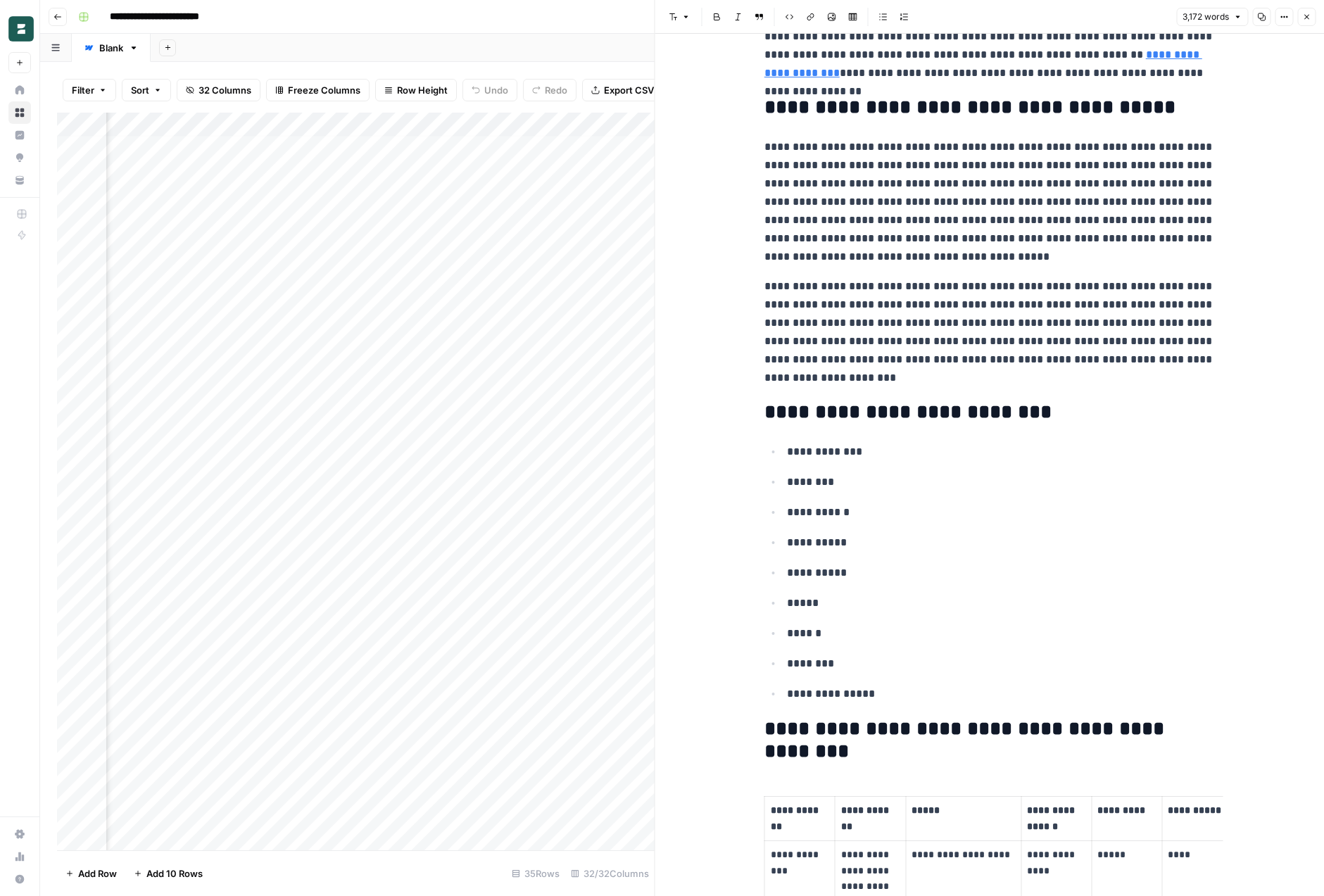
click at [868, 624] on p "******" at bounding box center [1001, 633] width 428 height 19
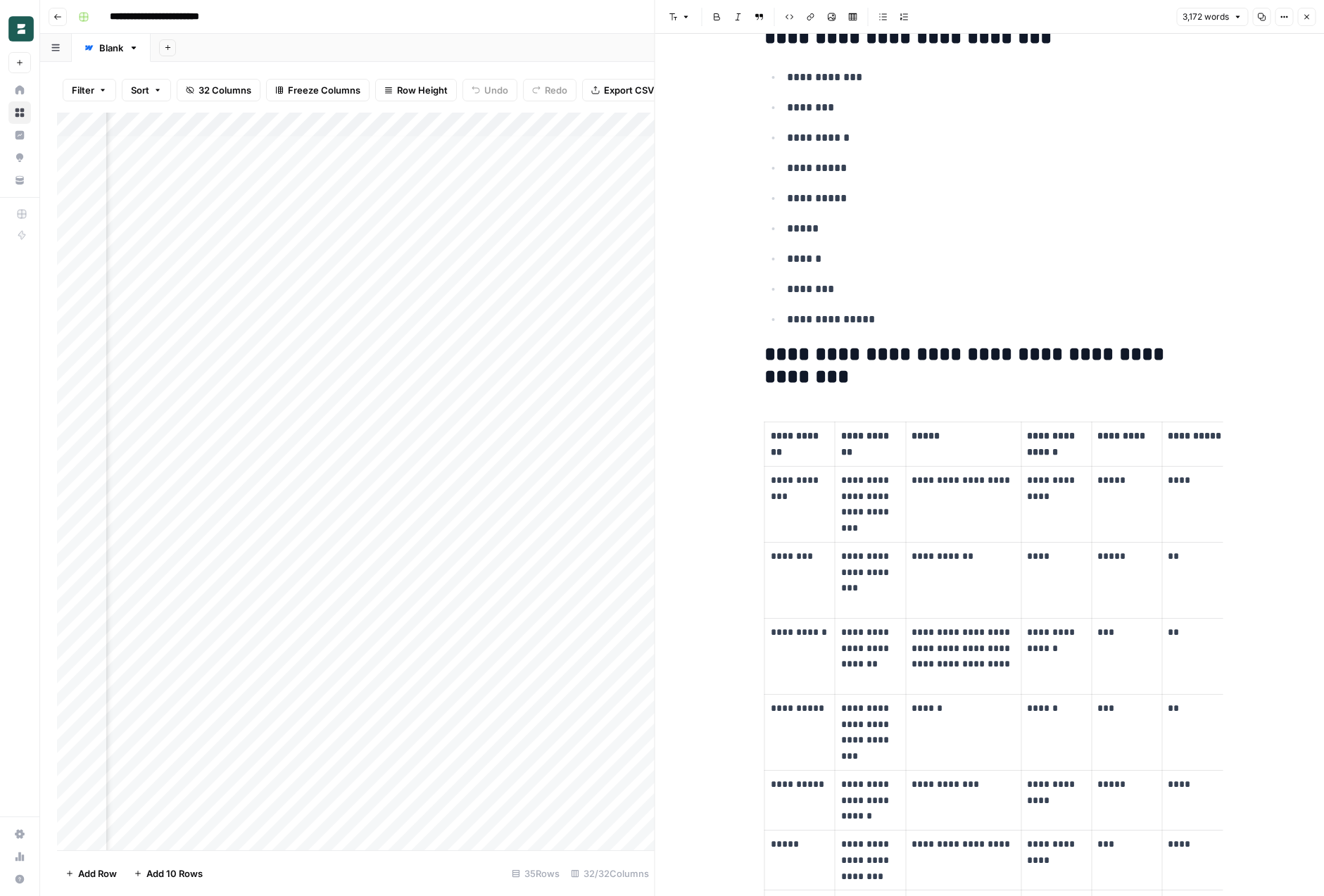
scroll to position [729, 0]
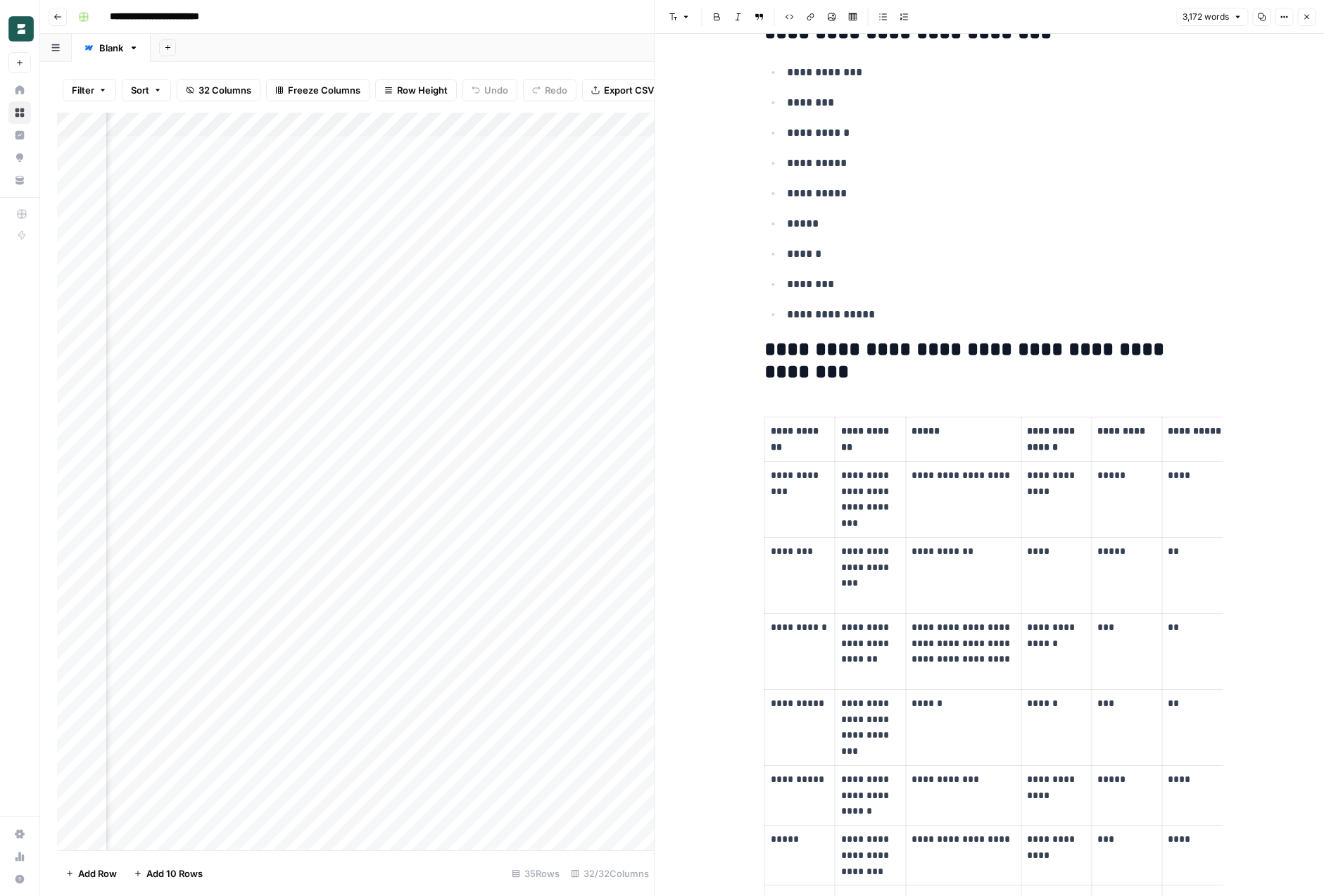
click at [860, 499] on p "**********" at bounding box center [870, 499] width 58 height 64
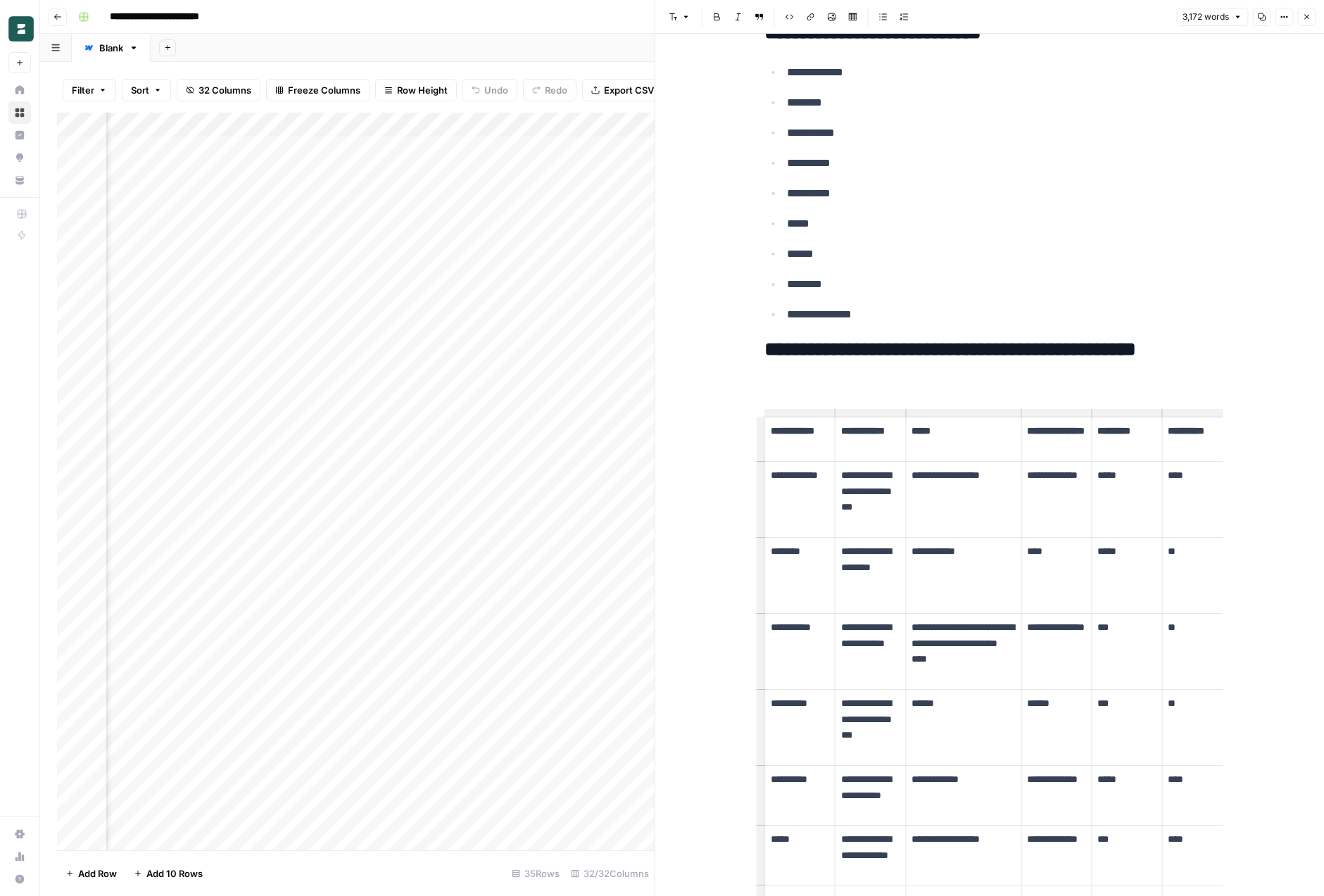
scroll to position [5, 211]
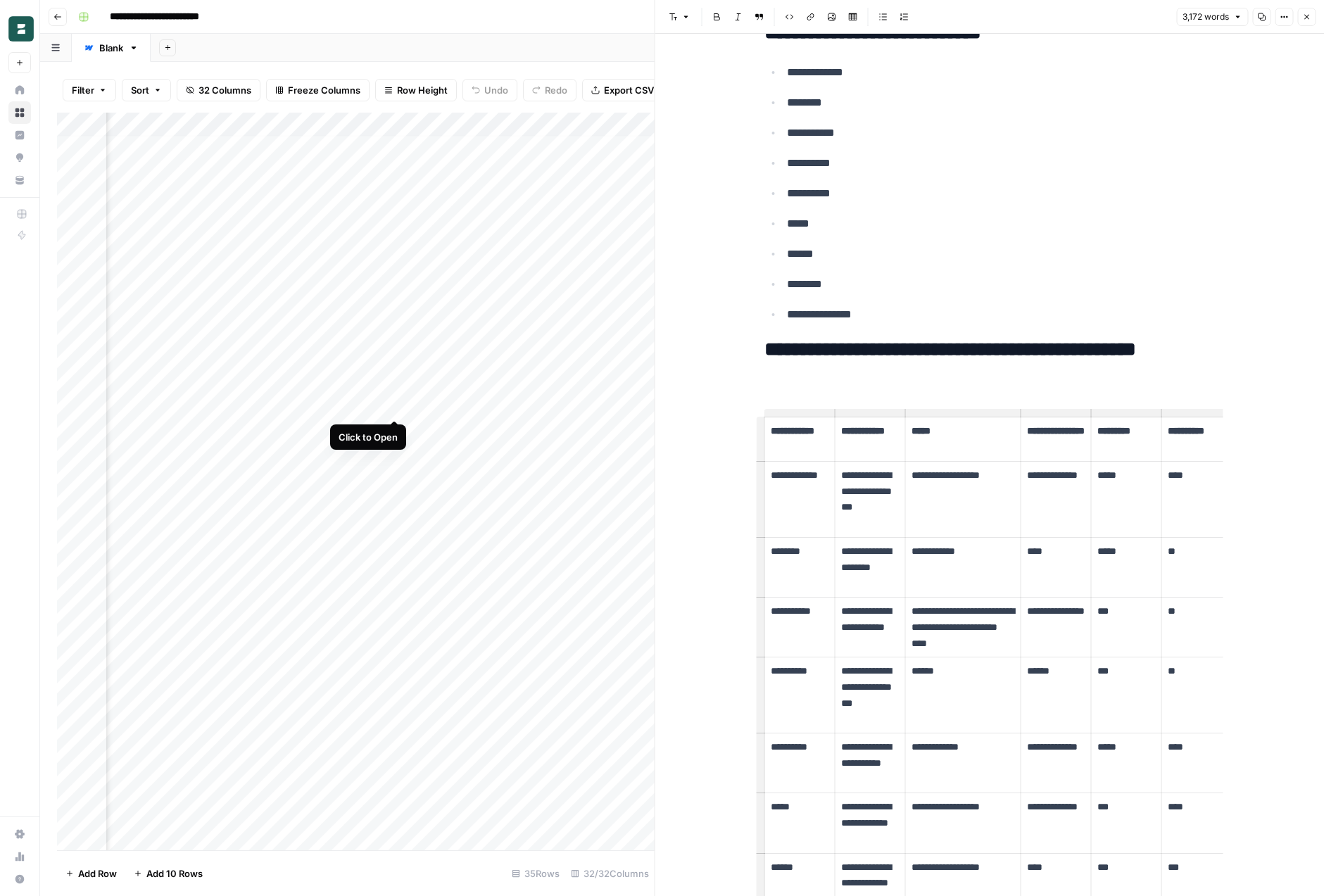
click at [392, 404] on div "Add Column" at bounding box center [356, 481] width 598 height 737
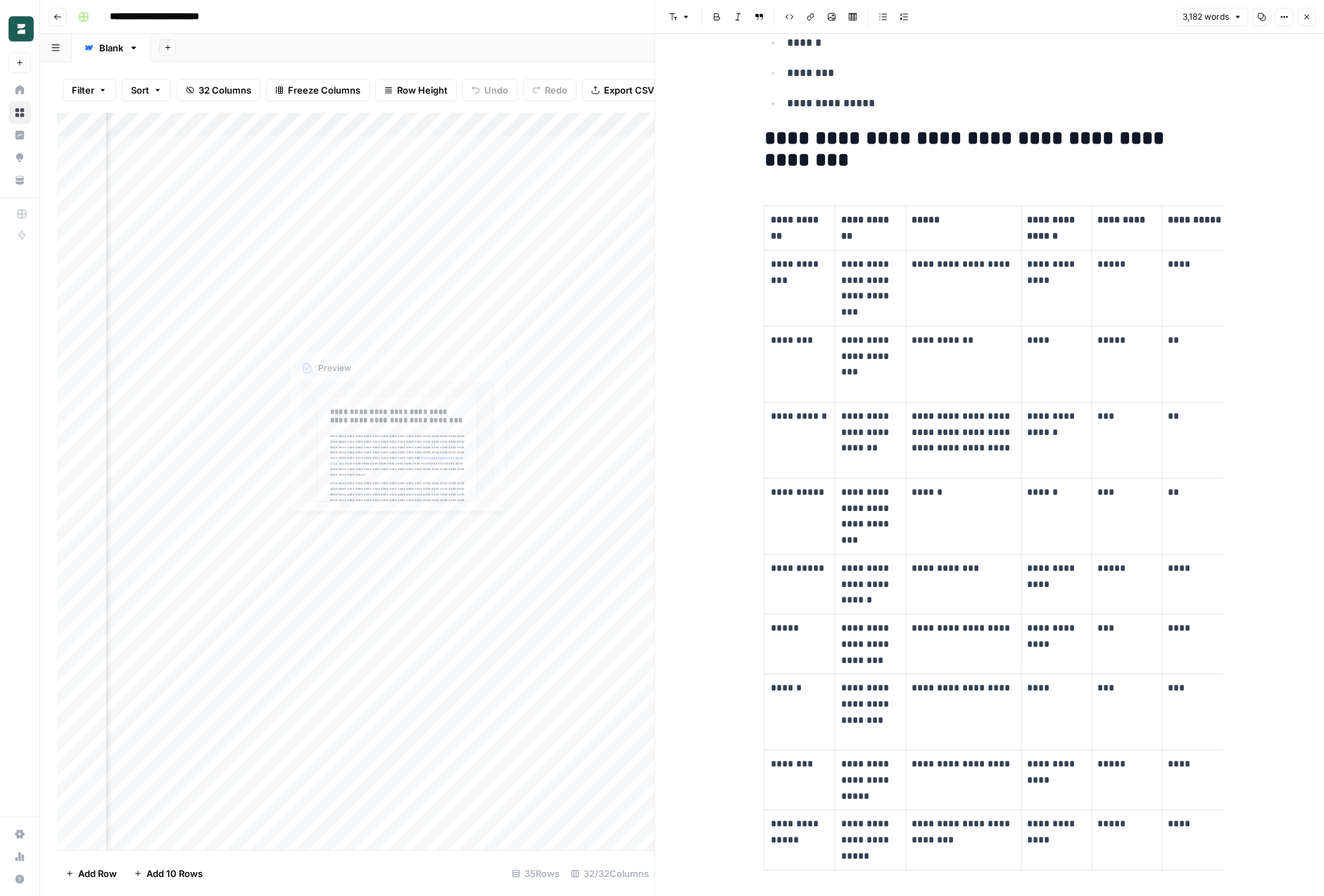
scroll to position [5, 0]
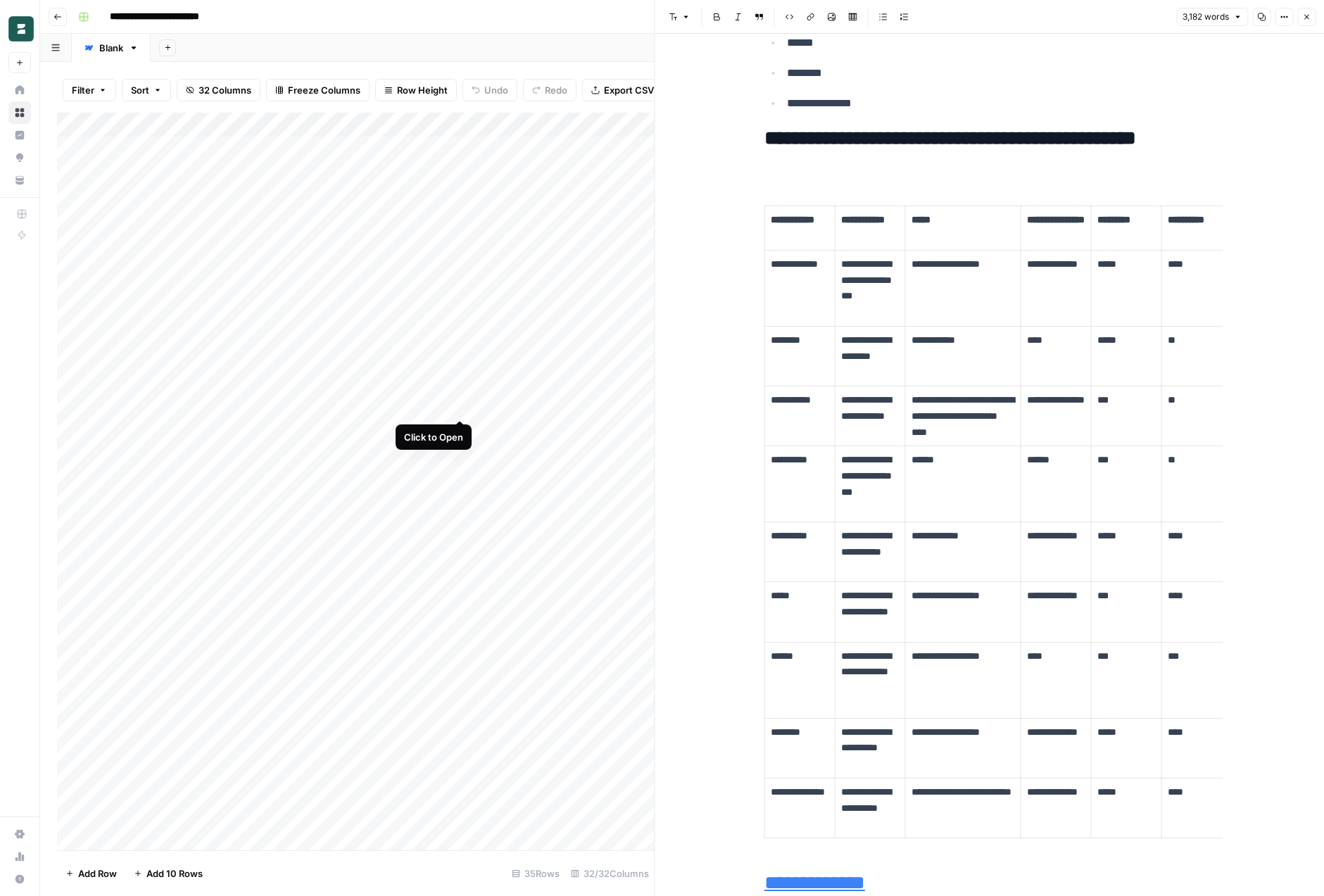
click at [458, 404] on div "Add Column" at bounding box center [356, 481] width 598 height 737
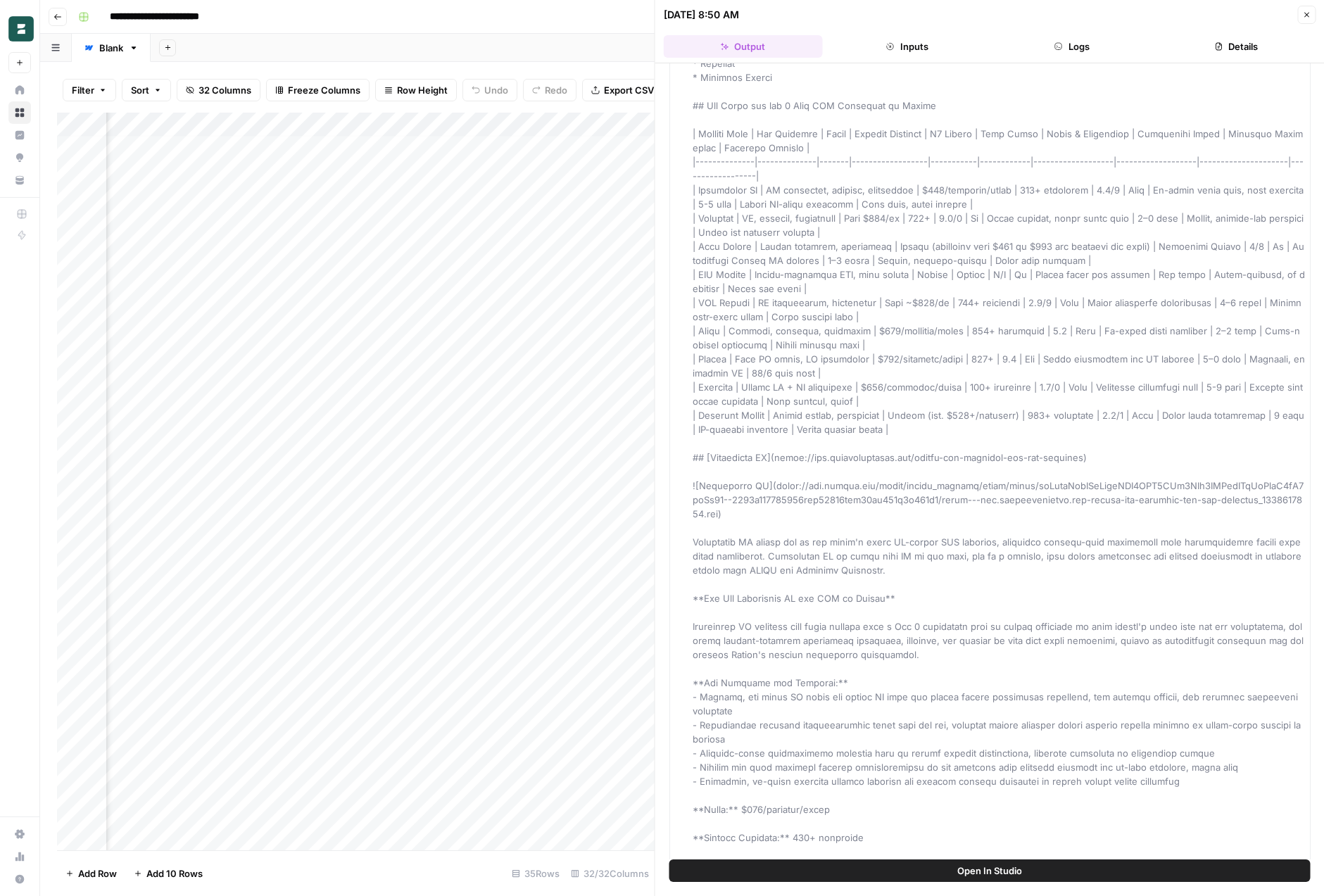
scroll to position [5, 383]
click at [458, 407] on div "Add Column" at bounding box center [356, 481] width 598 height 737
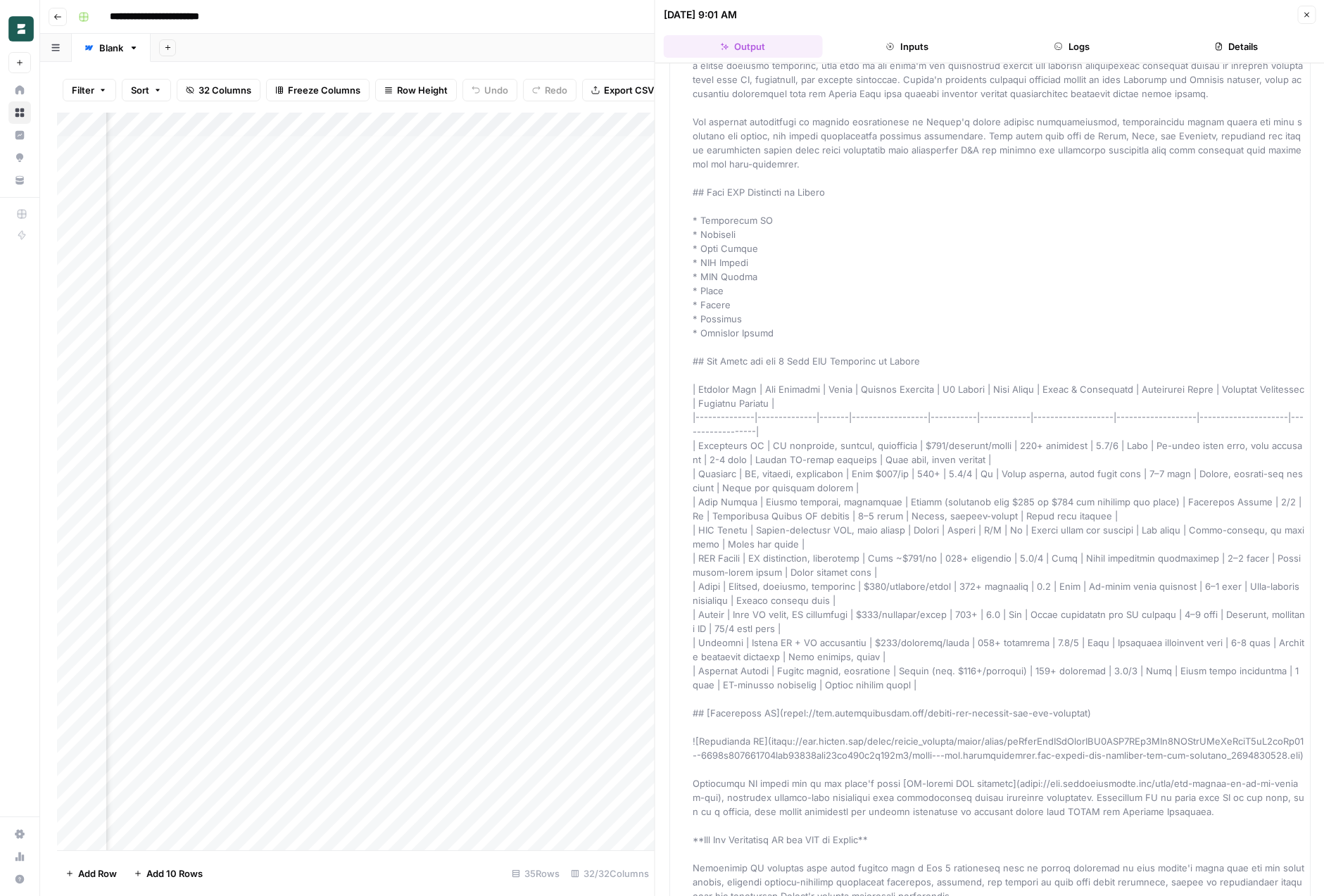
scroll to position [5, 490]
click at [605, 402] on div "Add Column" at bounding box center [356, 481] width 598 height 737
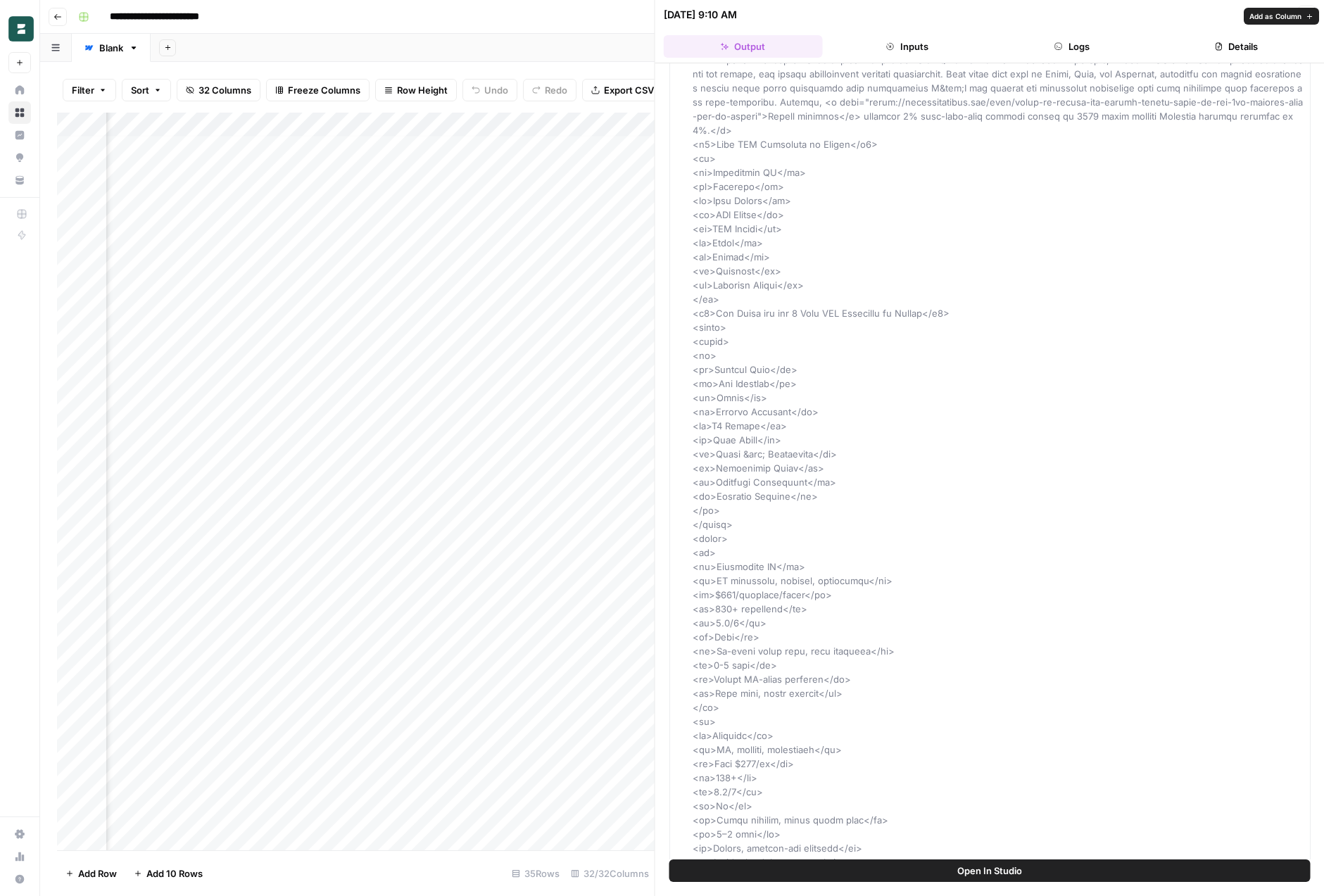
scroll to position [414, 0]
drag, startPoint x: 826, startPoint y: 323, endPoint x: 822, endPoint y: 306, distance: 17.5
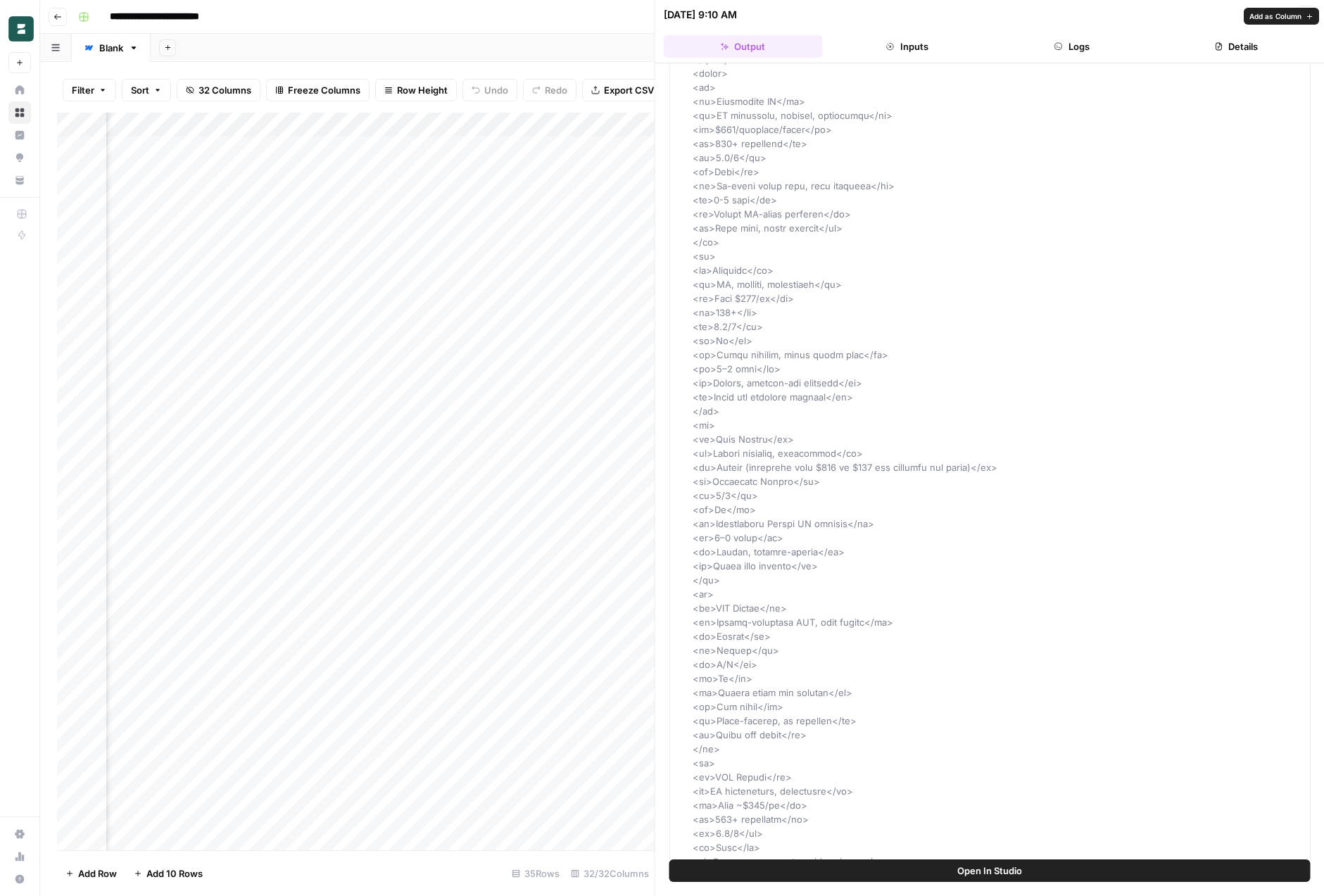
scroll to position [885, 0]
drag, startPoint x: 964, startPoint y: 467, endPoint x: 965, endPoint y: 393, distance: 74.0
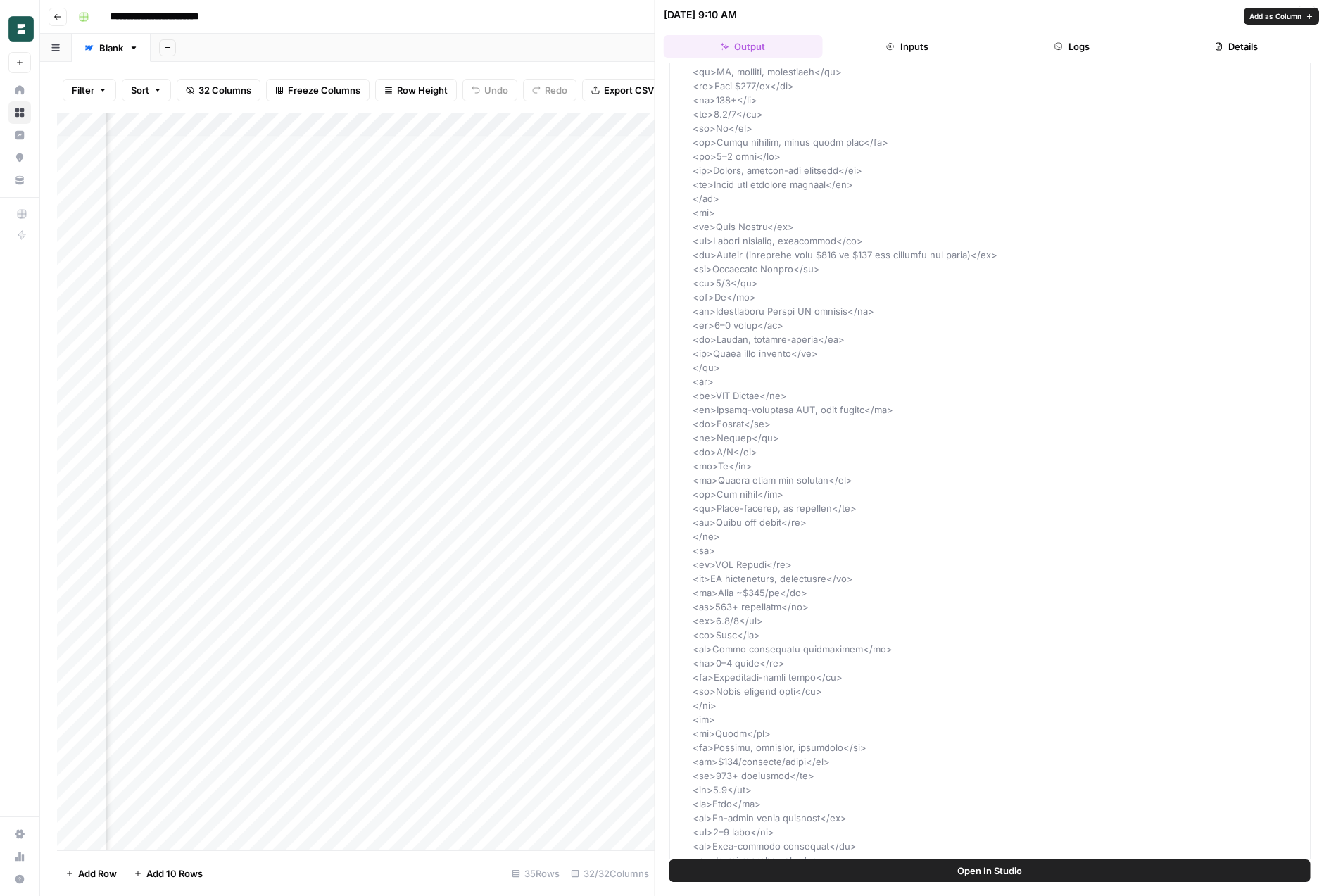
scroll to position [1096, 0]
drag, startPoint x: 989, startPoint y: 648, endPoint x: 986, endPoint y: 566, distance: 82.1
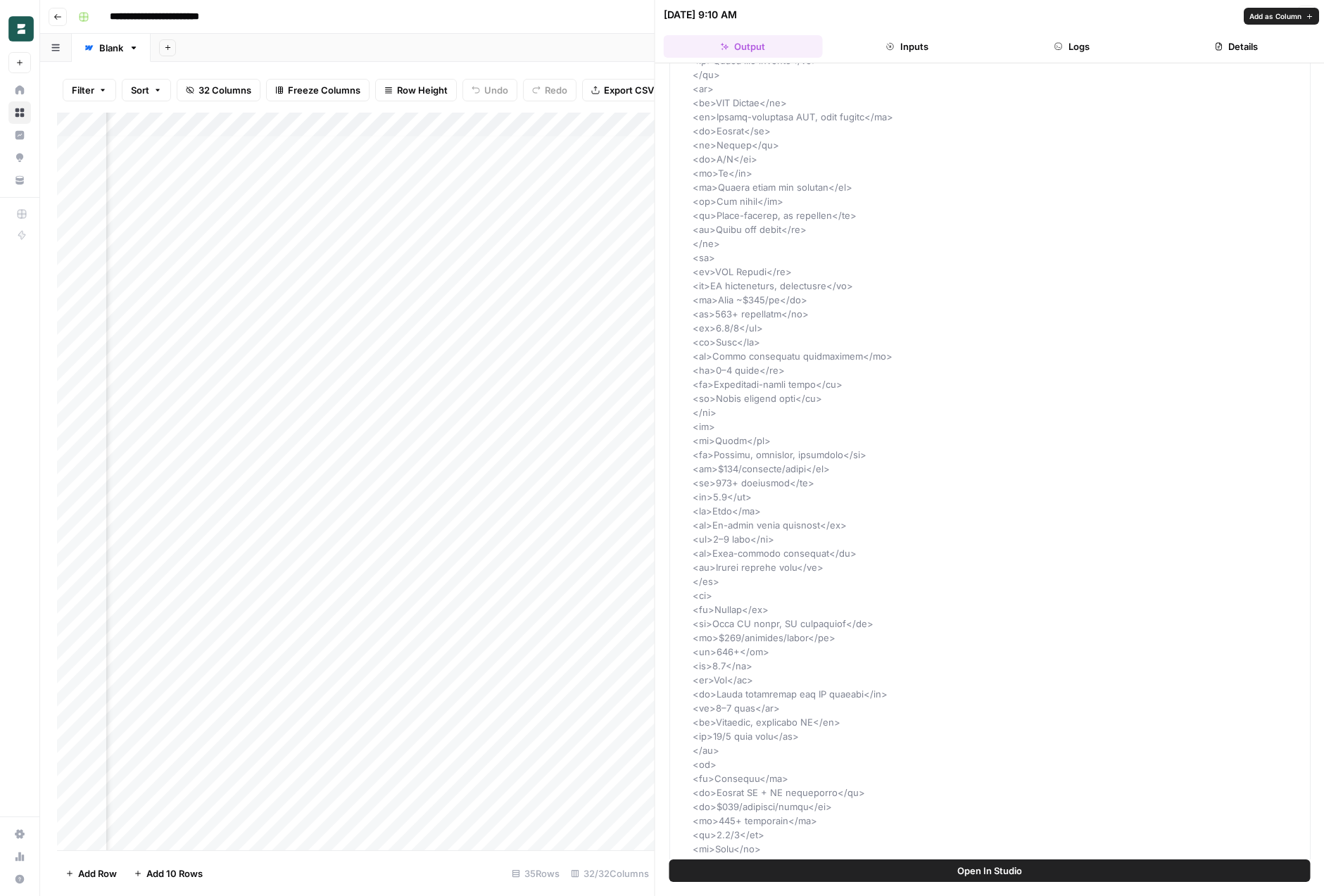
scroll to position [1388, 0]
type input "**********"
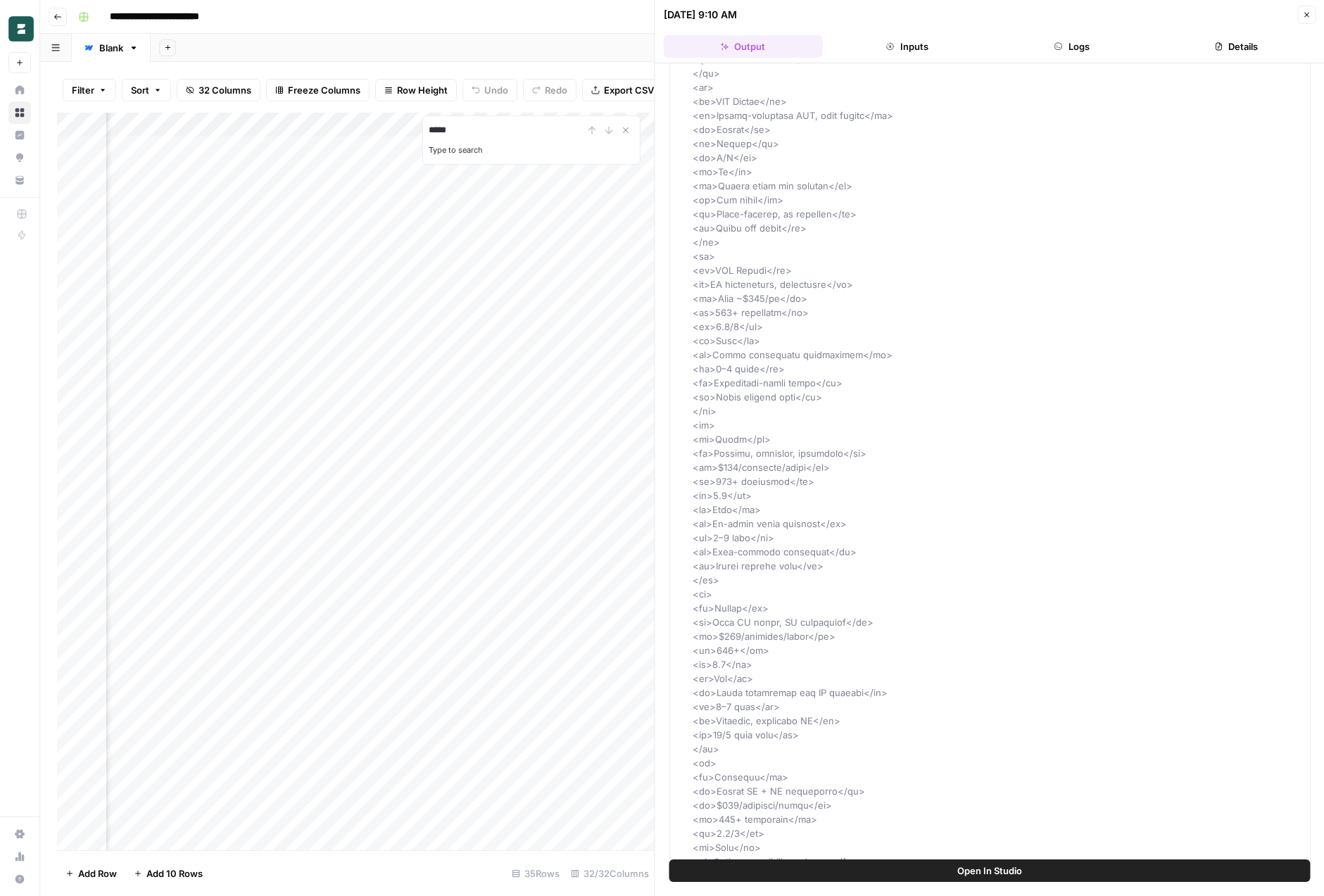
type input "*****"
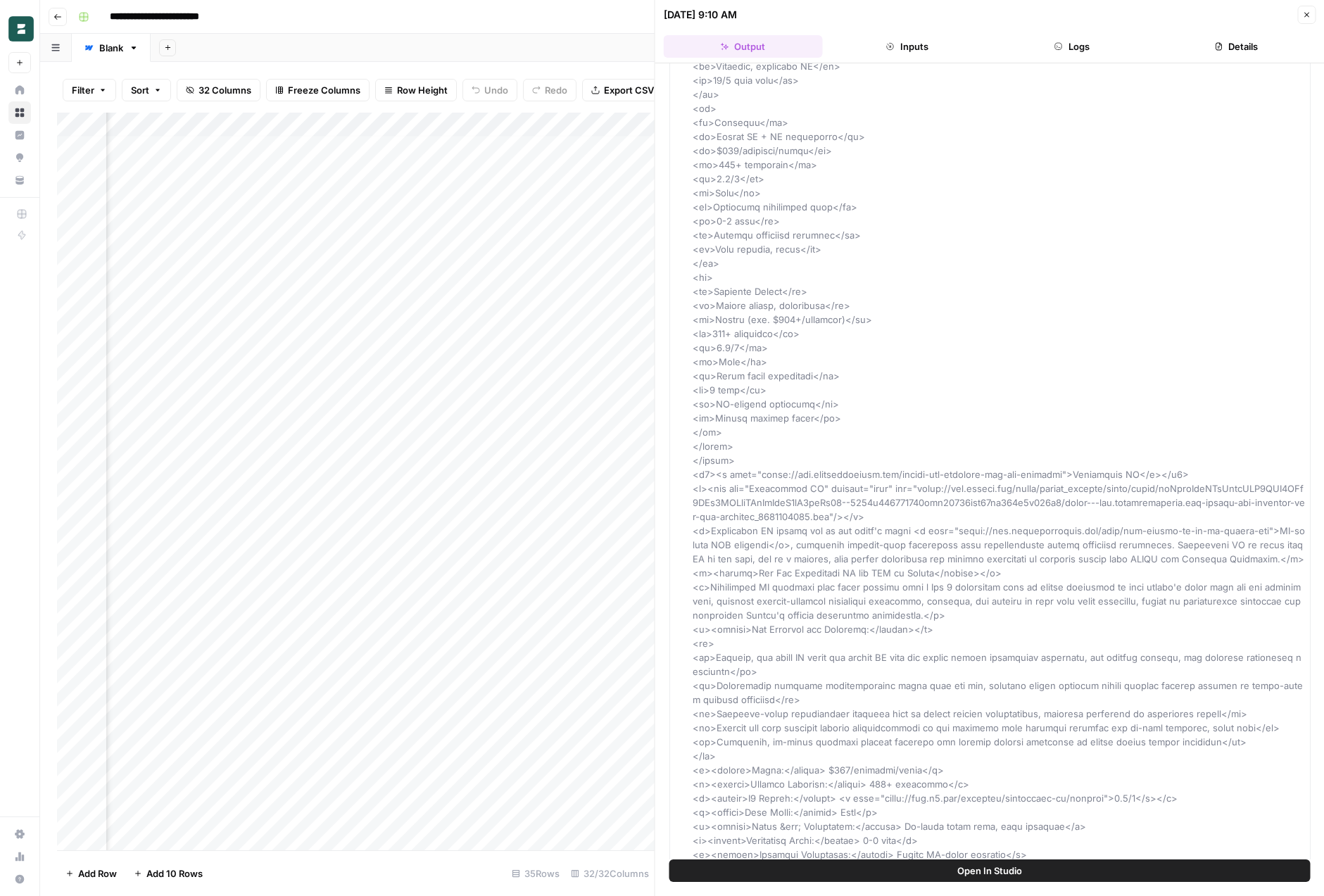
scroll to position [2348, 0]
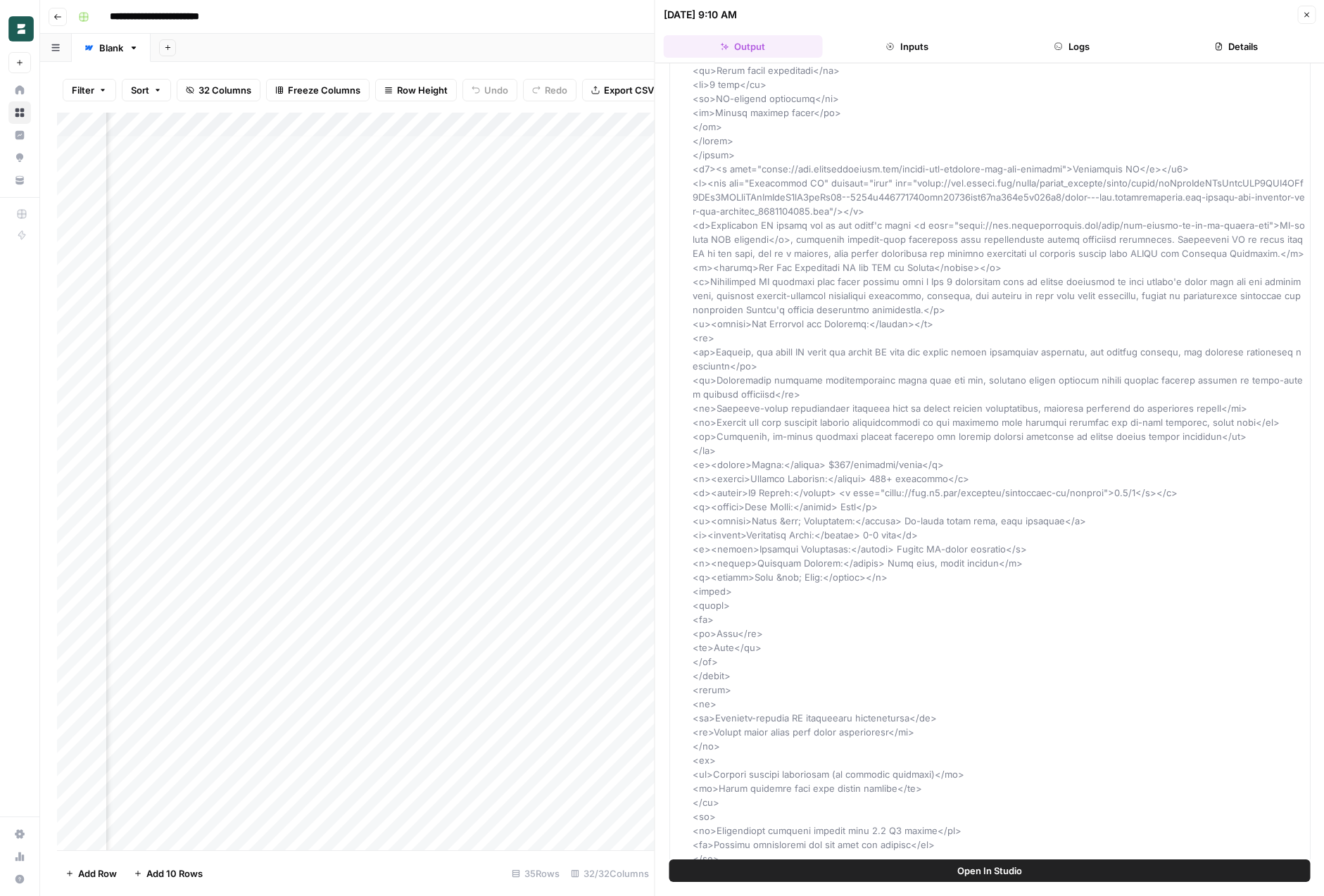
click at [1308, 18] on icon "button" at bounding box center [1306, 14] width 8 height 8
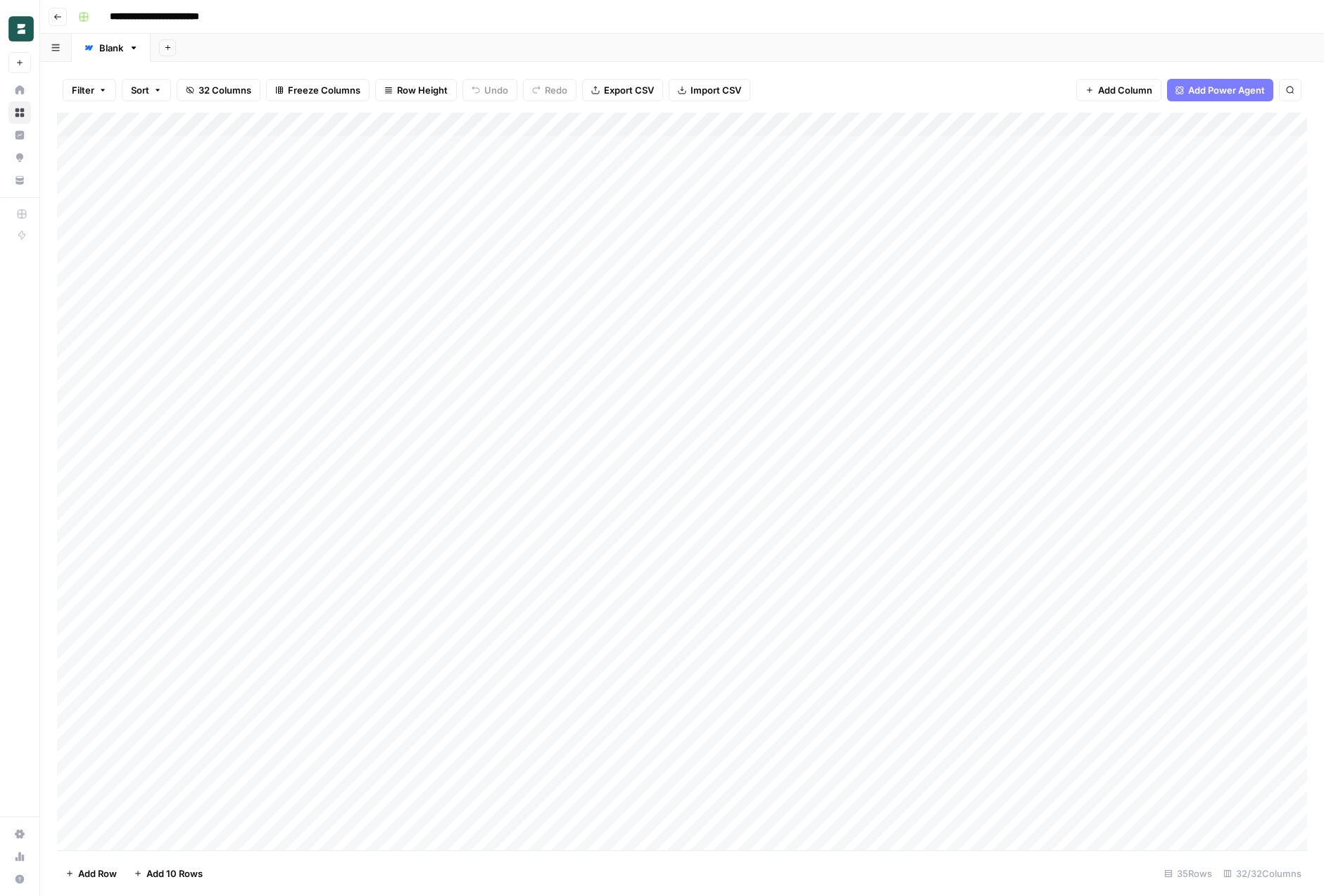
click at [1172, 416] on div "Add Column" at bounding box center [682, 481] width 1250 height 737
click at [981, 410] on div "Add Column" at bounding box center [682, 481] width 1250 height 737
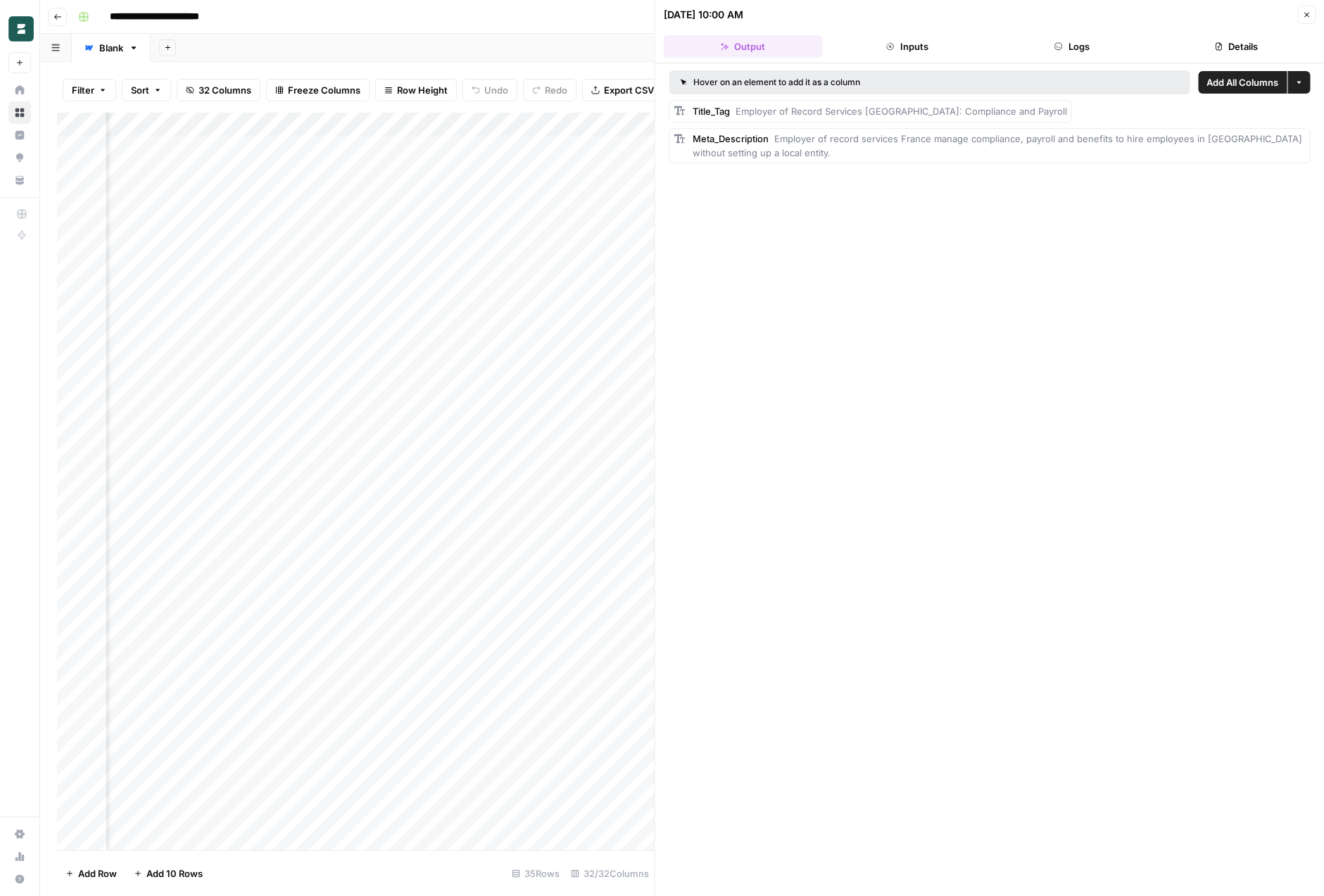
click at [1309, 13] on icon "button" at bounding box center [1306, 14] width 8 height 8
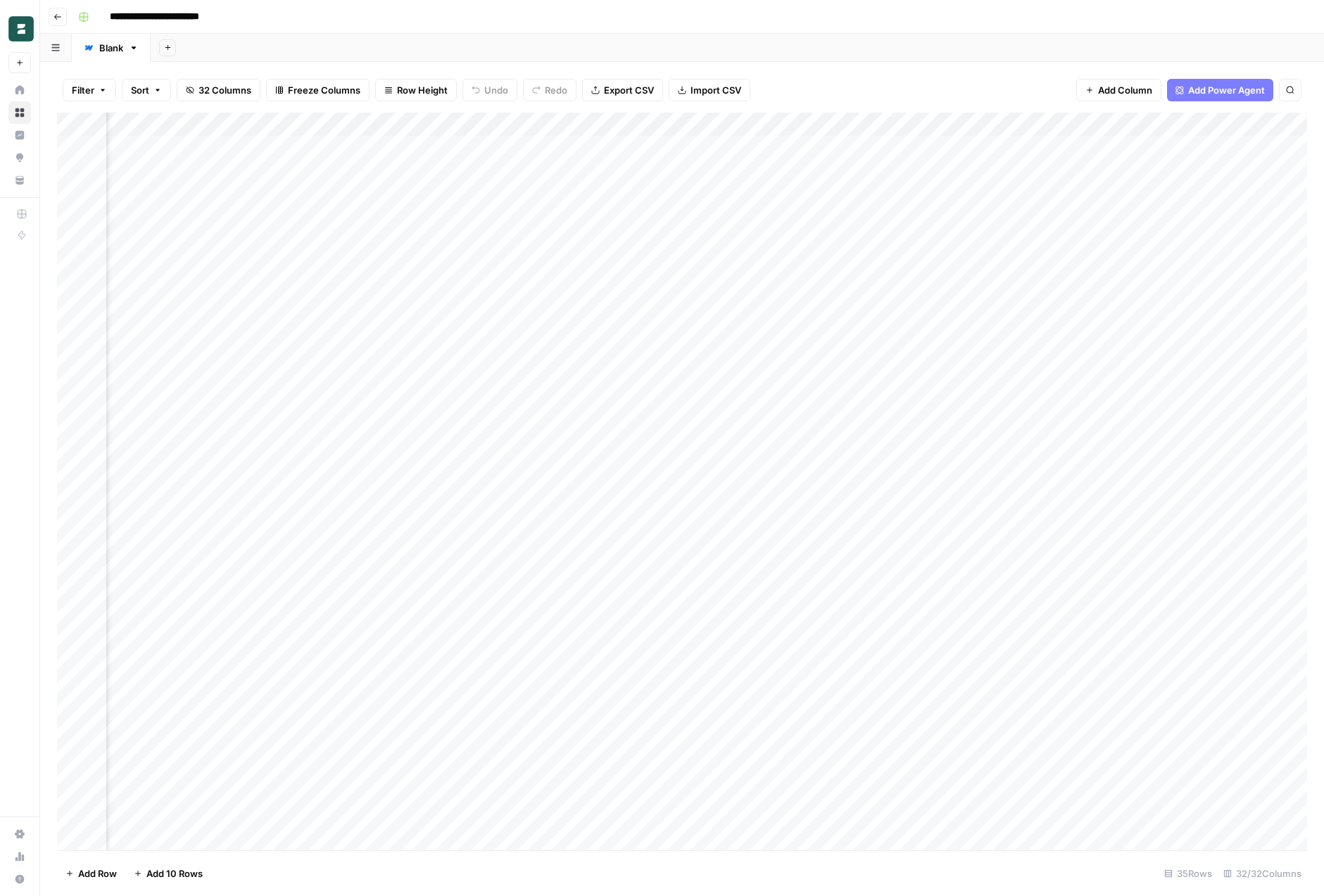
scroll to position [0, 2849]
click at [677, 404] on div "Add Column" at bounding box center [682, 481] width 1250 height 737
click at [744, 409] on div "Add Column" at bounding box center [682, 481] width 1250 height 737
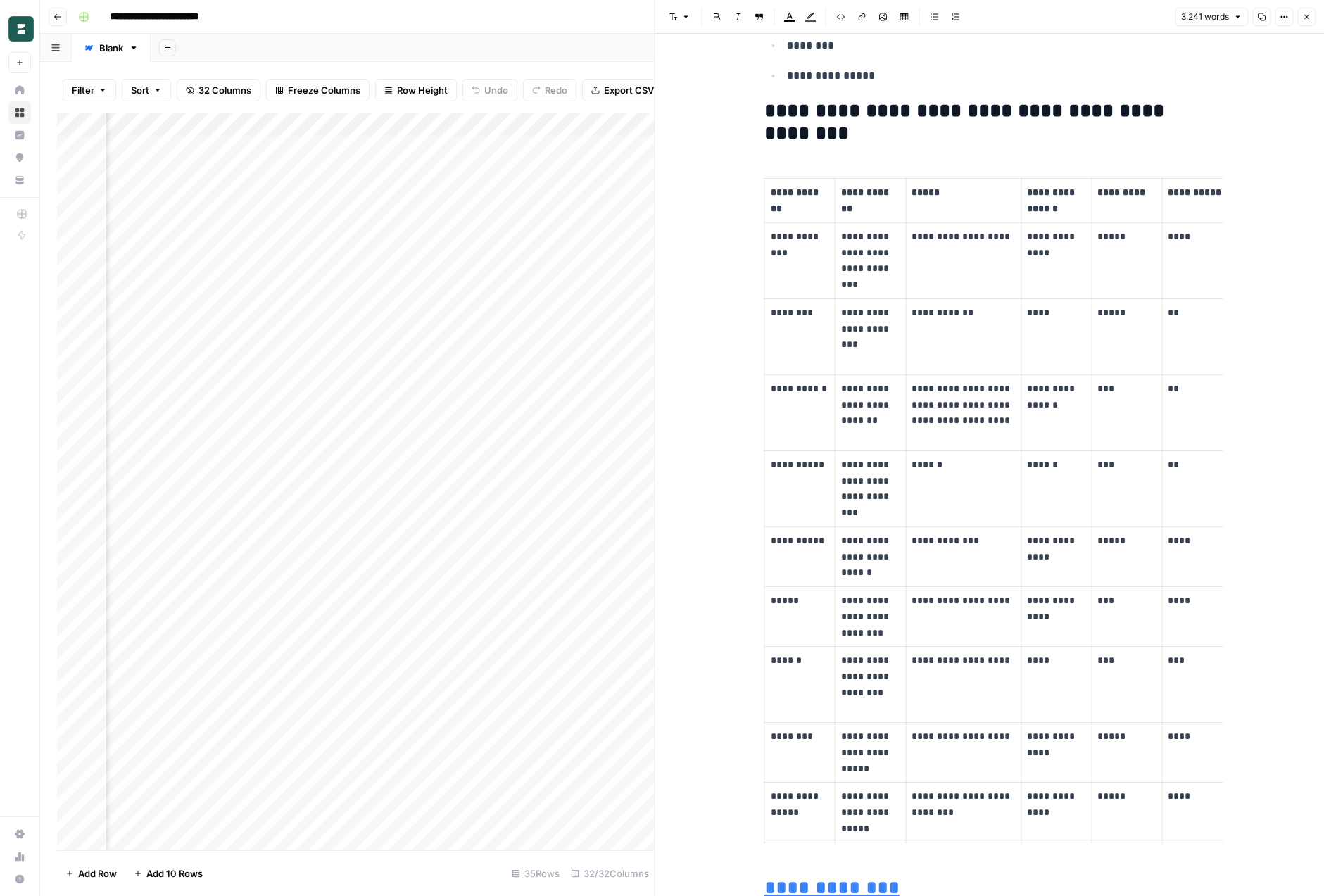
click at [940, 504] on td "******" at bounding box center [963, 489] width 115 height 76
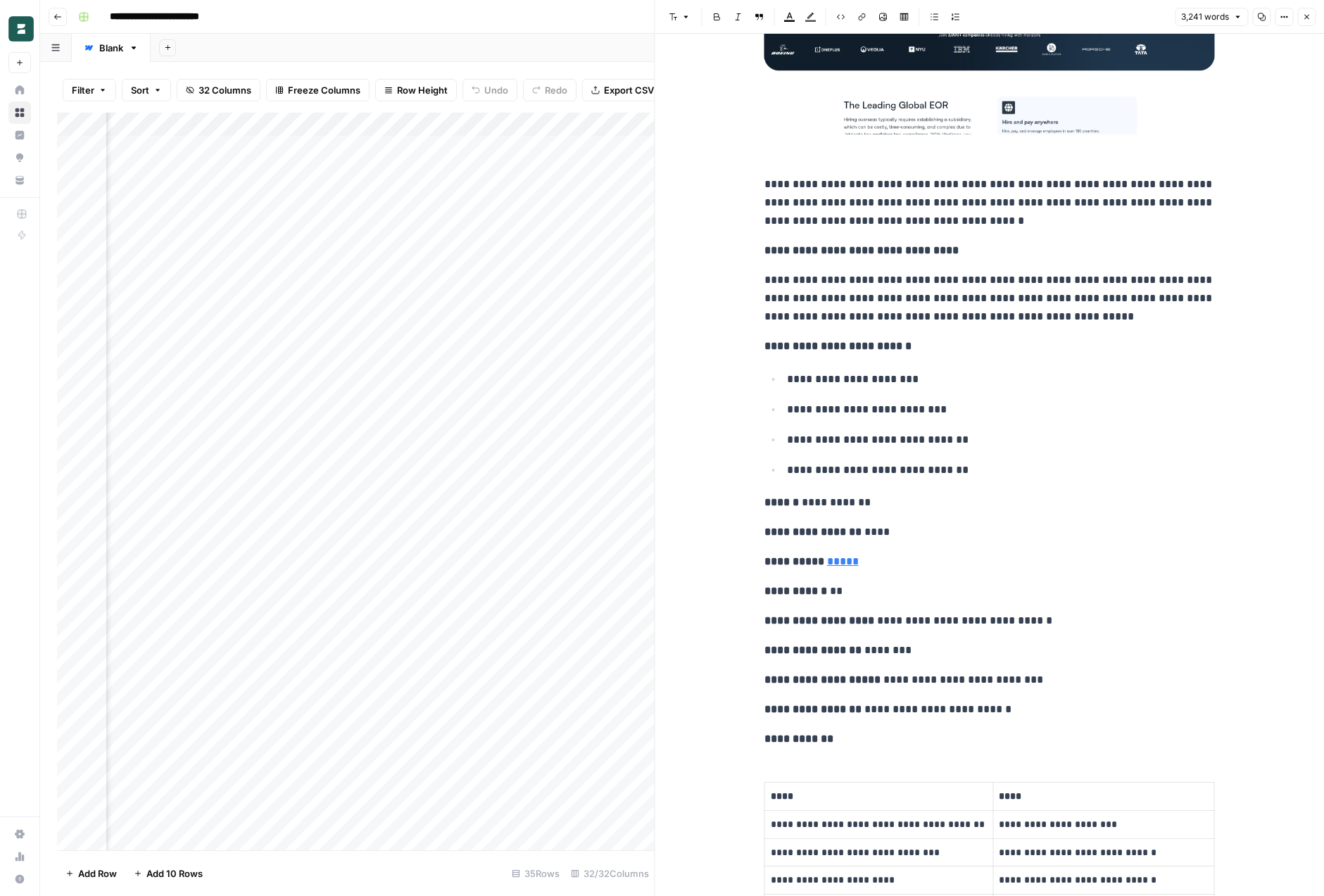
scroll to position [3489, 0]
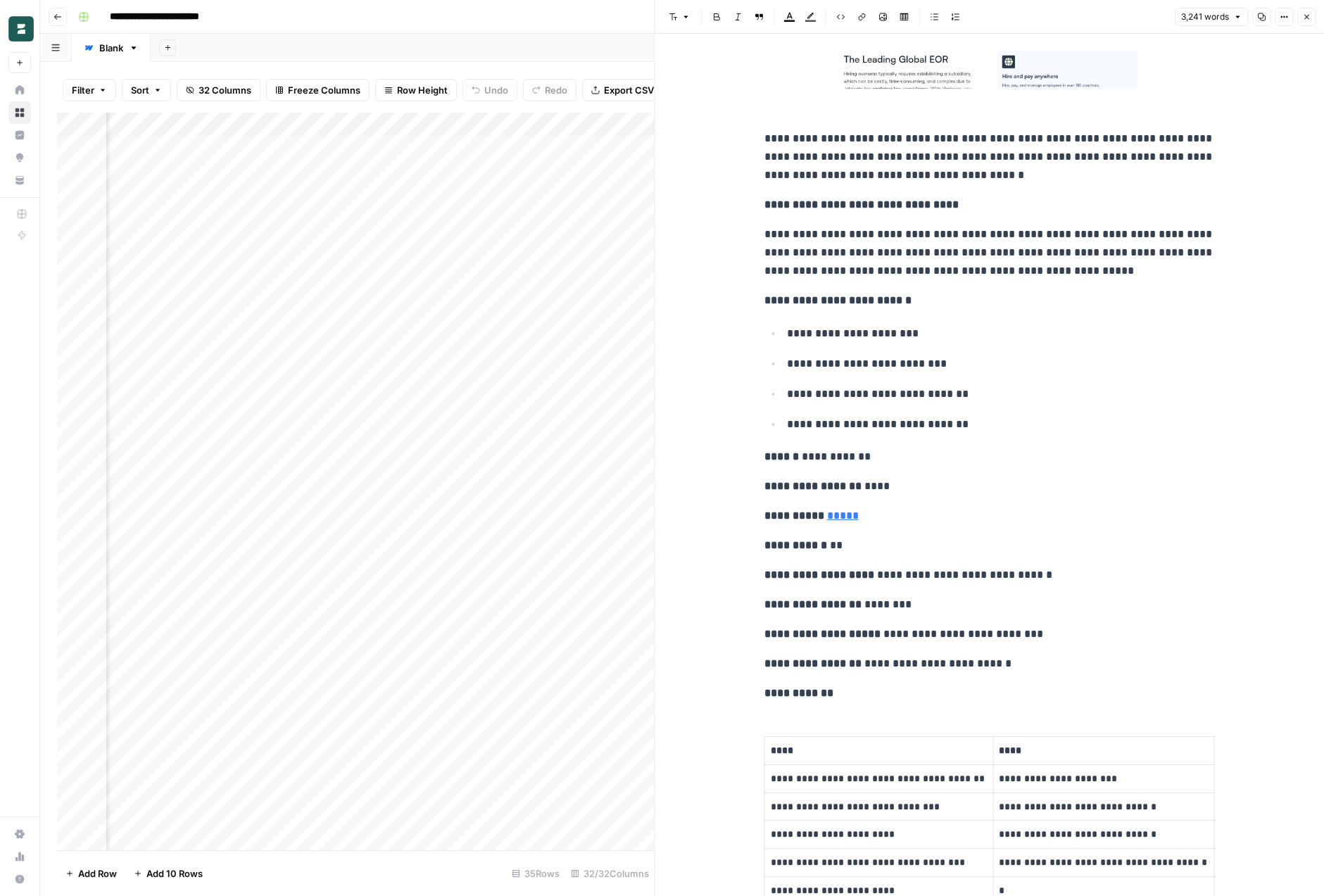
click at [1289, 18] on button "Options" at bounding box center [1284, 16] width 19 height 19
click at [1238, 146] on span "Code" at bounding box center [1242, 149] width 68 height 14
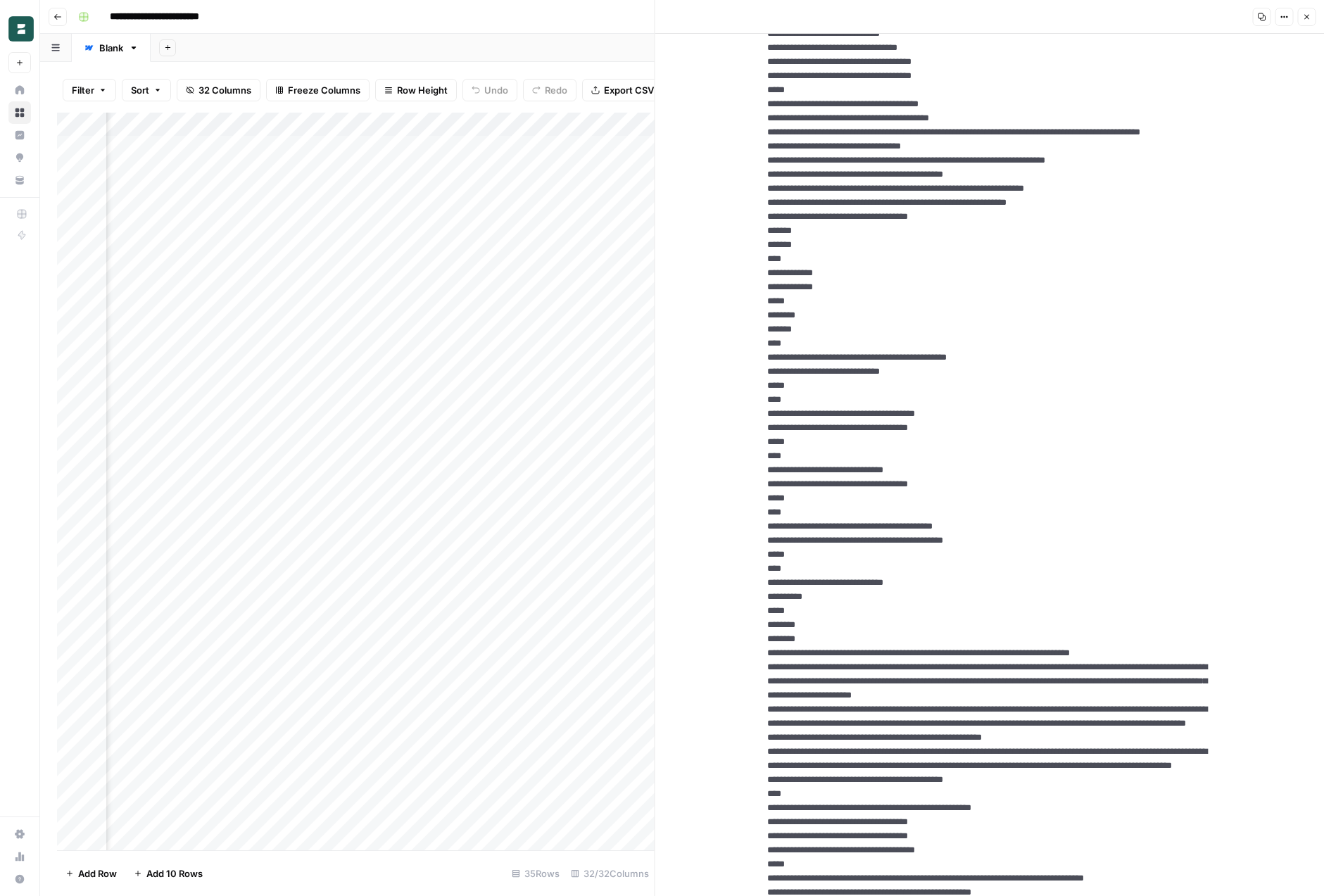
scroll to position [0, 0]
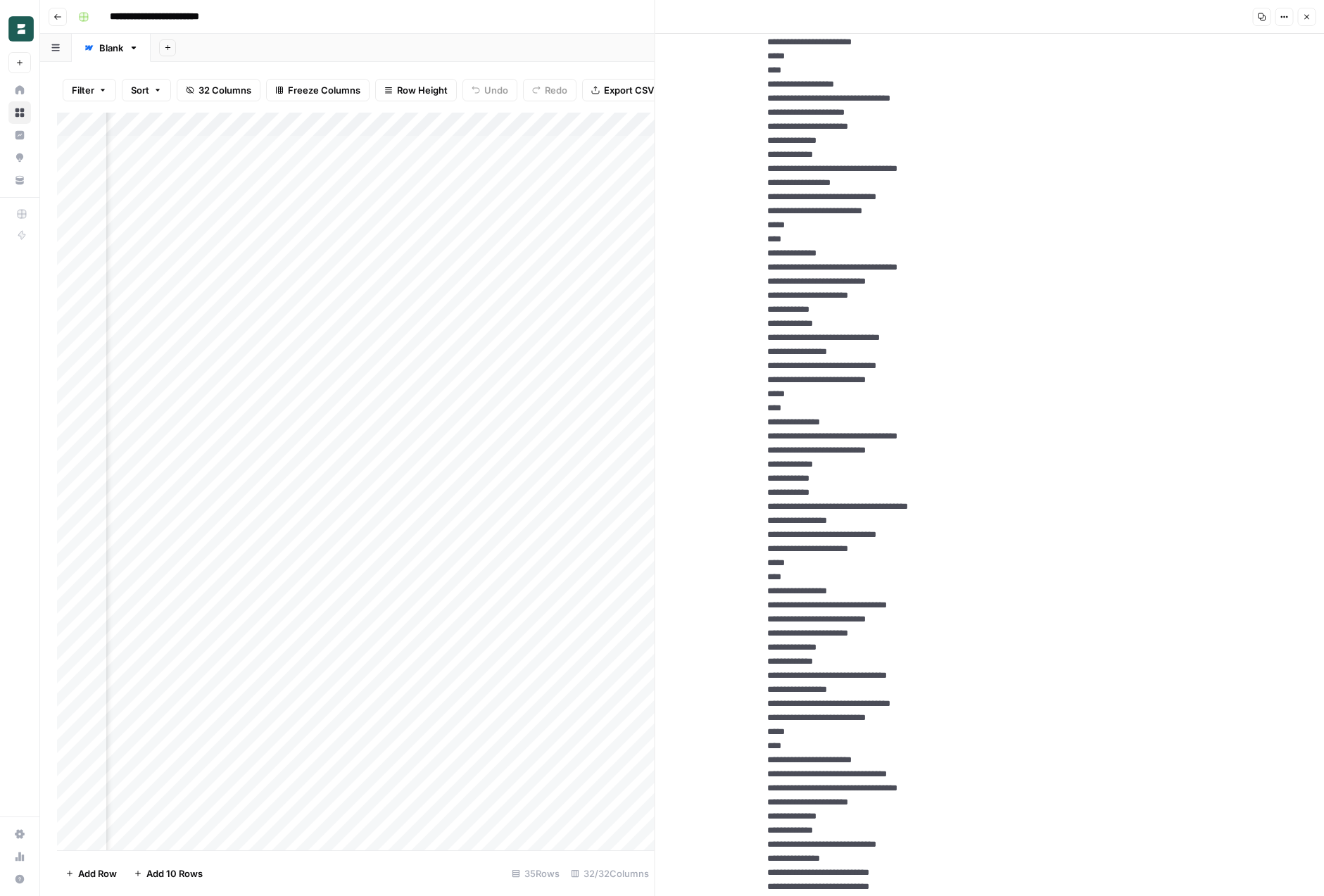
scroll to position [1554, 0]
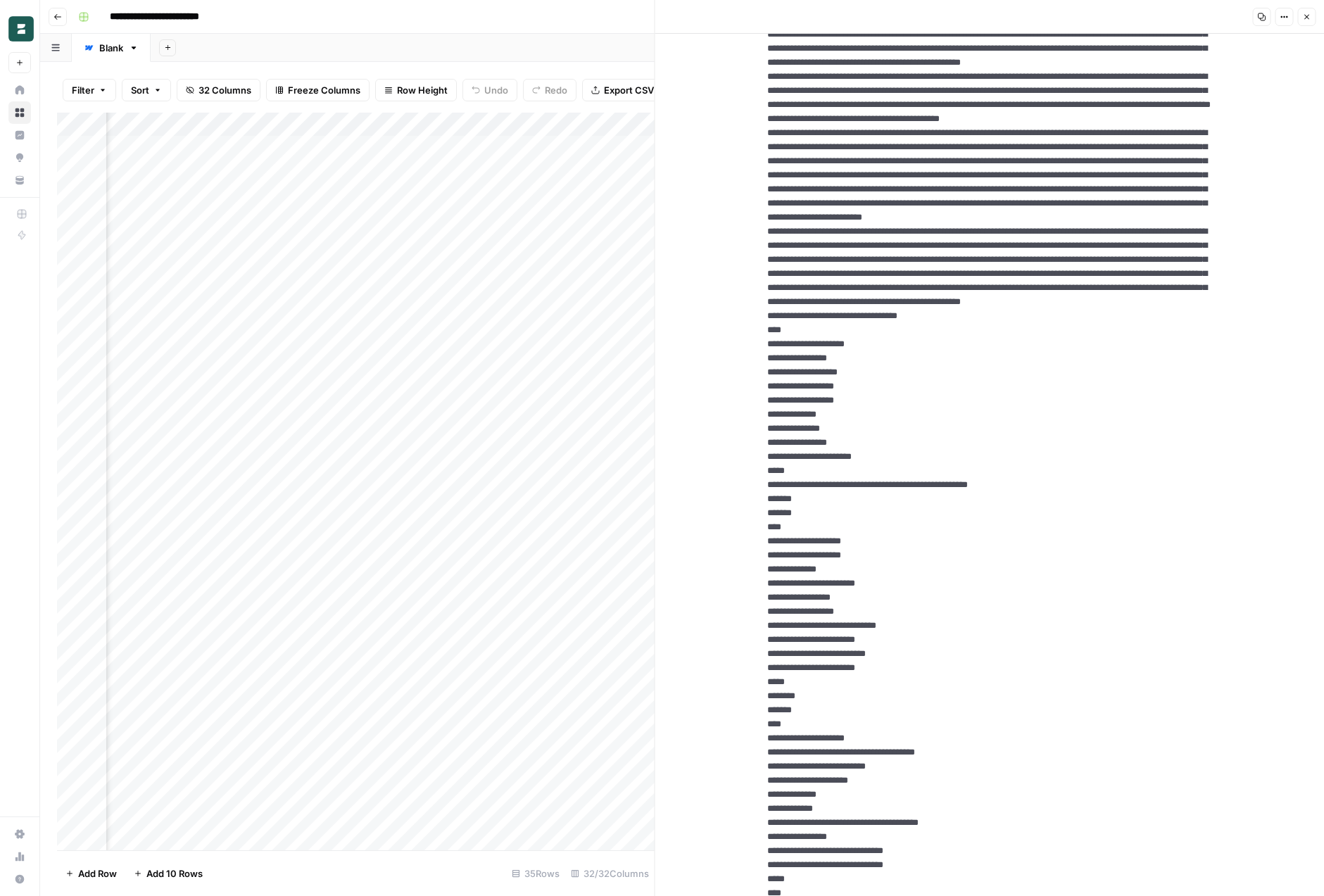
scroll to position [379, 0]
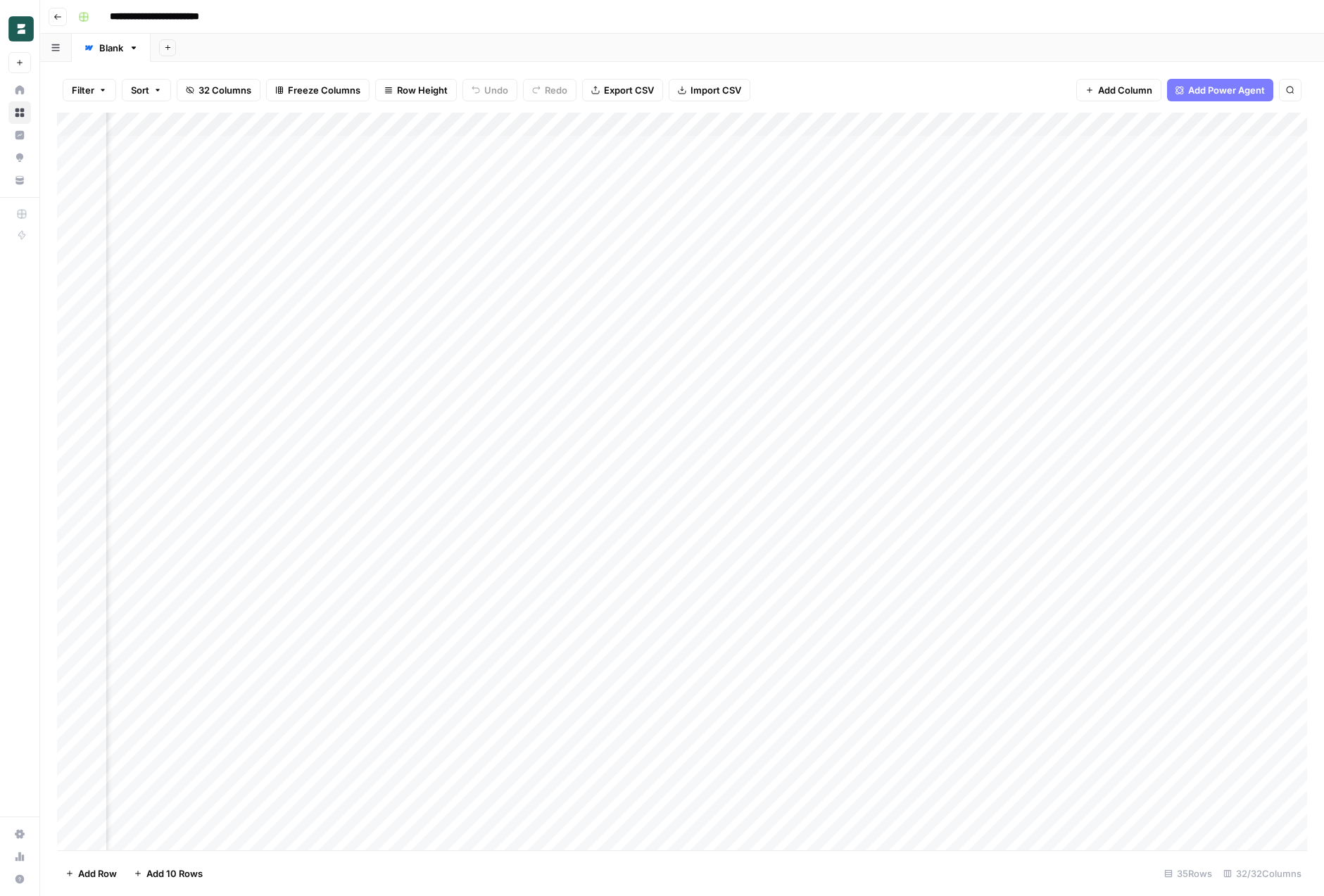
click at [963, 43] on div "Add Sheet" at bounding box center [737, 48] width 1173 height 28
click at [797, 410] on div "Add Column" at bounding box center [682, 481] width 1250 height 737
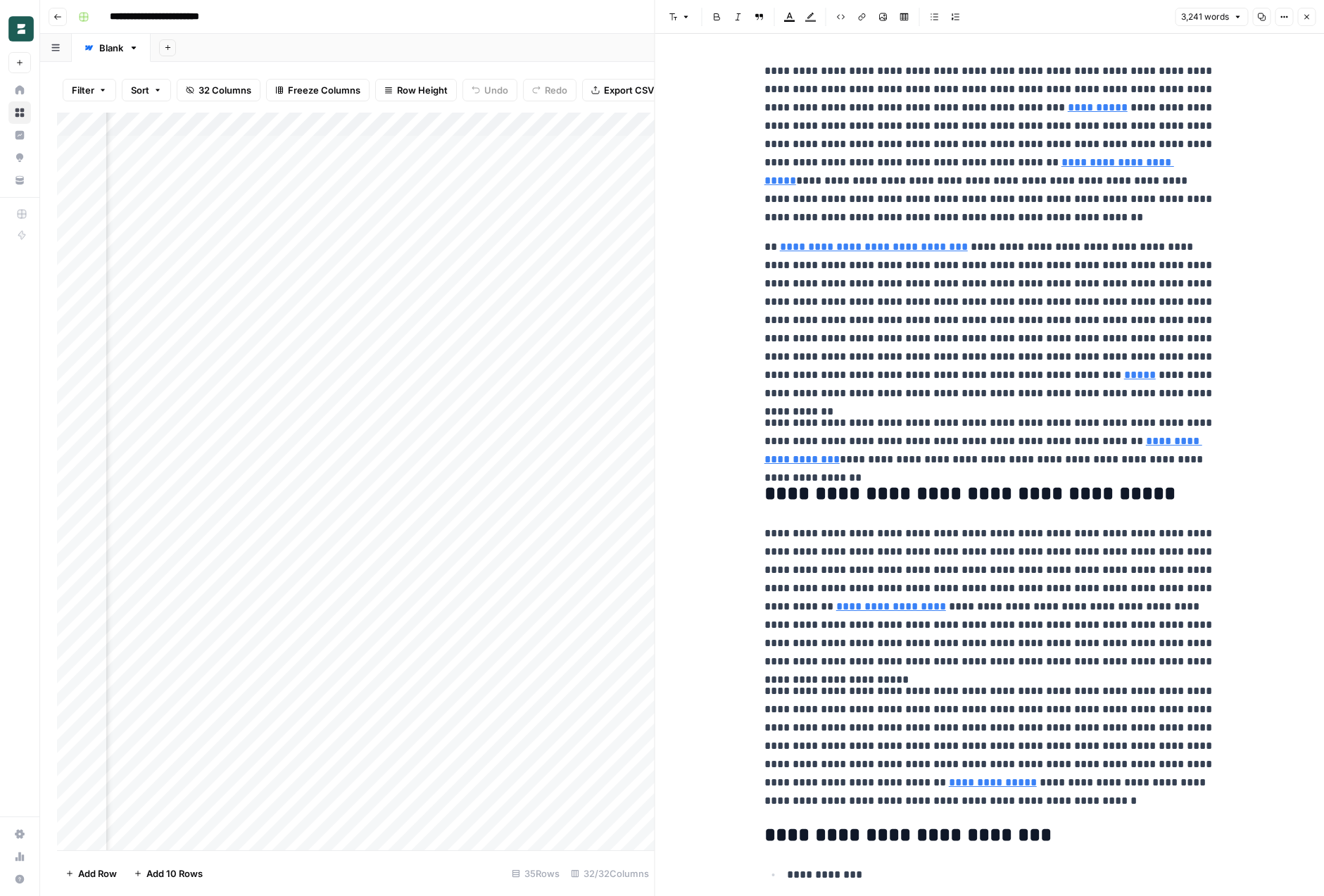
click at [1287, 14] on icon "button" at bounding box center [1284, 16] width 8 height 8
click at [1244, 153] on span "Code" at bounding box center [1242, 149] width 68 height 14
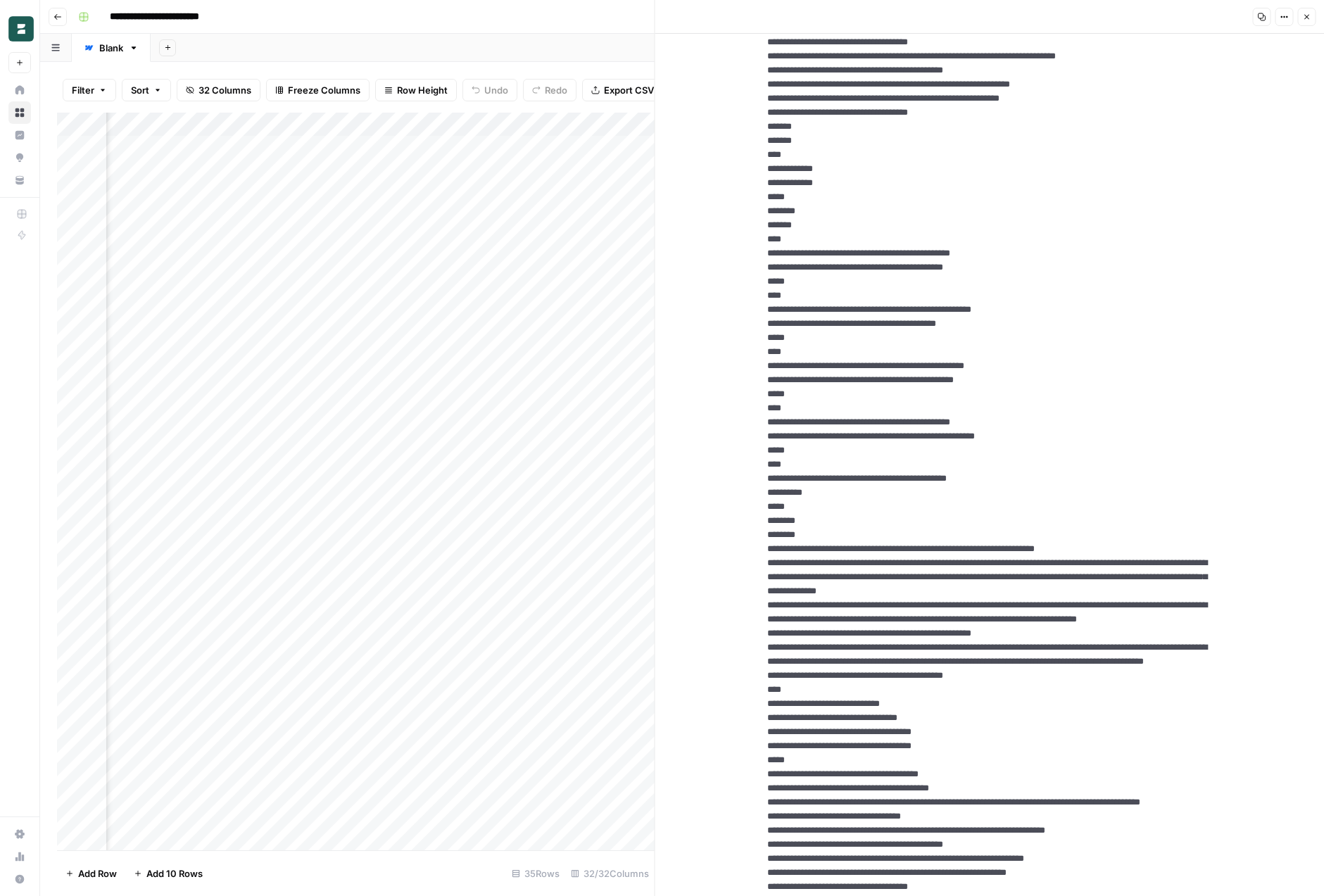
scroll to position [3207, 0]
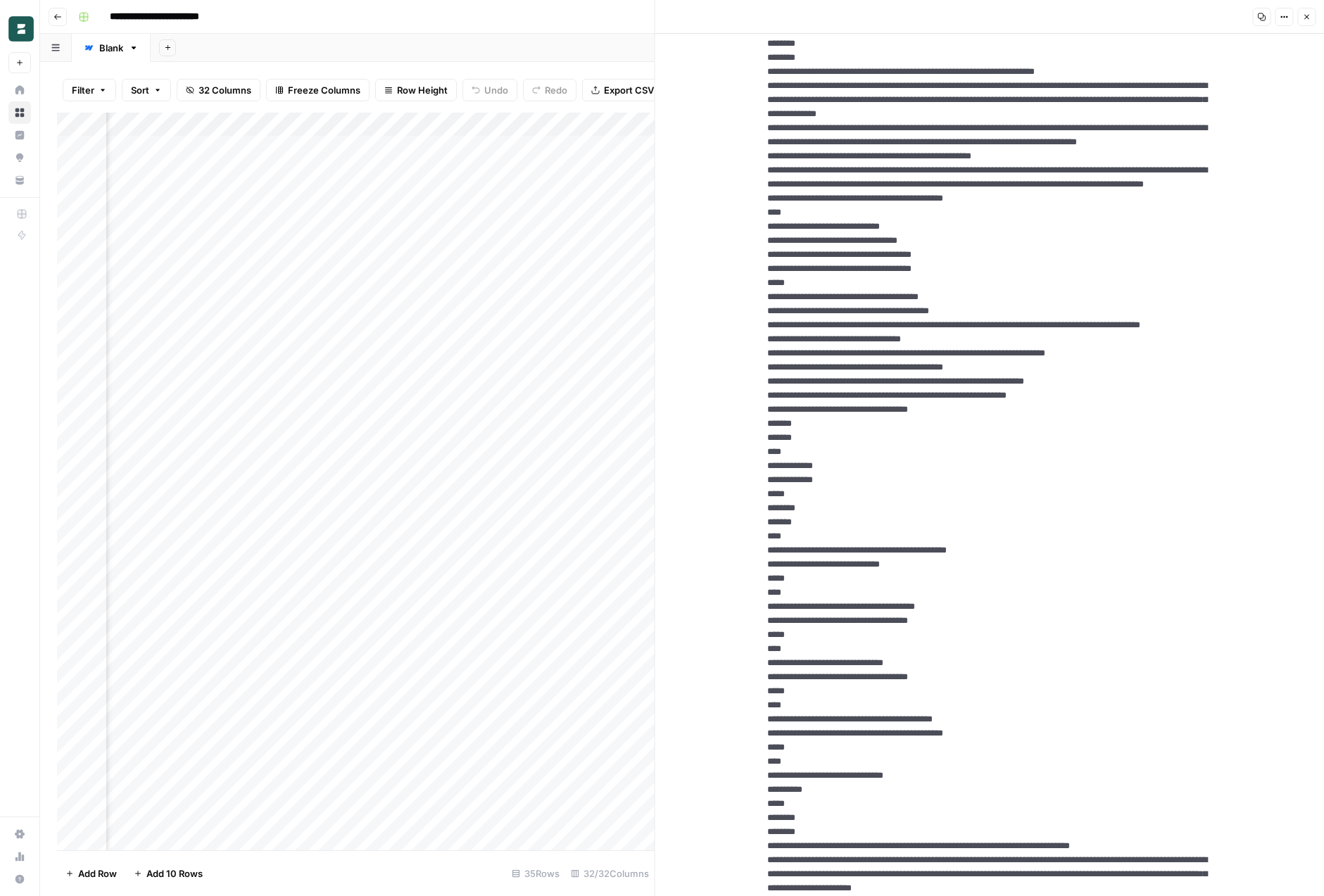
scroll to position [3241, 0]
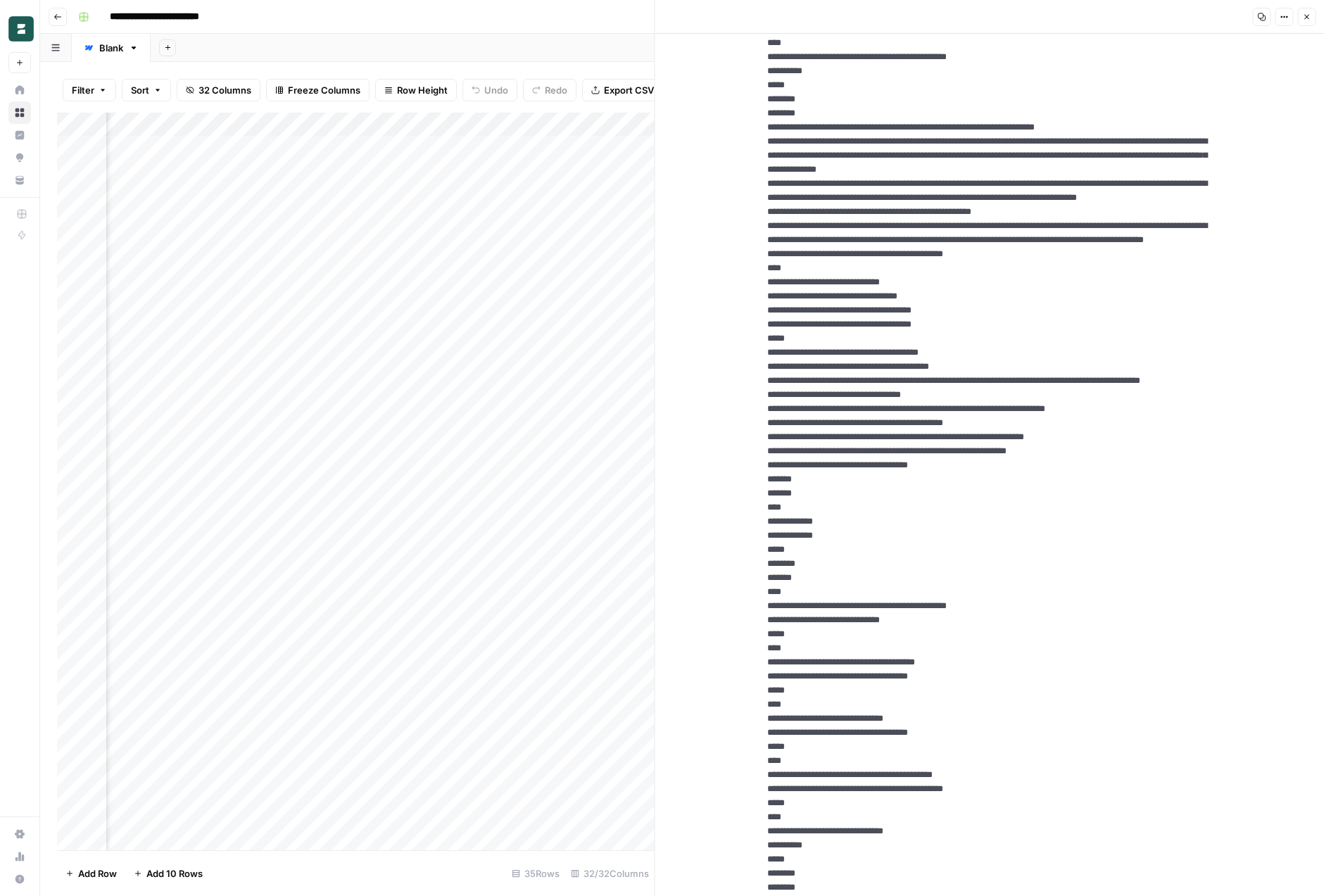
click at [1312, 16] on button "Close" at bounding box center [1307, 16] width 19 height 19
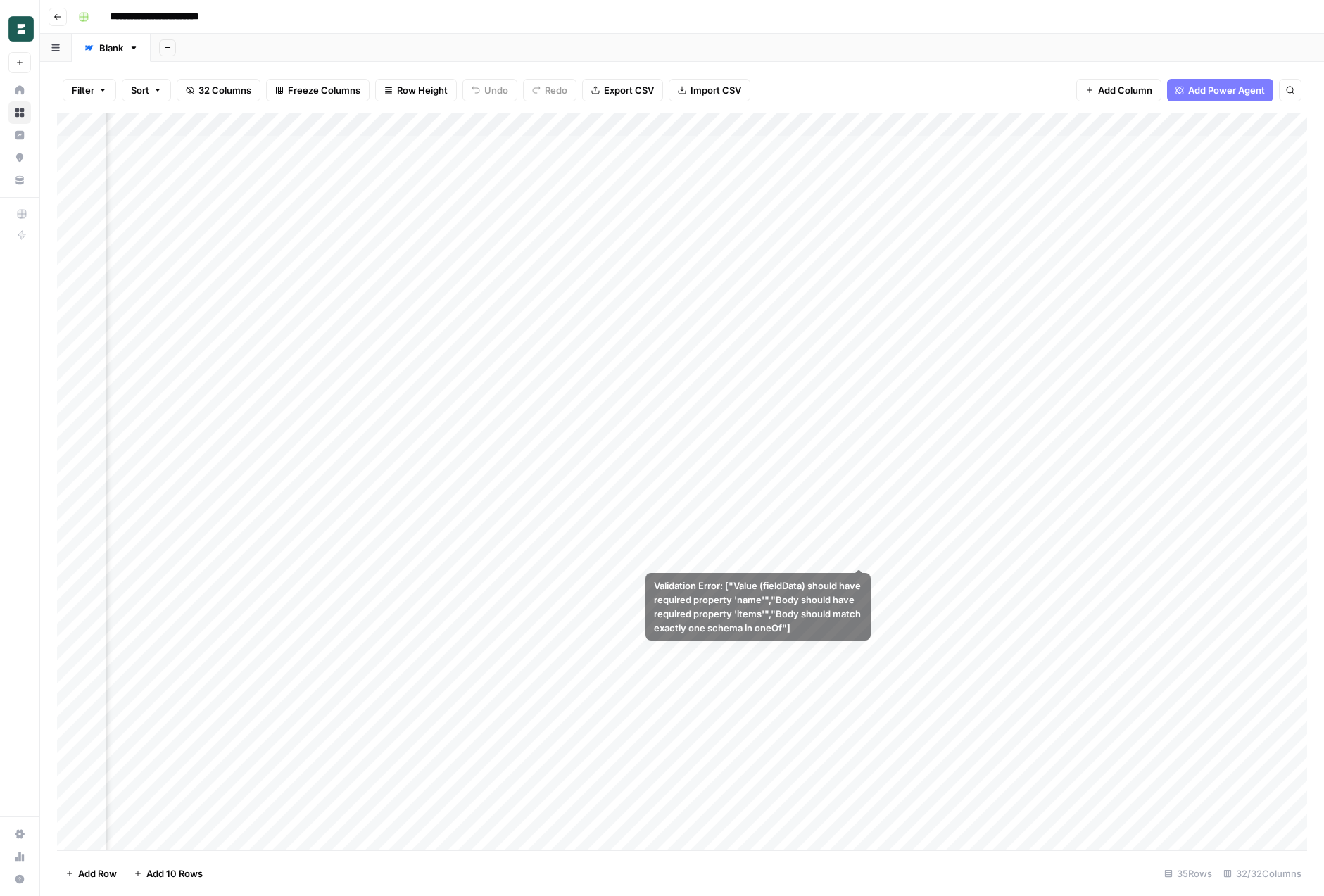
scroll to position [147, 3047]
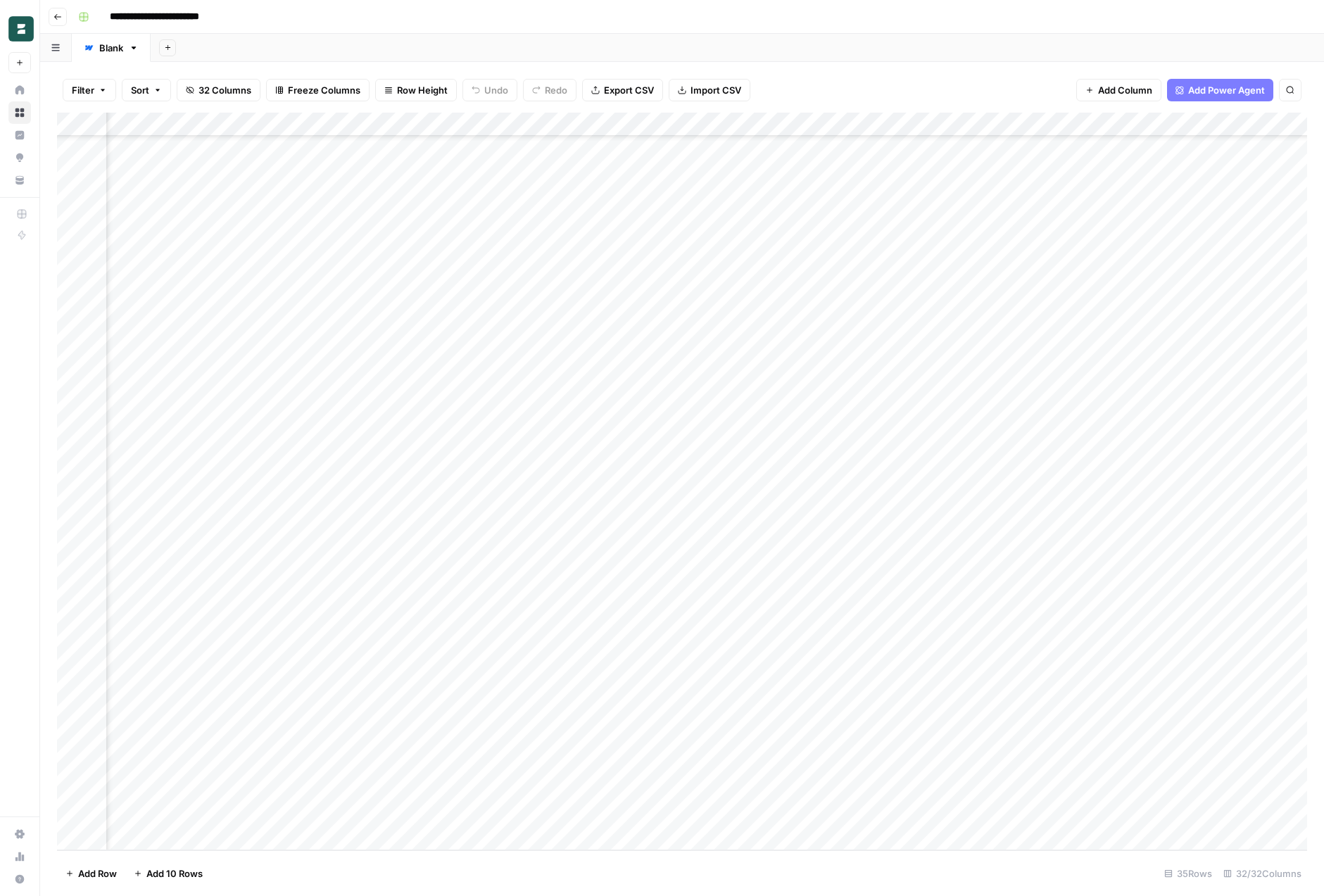
click at [864, 124] on div "Add Column" at bounding box center [682, 481] width 1250 height 737
click at [830, 217] on span "Edit" at bounding box center [850, 211] width 123 height 14
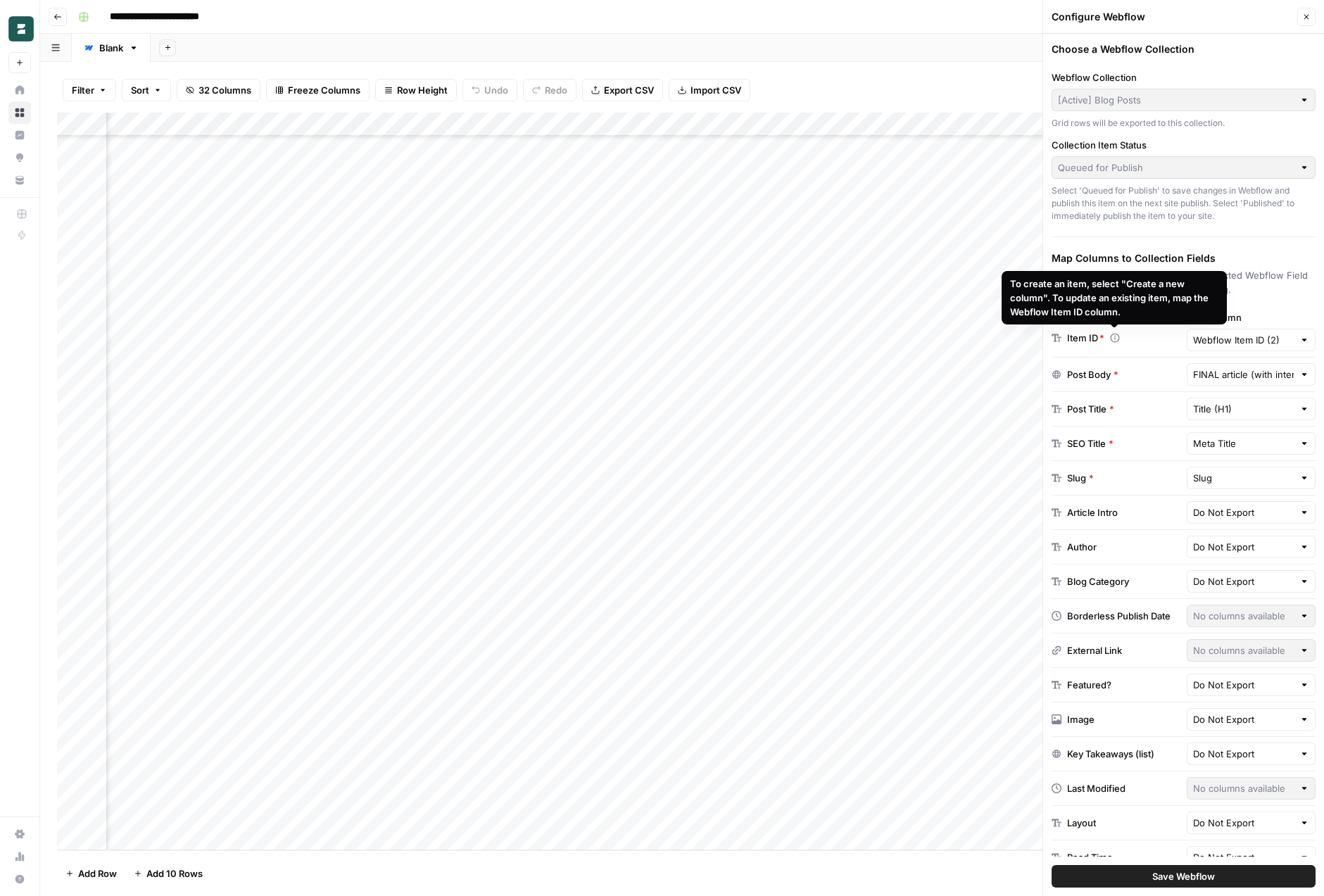
click at [1142, 338] on div "Item ID *" at bounding box center [1117, 337] width 130 height 14
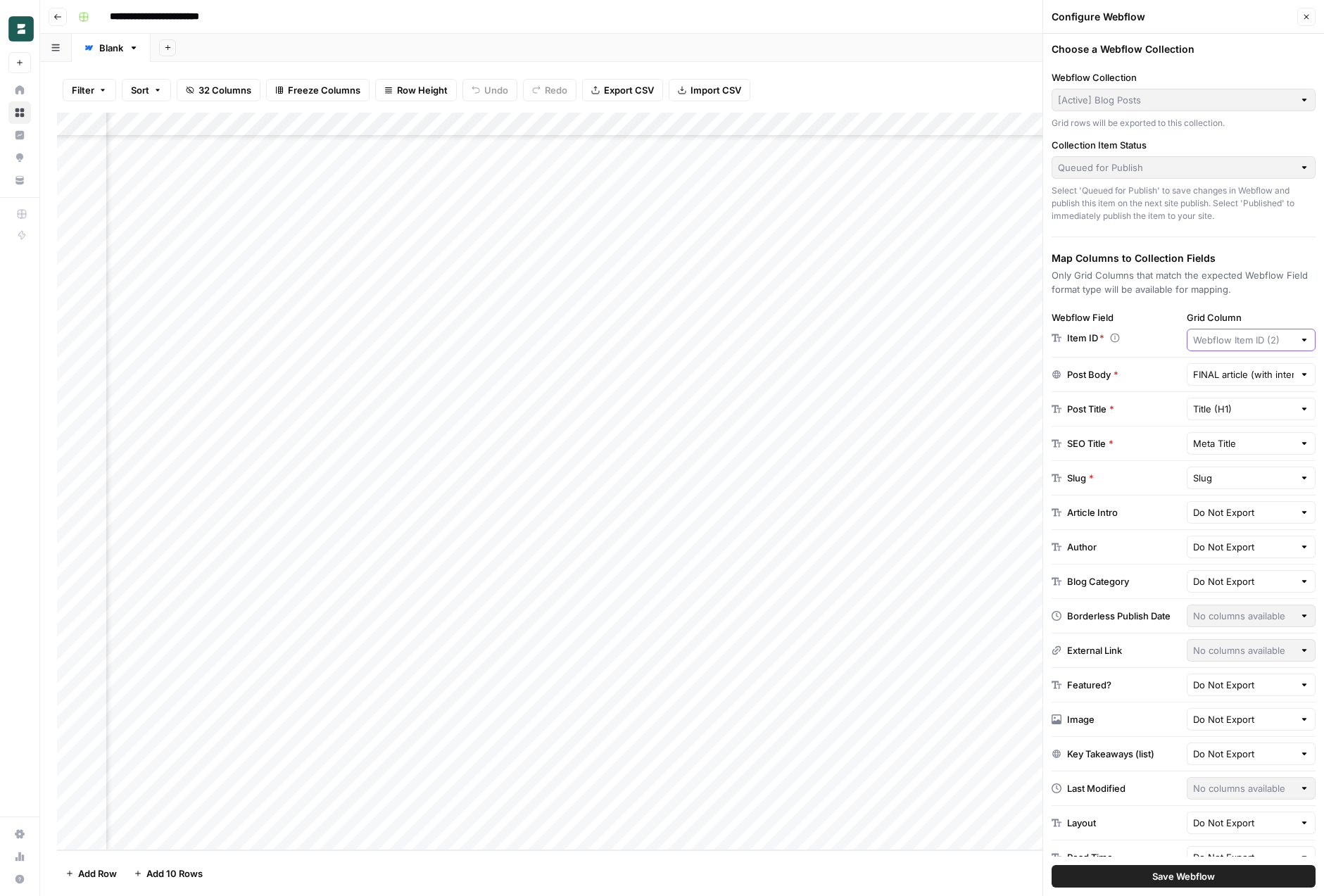
click at [1255, 340] on input "Grid Column" at bounding box center [1244, 340] width 101 height 14
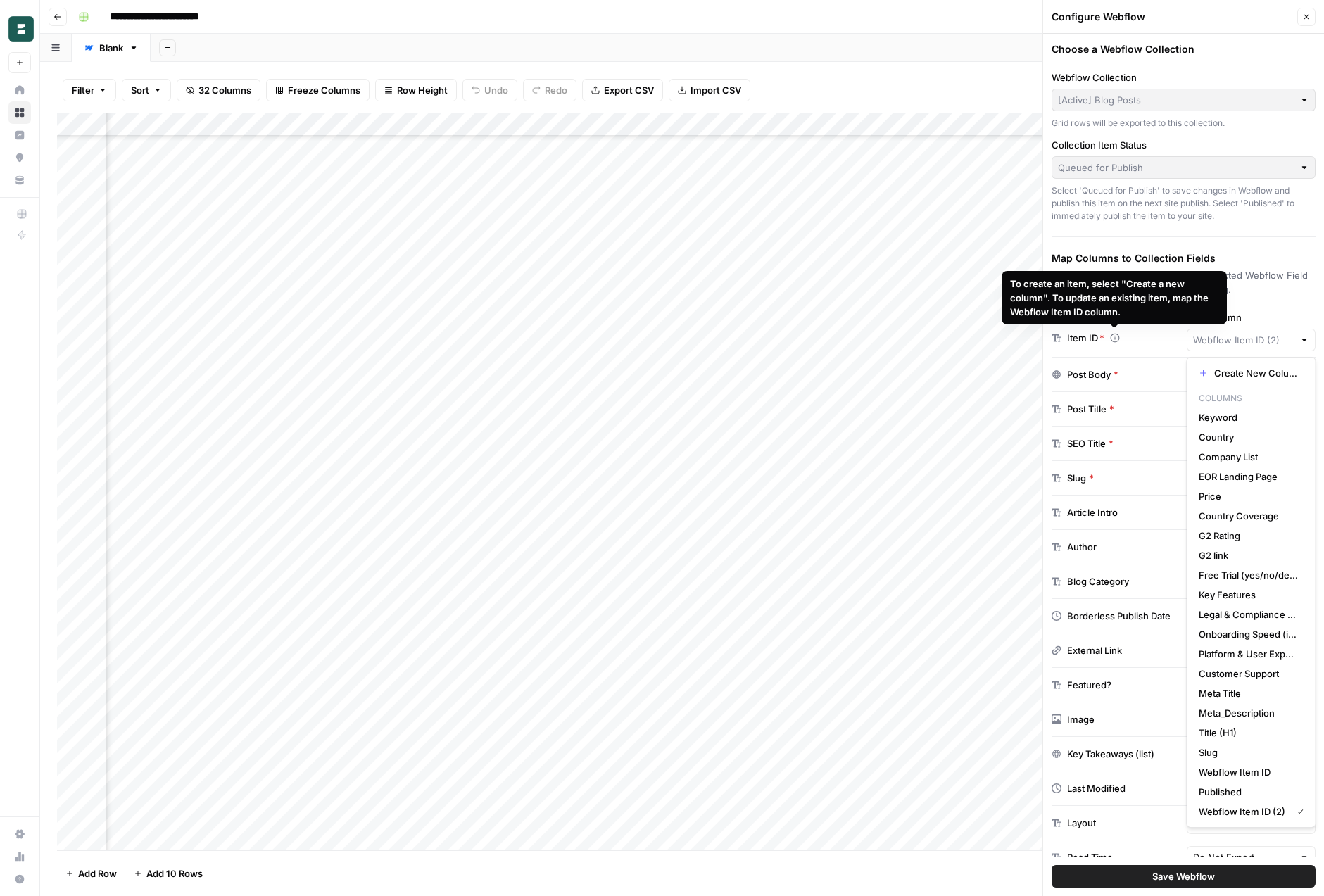
click at [1150, 321] on div "To create an item, select "Create a new column". To update an existing item, ma…" at bounding box center [1115, 298] width 225 height 54
type input "Webflow Item ID (2)"
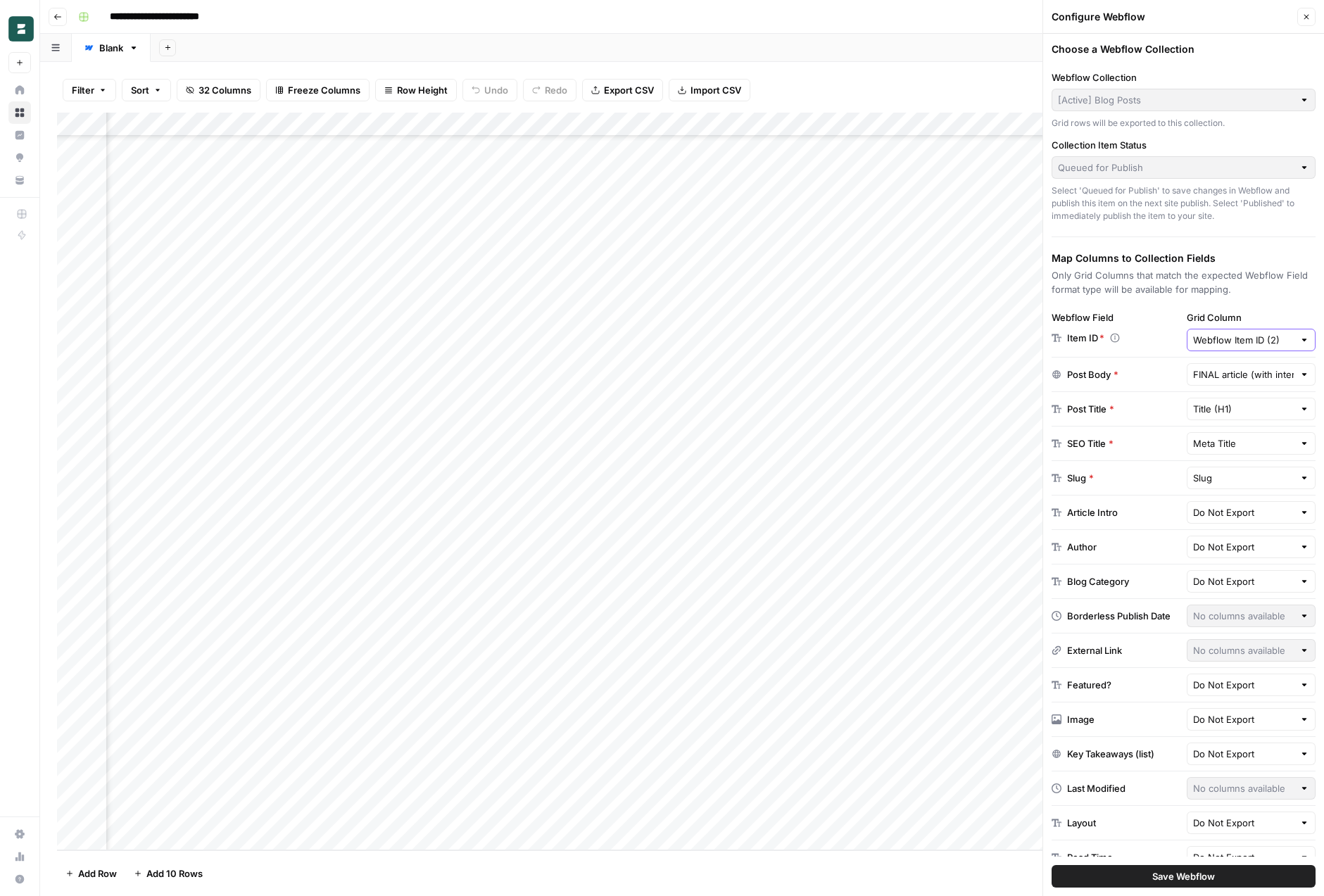
click at [1244, 346] on input "Webflow Item ID (2)" at bounding box center [1244, 340] width 101 height 14
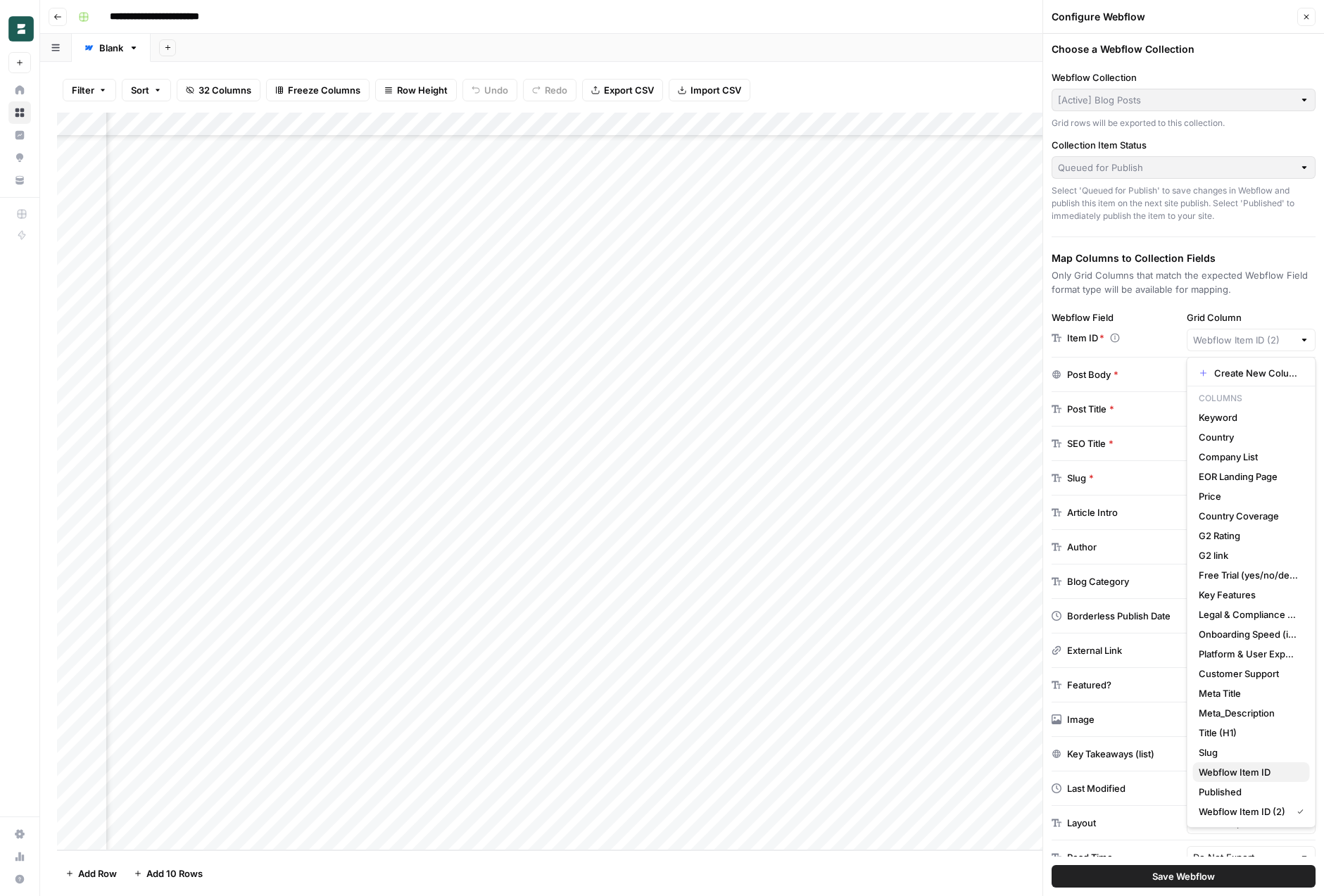
click at [1232, 772] on span "Webflow Item ID" at bounding box center [1249, 772] width 100 height 14
type input "Webflow Item ID"
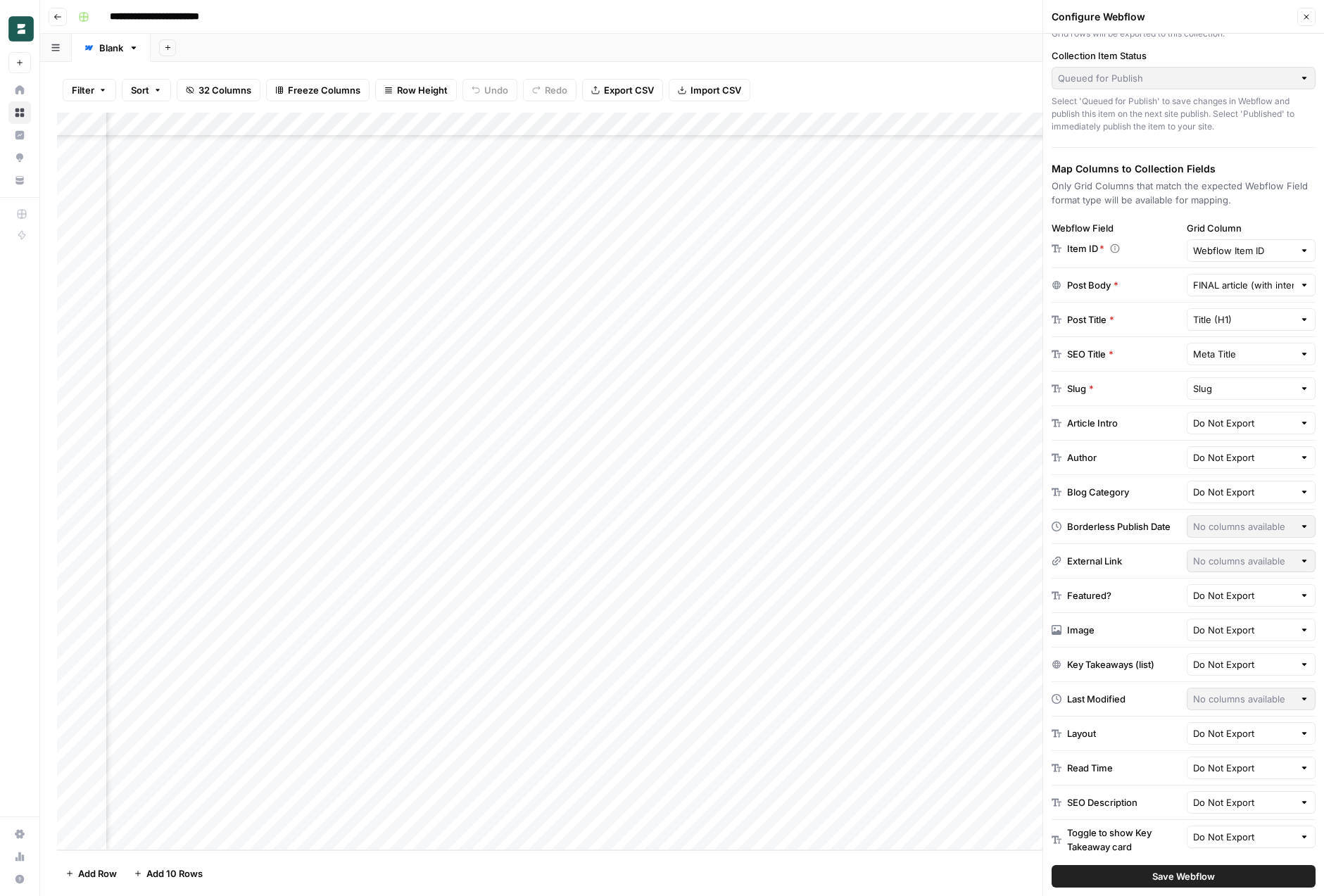
scroll to position [95, 0]
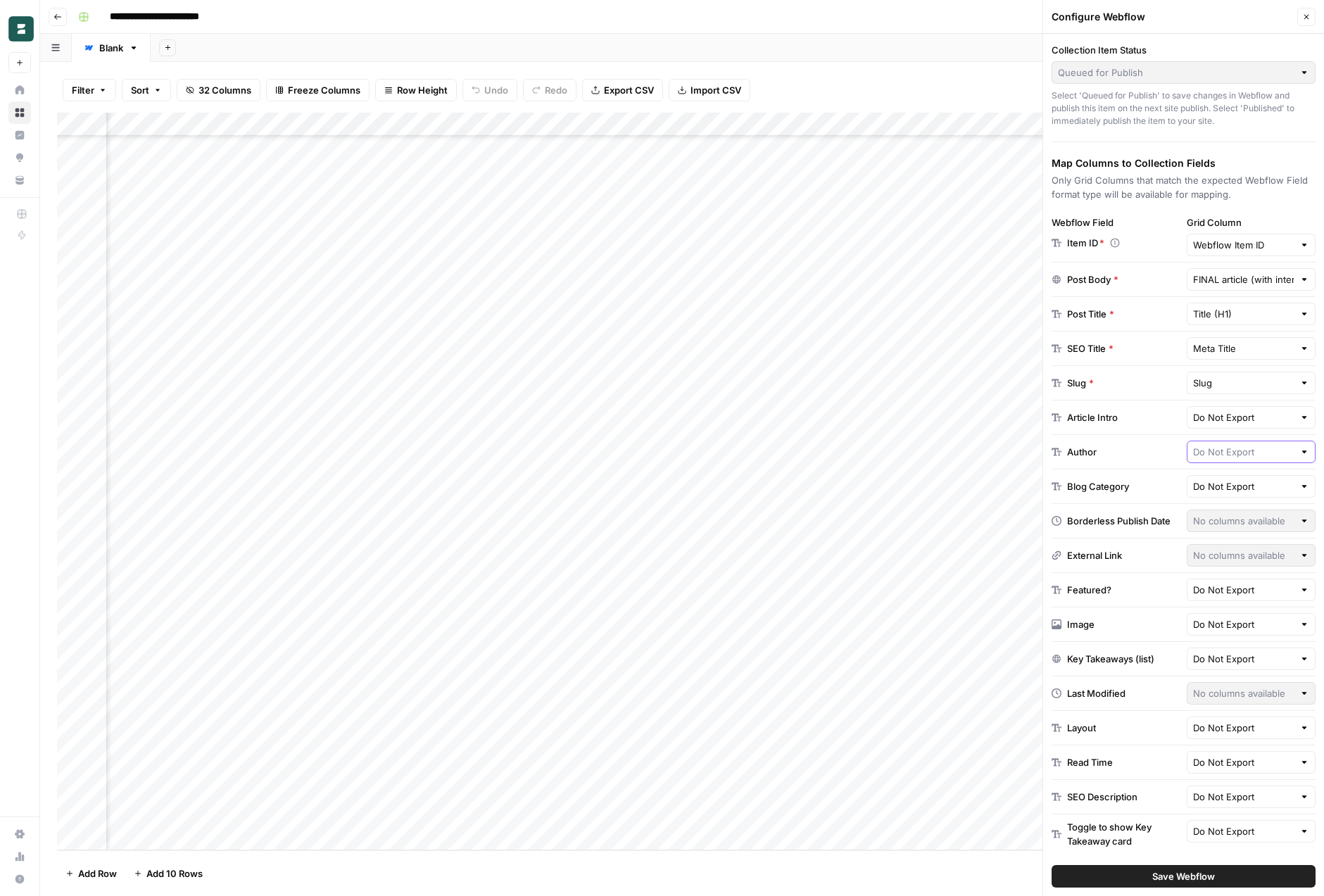
click at [1286, 457] on input "text" at bounding box center [1244, 451] width 101 height 14
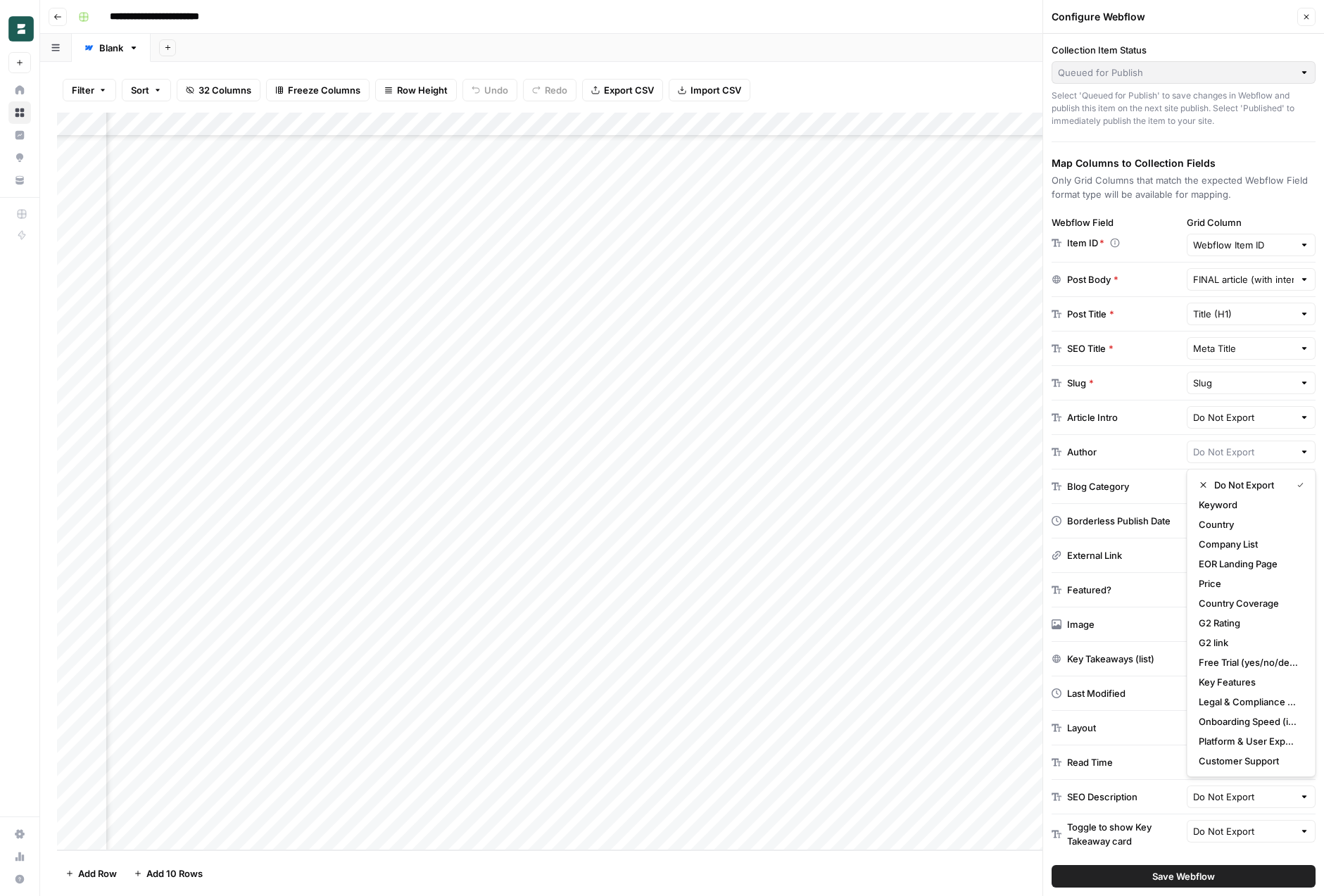
click at [1153, 445] on div "Author" at bounding box center [1117, 451] width 130 height 14
type input "Do Not Export"
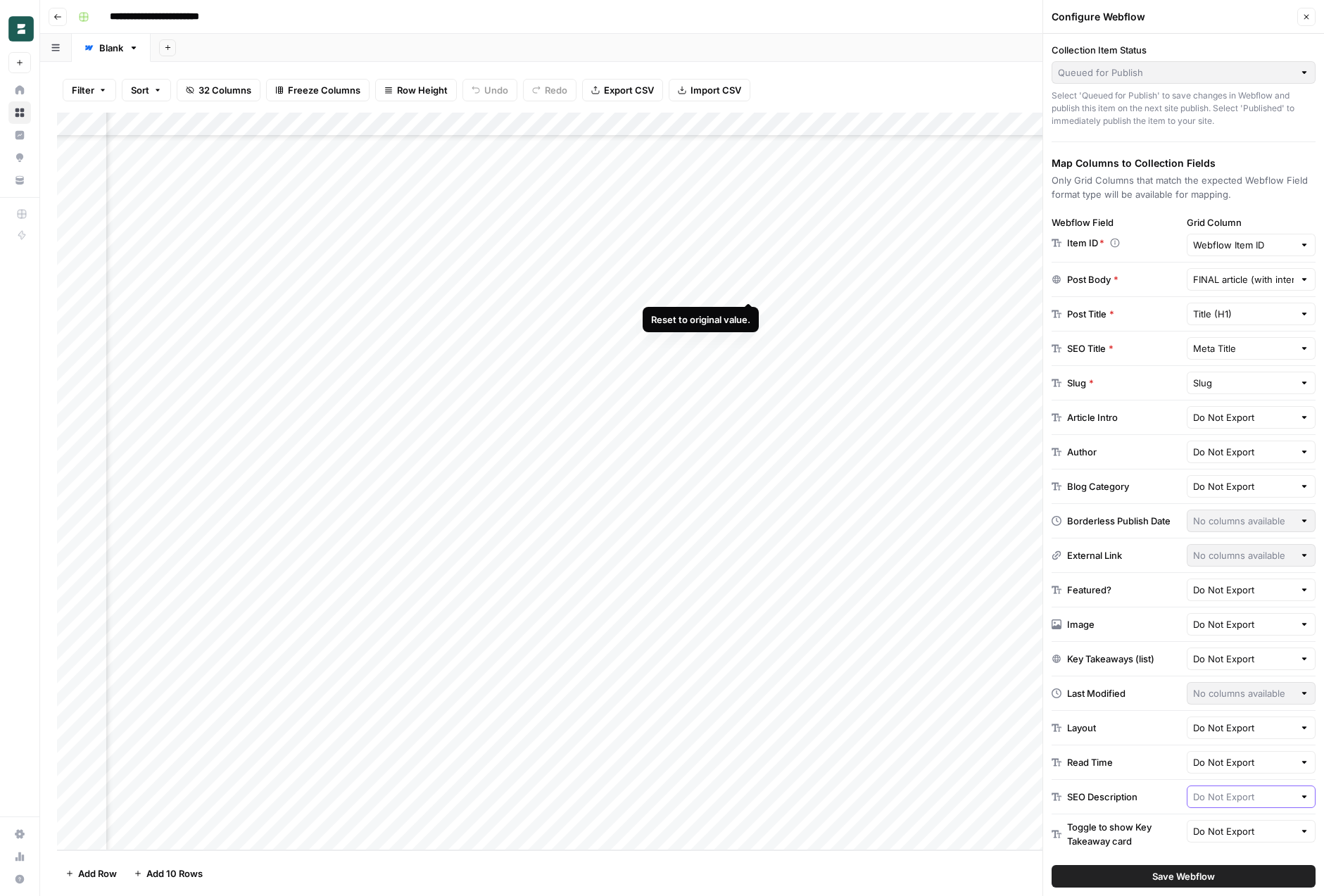
click at [1242, 797] on input "text" at bounding box center [1244, 796] width 101 height 14
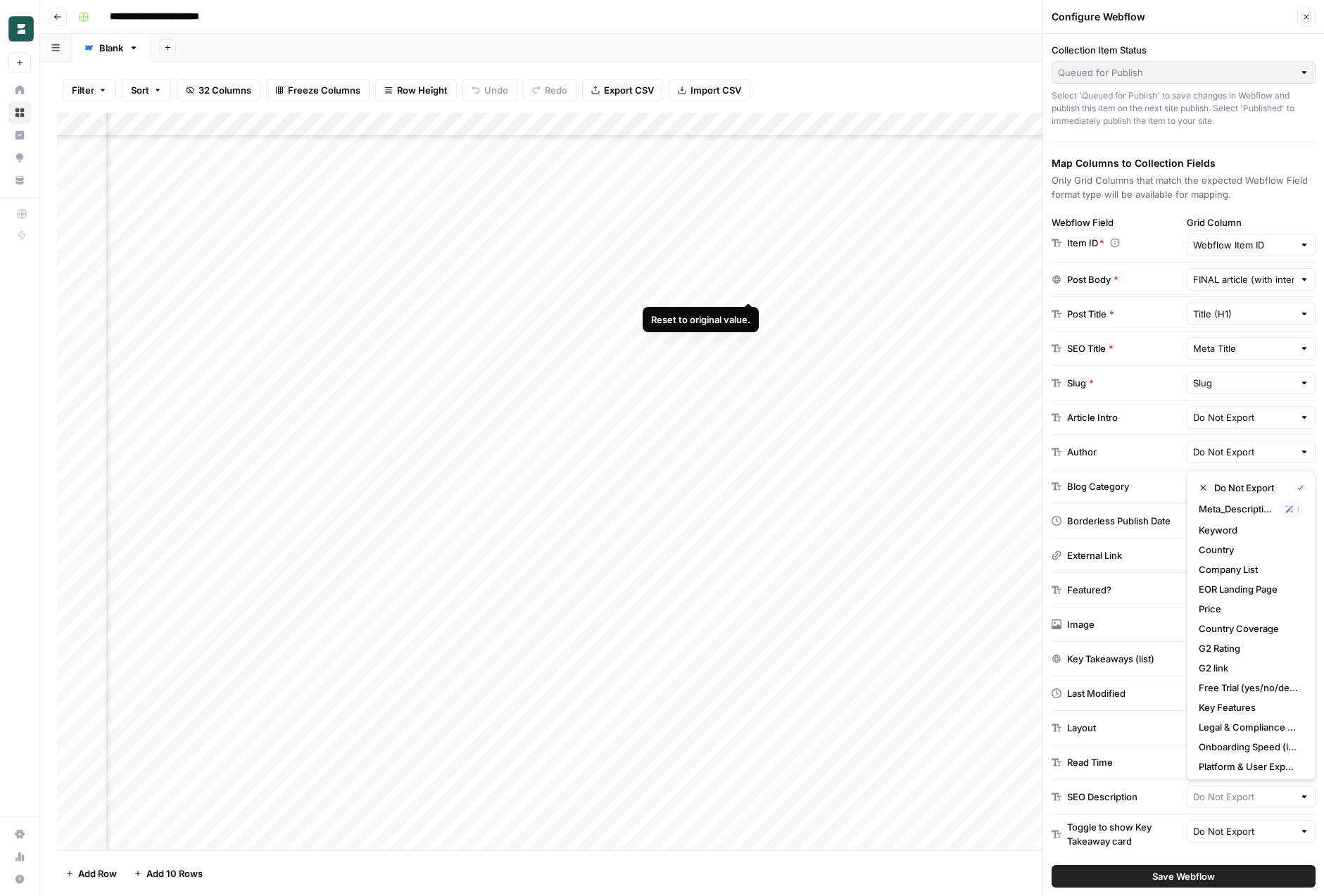
type input "Do Not Export"
click at [1155, 787] on div "SEO Description Do Not Export" at bounding box center [1184, 797] width 264 height 34
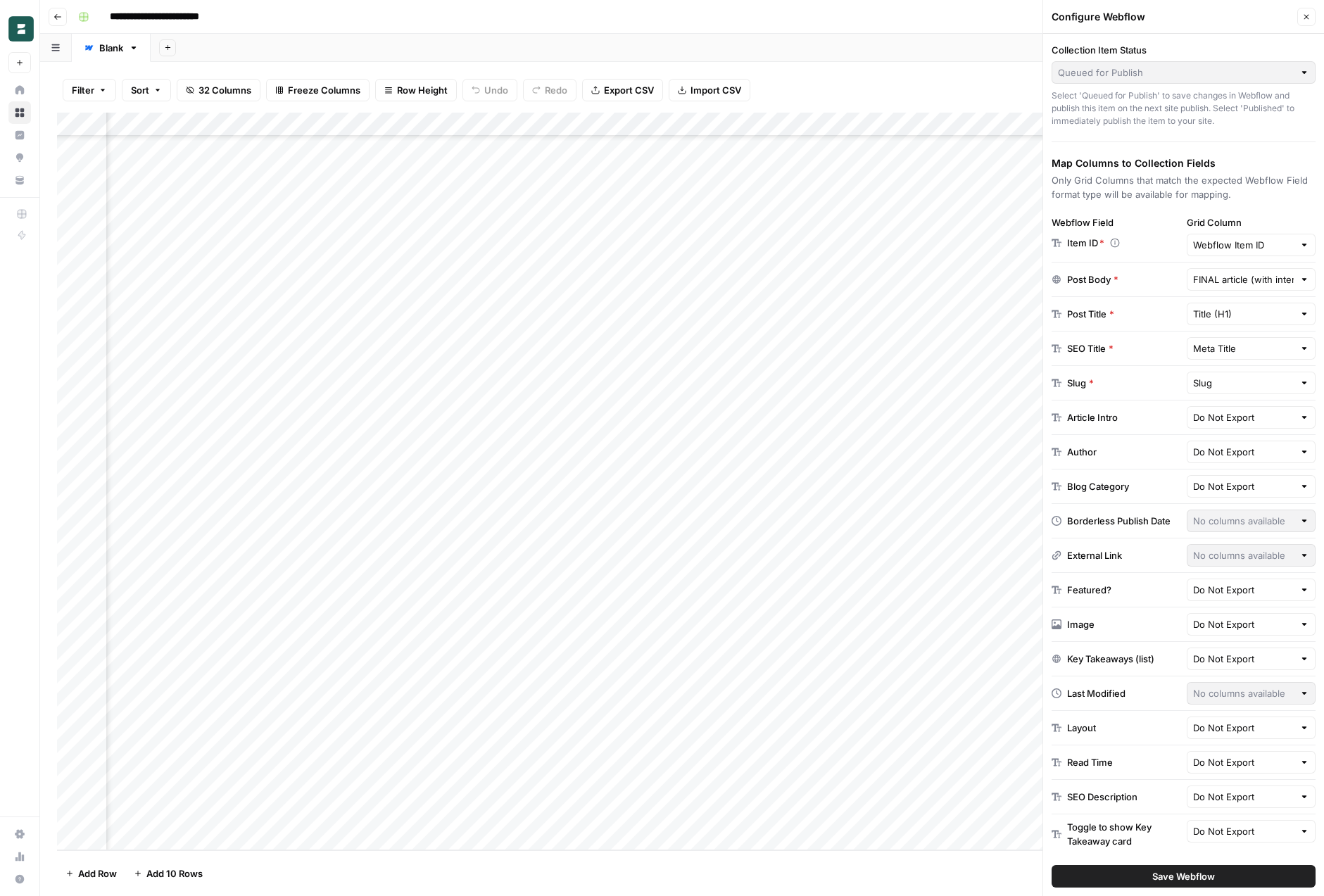
click at [1310, 17] on icon "button" at bounding box center [1306, 16] width 8 height 8
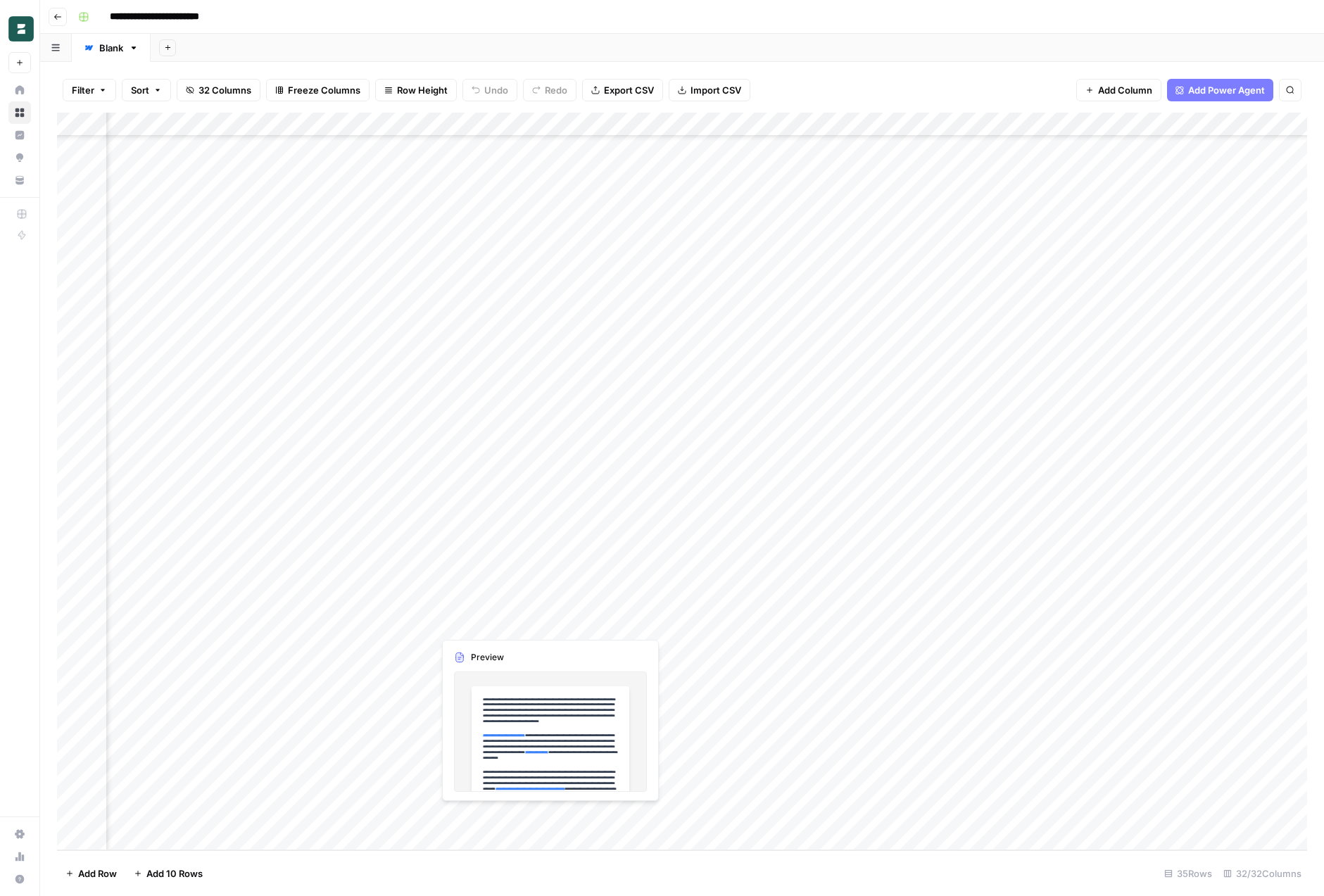
click at [547, 623] on div "Add Column" at bounding box center [682, 481] width 1250 height 737
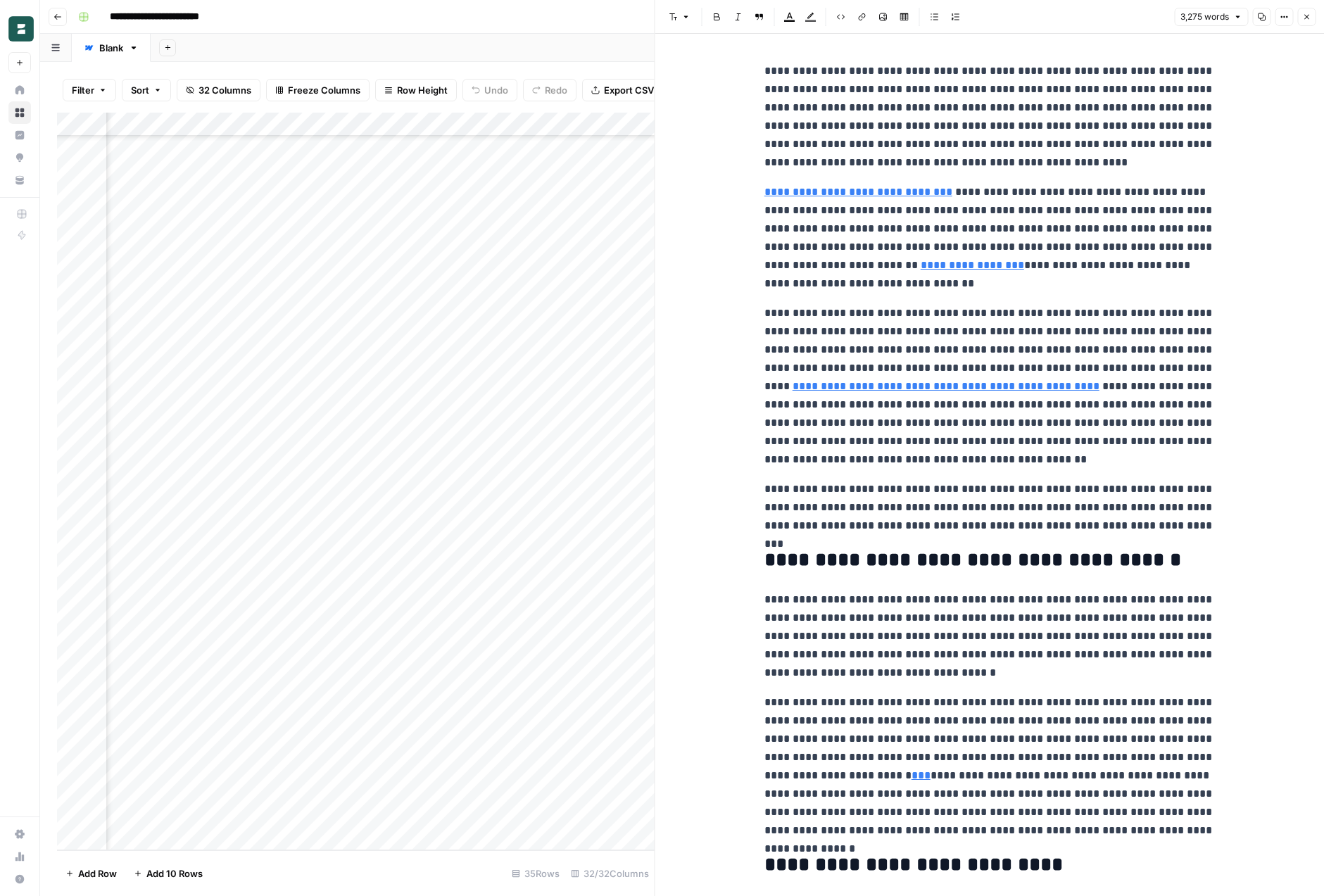
click at [1308, 19] on icon "button" at bounding box center [1306, 16] width 8 height 8
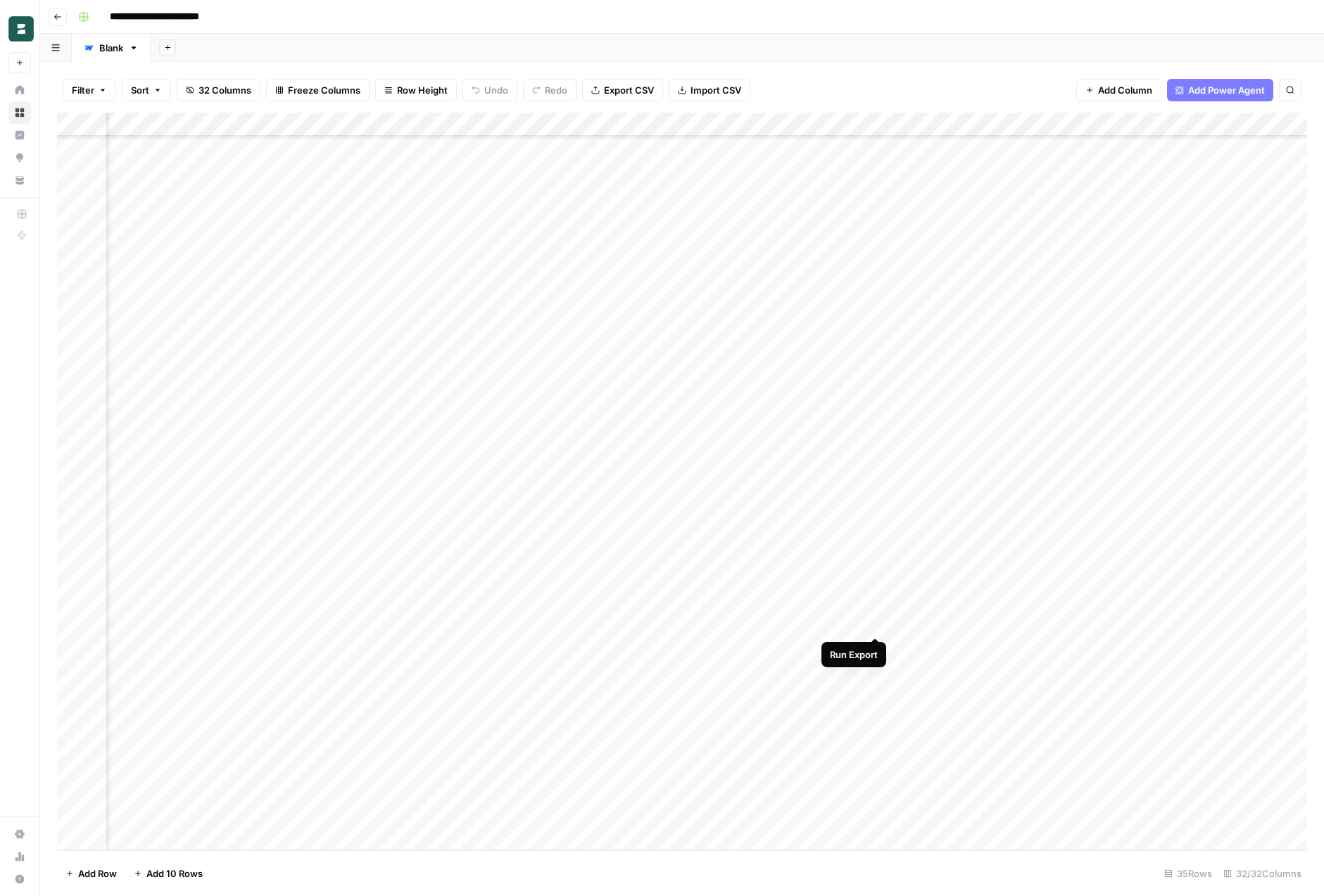
click at [876, 620] on div "Add Column" at bounding box center [682, 481] width 1250 height 737
click at [393, 18] on div "**********" at bounding box center [691, 17] width 1238 height 22
click at [774, 624] on div "Add Column" at bounding box center [682, 481] width 1250 height 737
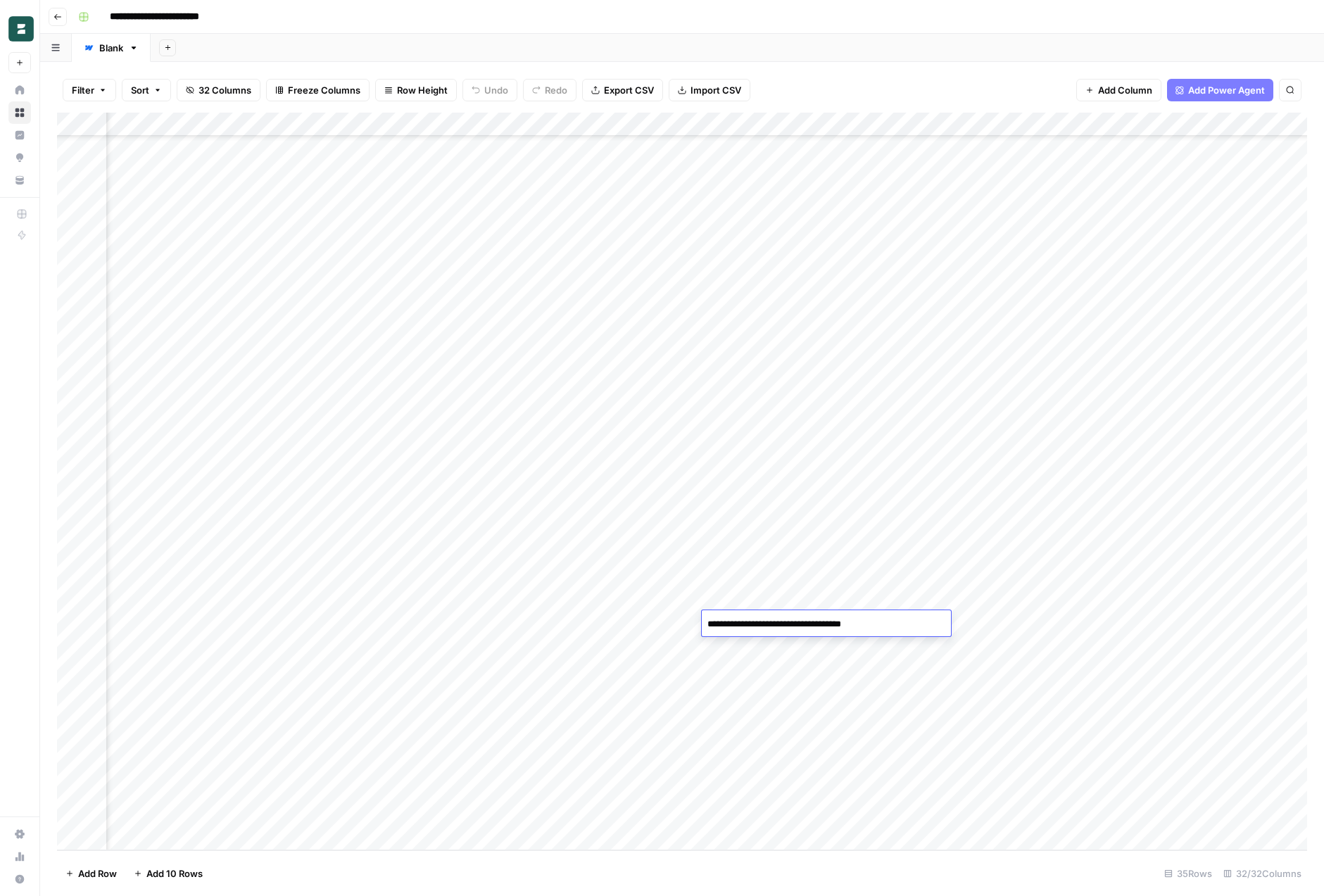
click at [774, 624] on textarea "**********" at bounding box center [814, 624] width 225 height 19
click at [774, 684] on div "Add Column" at bounding box center [682, 481] width 1250 height 737
